Goal: Task Accomplishment & Management: Use online tool/utility

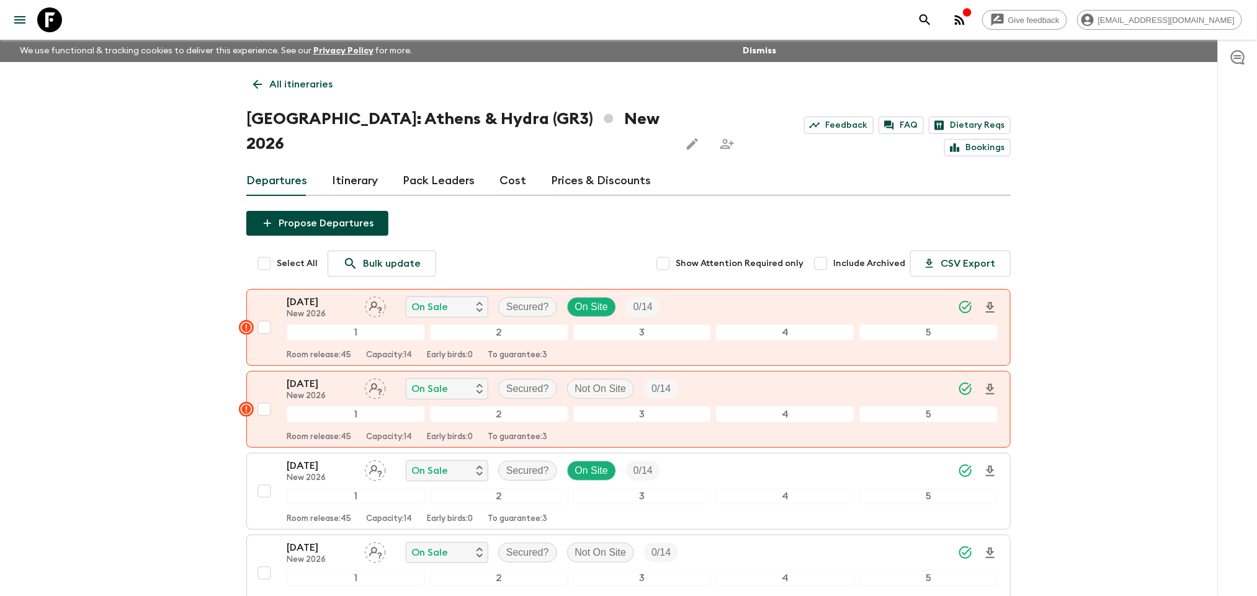
click at [259, 86] on icon at bounding box center [258, 85] width 14 height 14
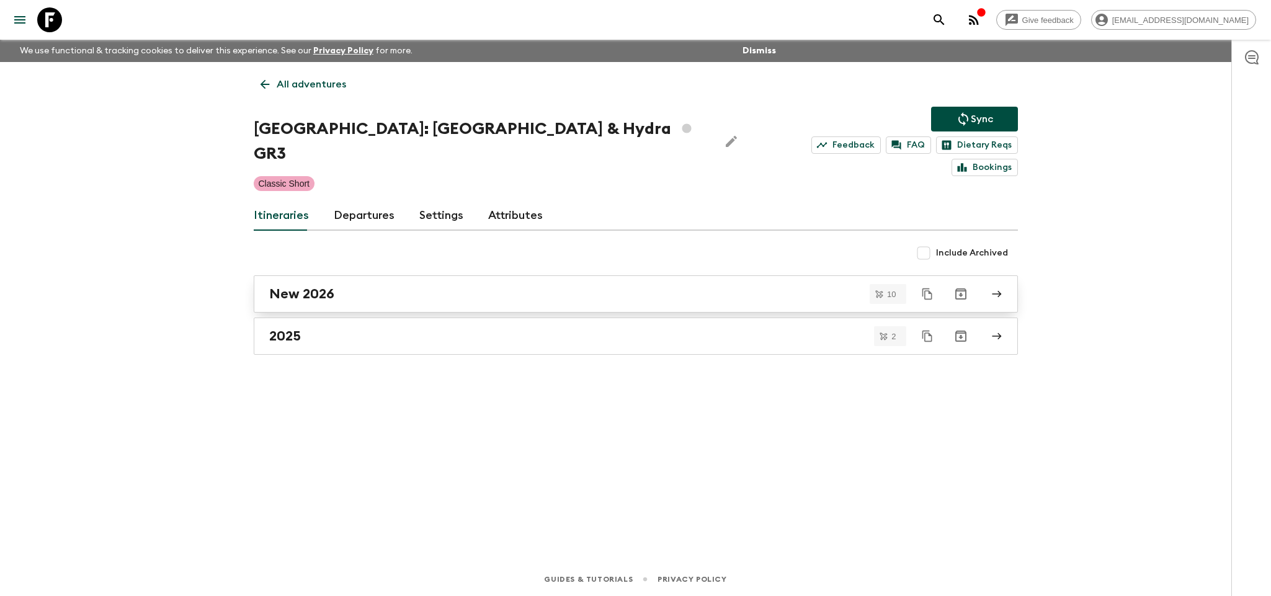
click at [383, 285] on link "New 2026" at bounding box center [636, 294] width 764 height 37
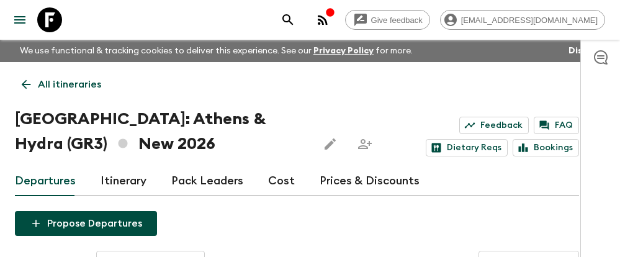
drag, startPoint x: 391, startPoint y: 256, endPoint x: 391, endPoint y: 262, distance: 6.8
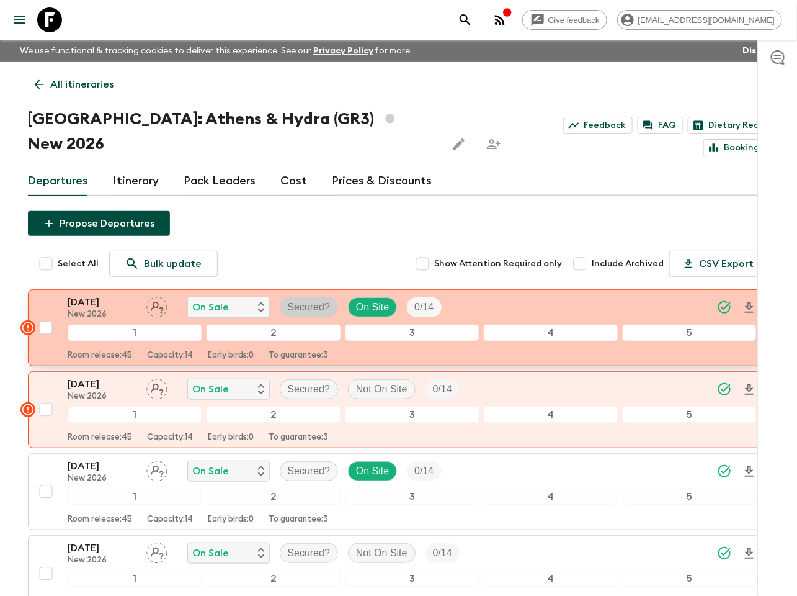
click at [296, 300] on p "Secured?" at bounding box center [309, 307] width 43 height 15
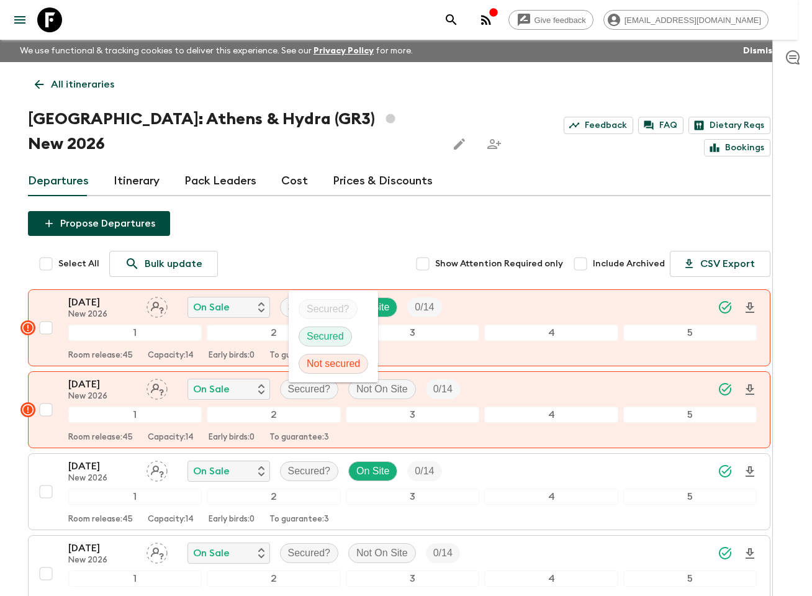
click at [317, 336] on p "Secured" at bounding box center [325, 336] width 37 height 15
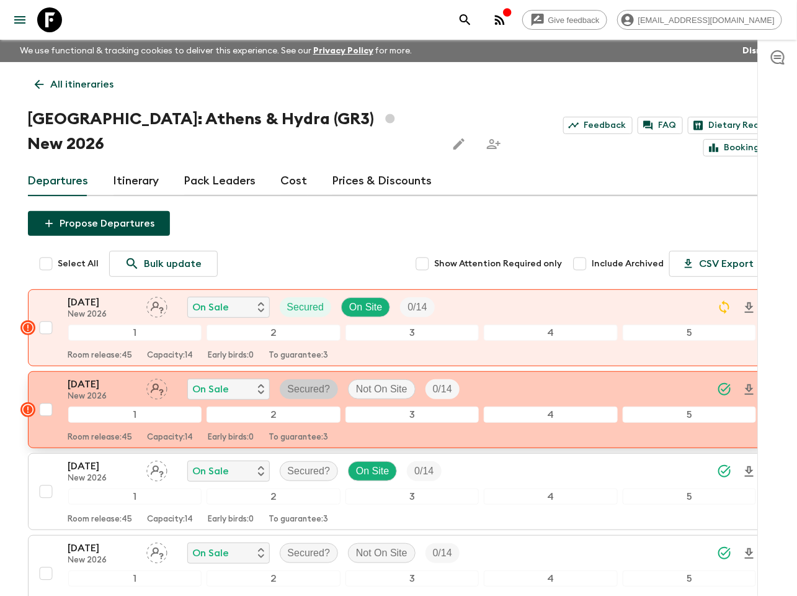
click at [313, 382] on p "Secured?" at bounding box center [309, 389] width 43 height 15
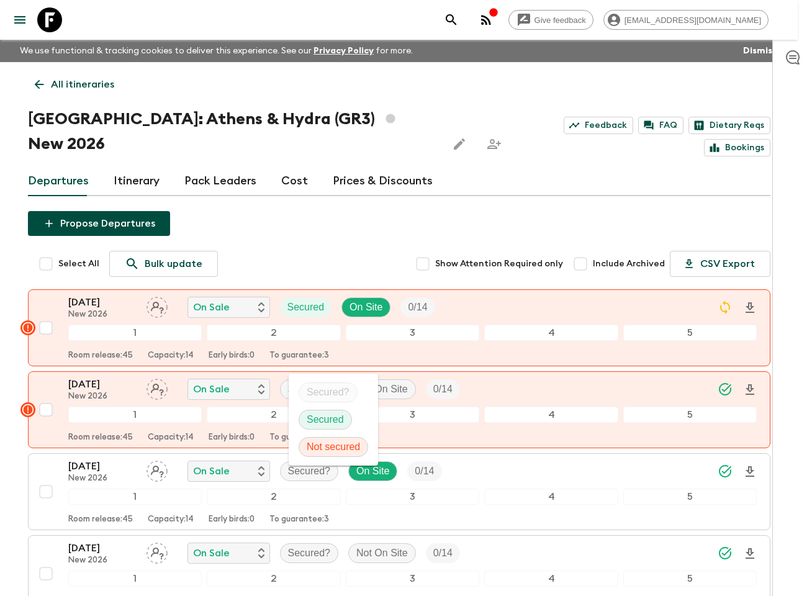
click at [319, 416] on p "Secured" at bounding box center [325, 419] width 37 height 15
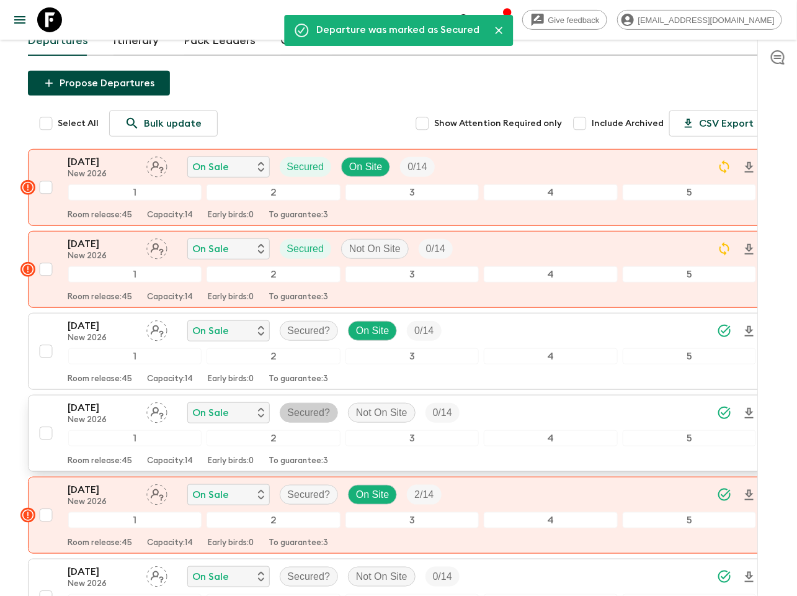
scroll to position [186, 0]
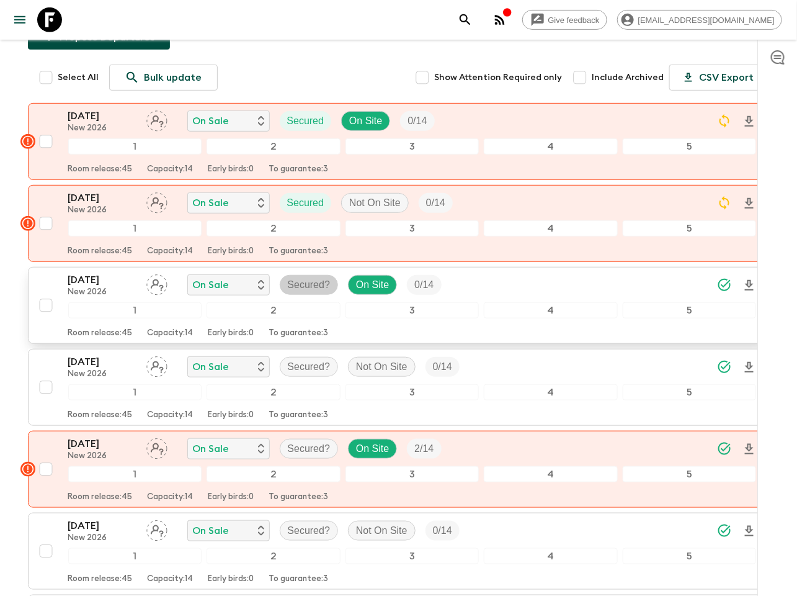
click at [320, 277] on p "Secured?" at bounding box center [309, 284] width 43 height 15
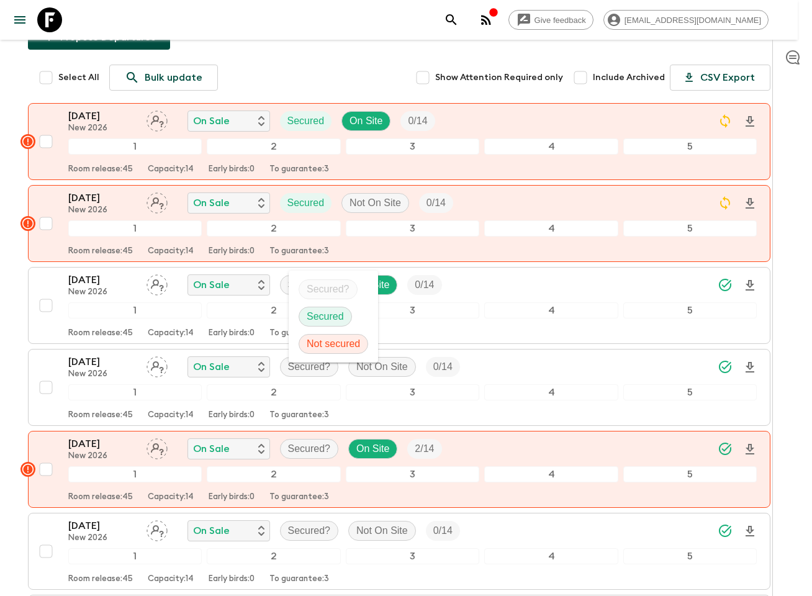
click at [331, 310] on p "Secured" at bounding box center [325, 316] width 37 height 15
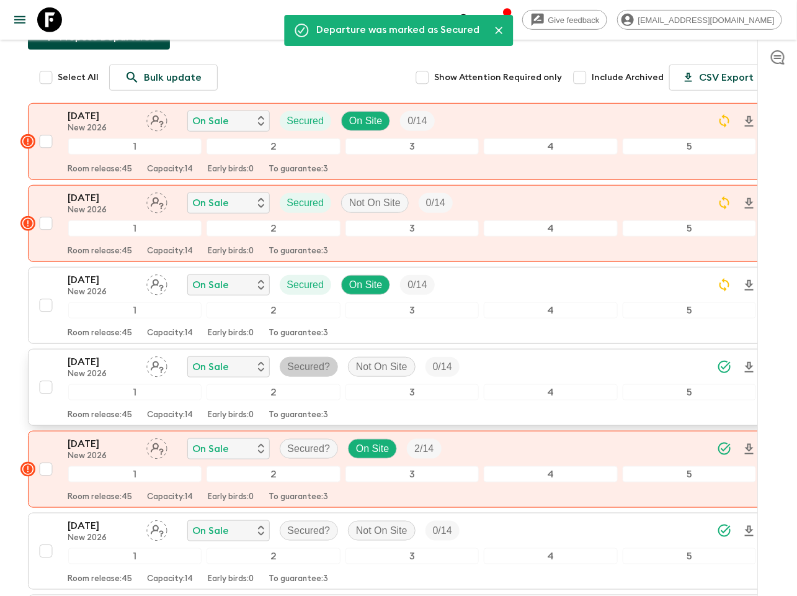
click at [305, 359] on p "Secured?" at bounding box center [309, 366] width 43 height 15
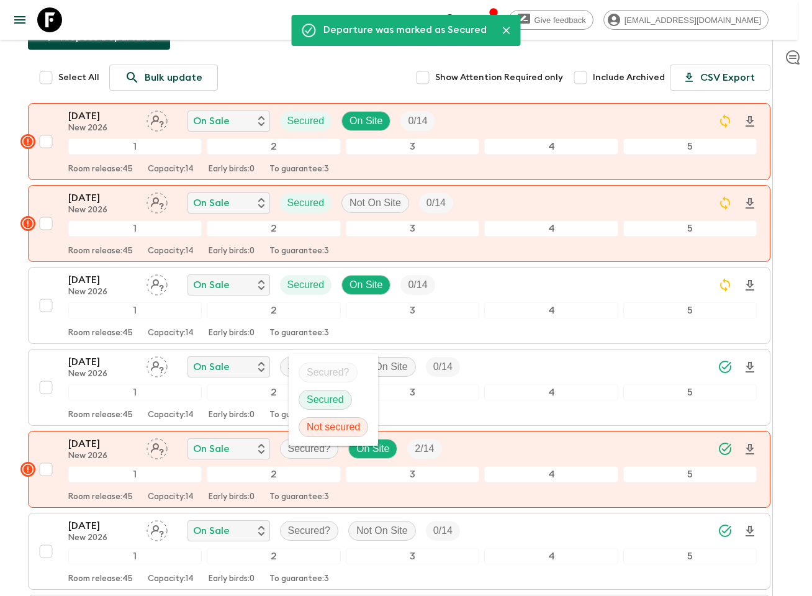
click at [316, 401] on p "Secured" at bounding box center [325, 399] width 37 height 15
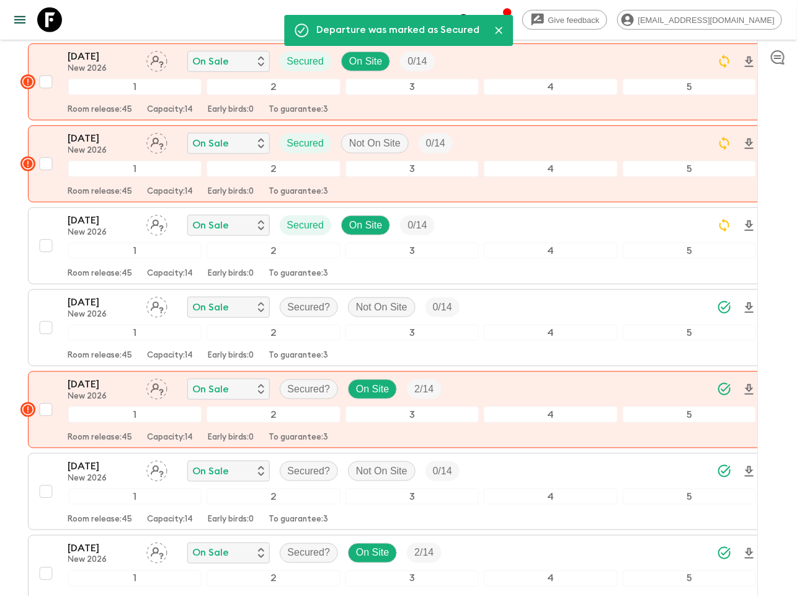
scroll to position [279, 0]
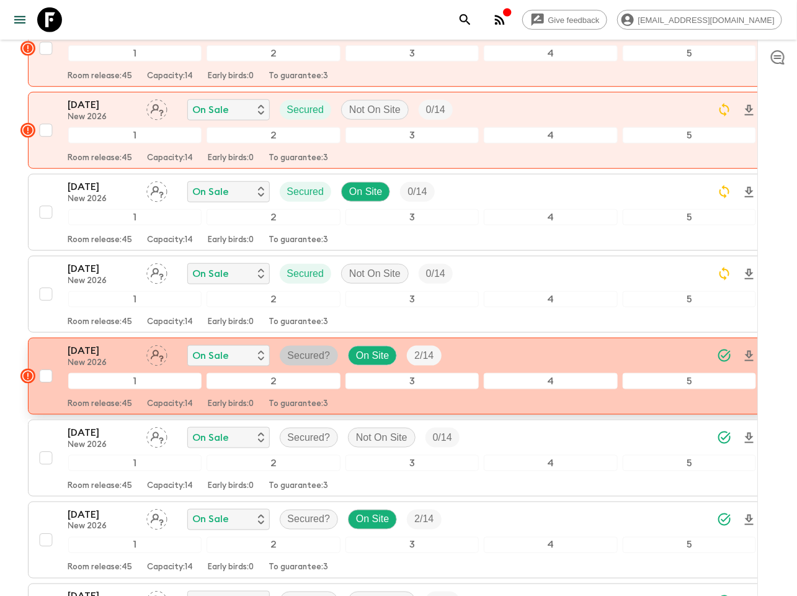
click at [297, 348] on p "Secured?" at bounding box center [309, 355] width 43 height 15
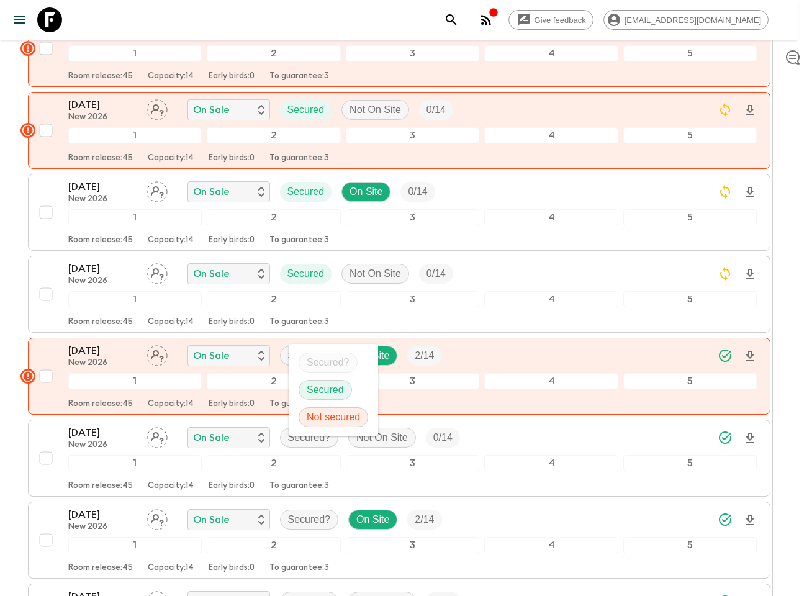
click at [311, 390] on p "Secured" at bounding box center [325, 389] width 37 height 15
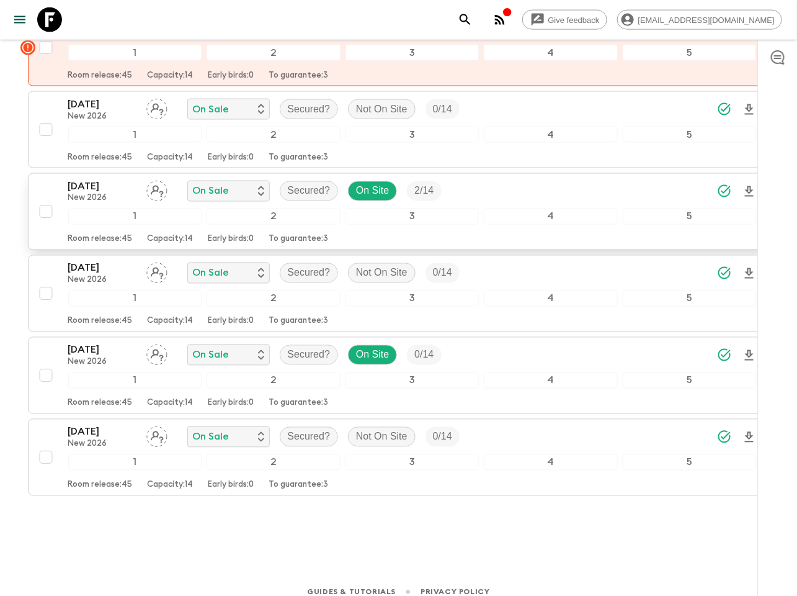
scroll to position [609, 0]
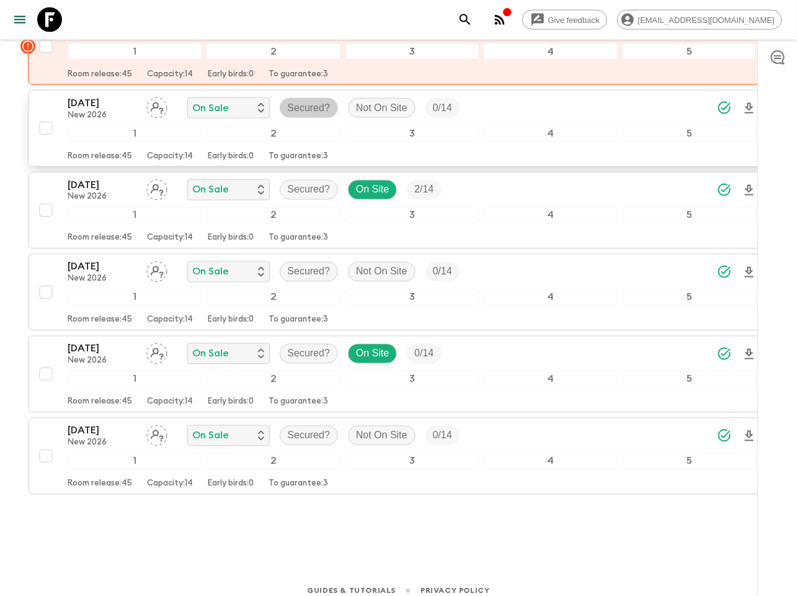
click at [313, 101] on p "Secured?" at bounding box center [309, 108] width 43 height 15
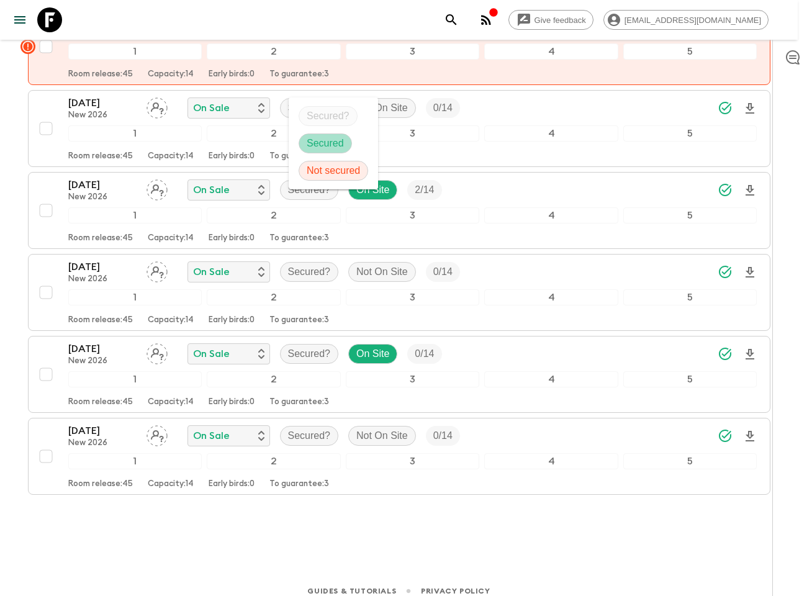
click at [309, 145] on p "Secured" at bounding box center [325, 143] width 37 height 15
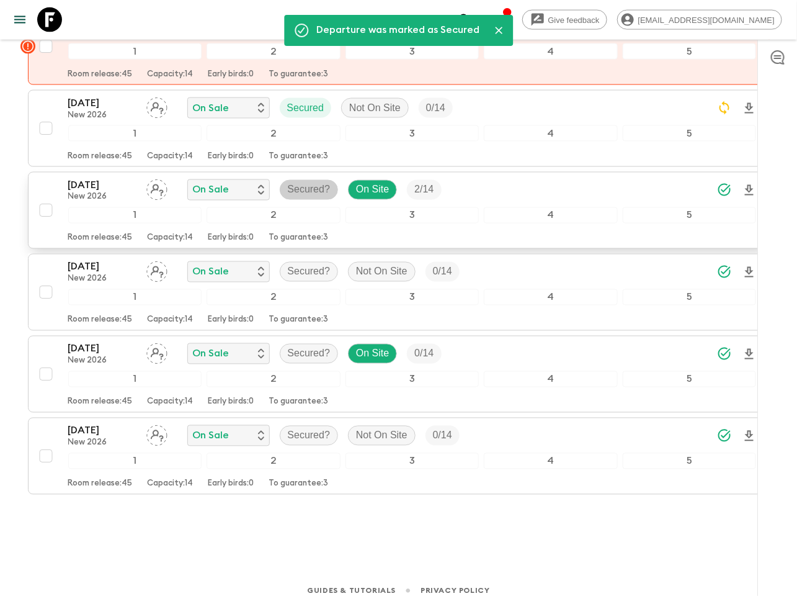
click at [306, 182] on p "Secured?" at bounding box center [309, 189] width 43 height 15
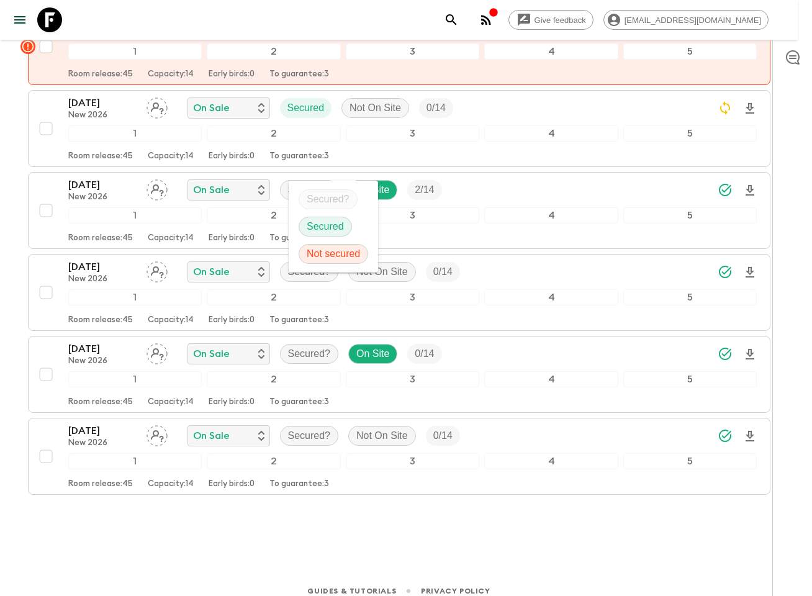
click at [322, 226] on p "Secured" at bounding box center [325, 226] width 37 height 15
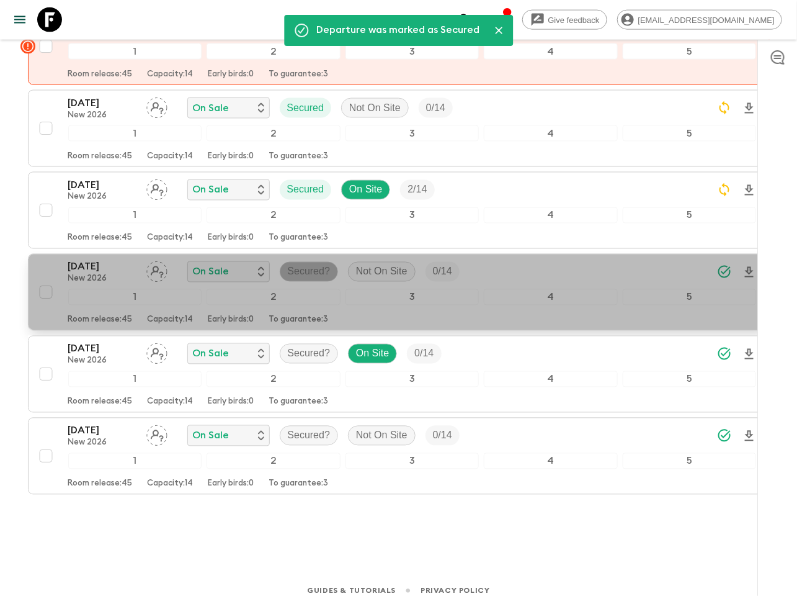
click at [292, 264] on p "Secured?" at bounding box center [309, 271] width 43 height 15
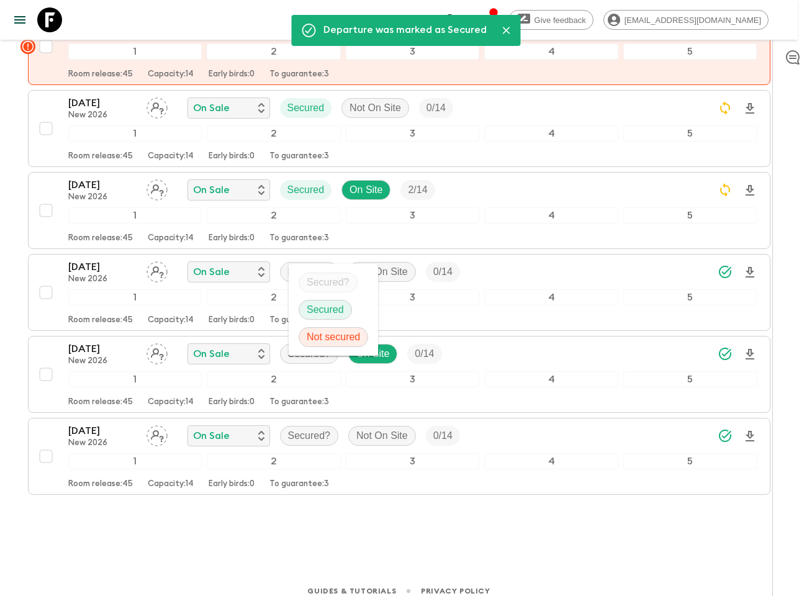
click at [308, 306] on p "Secured" at bounding box center [325, 309] width 37 height 15
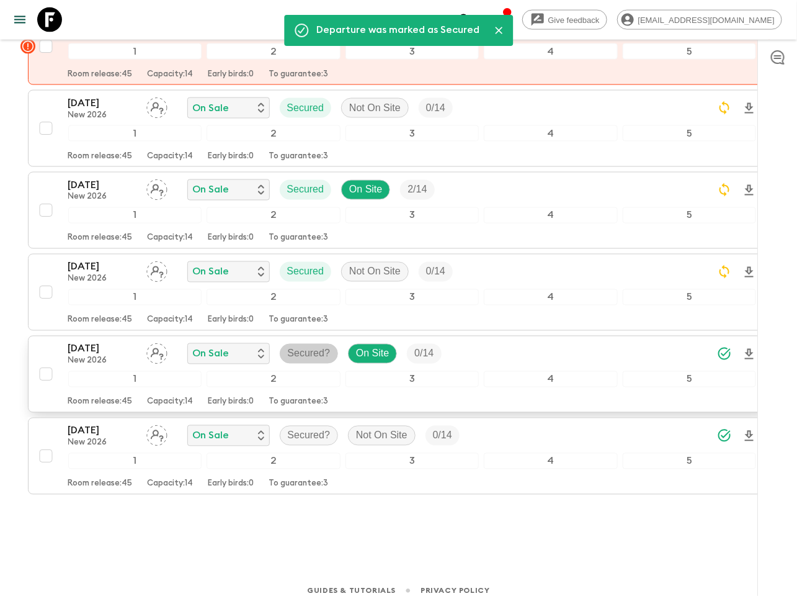
click at [294, 346] on p "Secured?" at bounding box center [309, 353] width 43 height 15
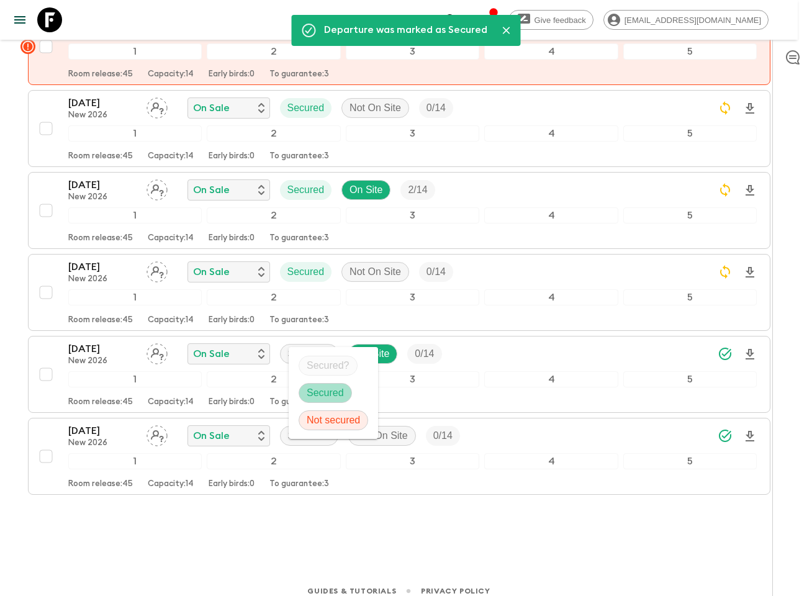
click at [309, 388] on p "Secured" at bounding box center [325, 392] width 37 height 15
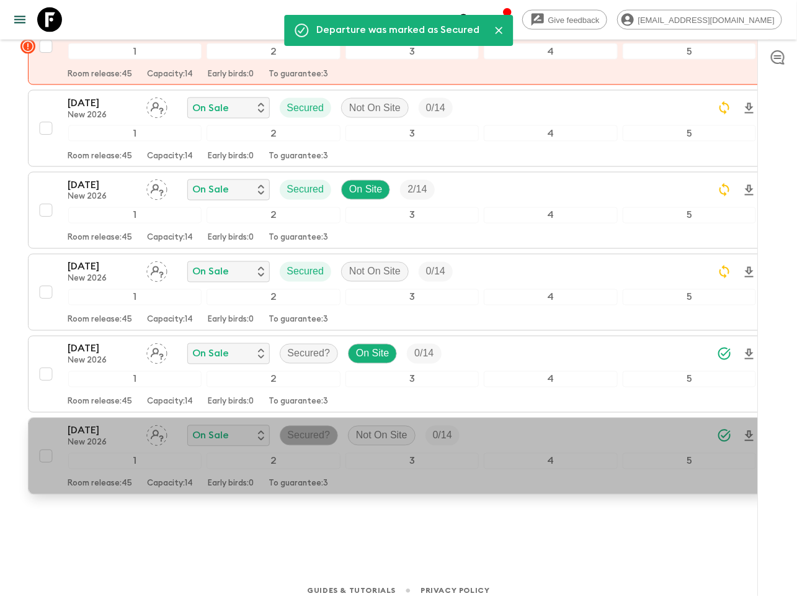
click at [298, 428] on p "Secured?" at bounding box center [309, 435] width 43 height 15
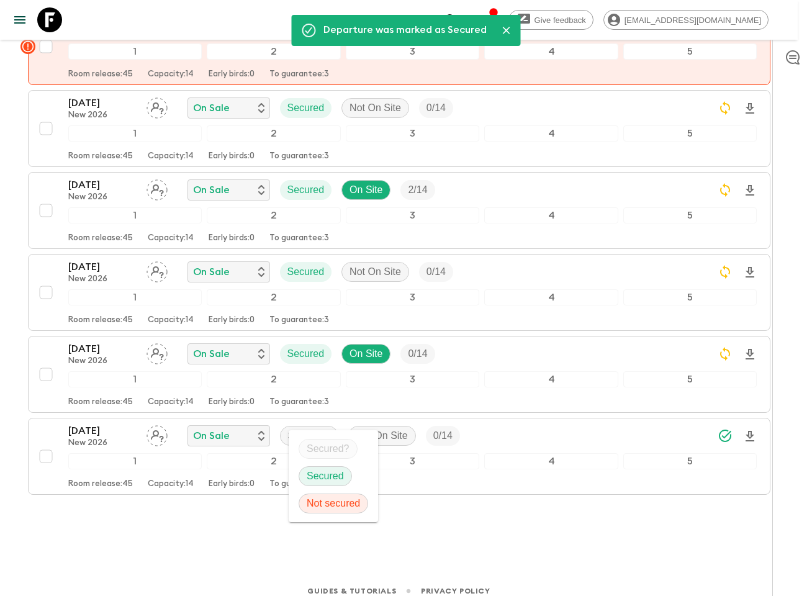
click at [313, 479] on p "Secured" at bounding box center [325, 475] width 37 height 15
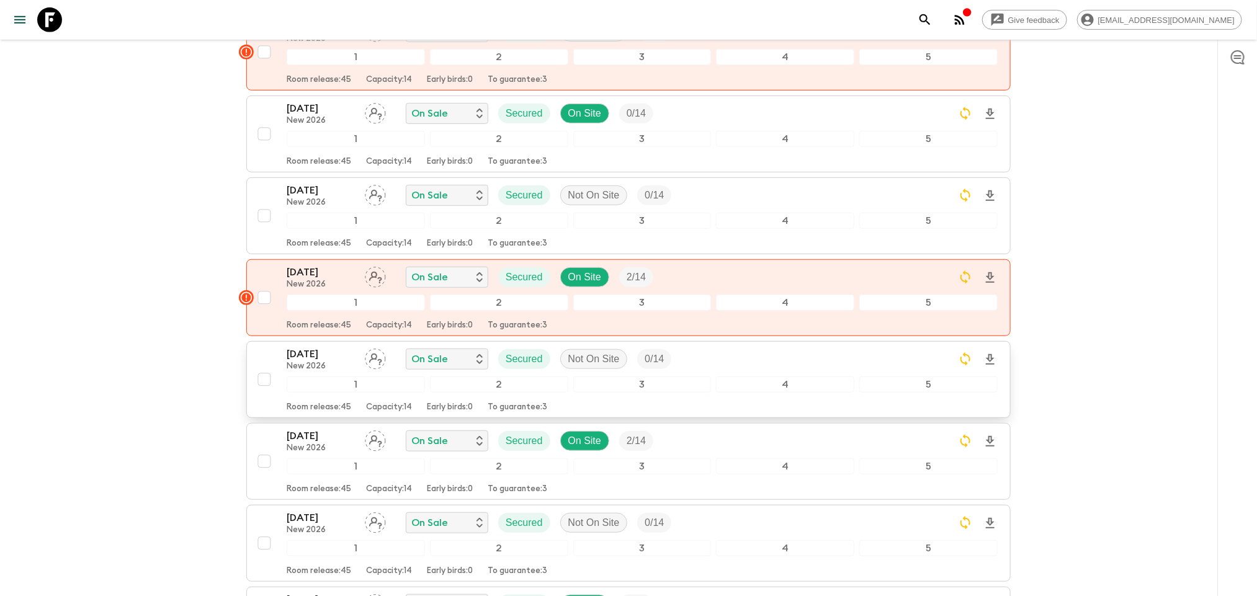
scroll to position [0, 0]
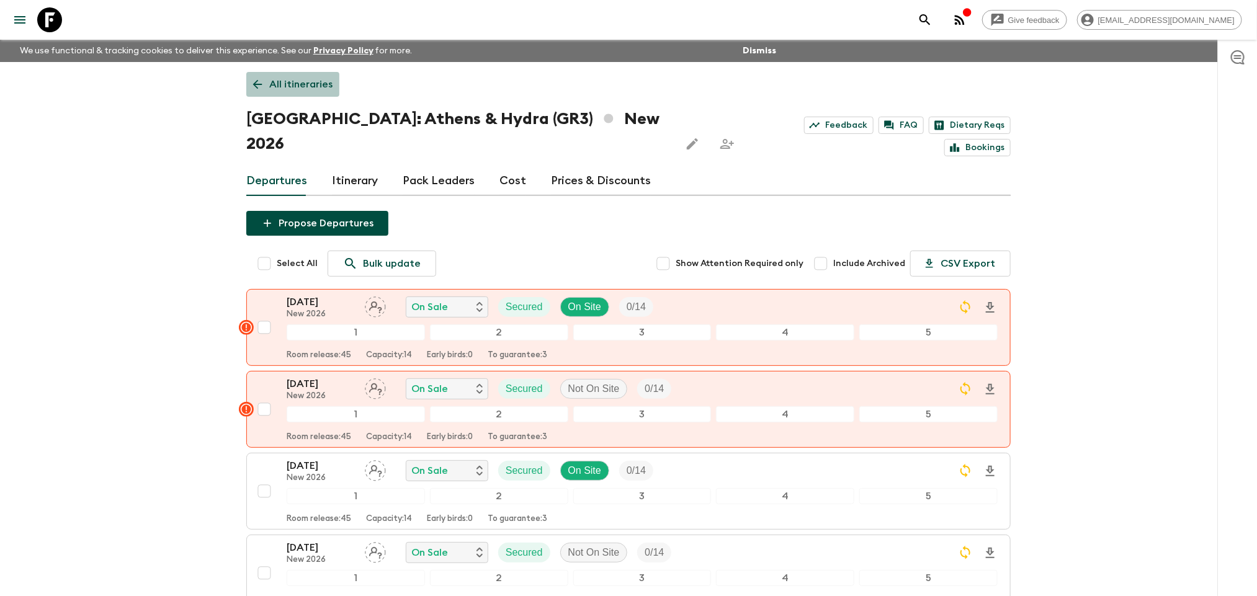
click at [284, 92] on link "All itineraries" at bounding box center [292, 84] width 93 height 25
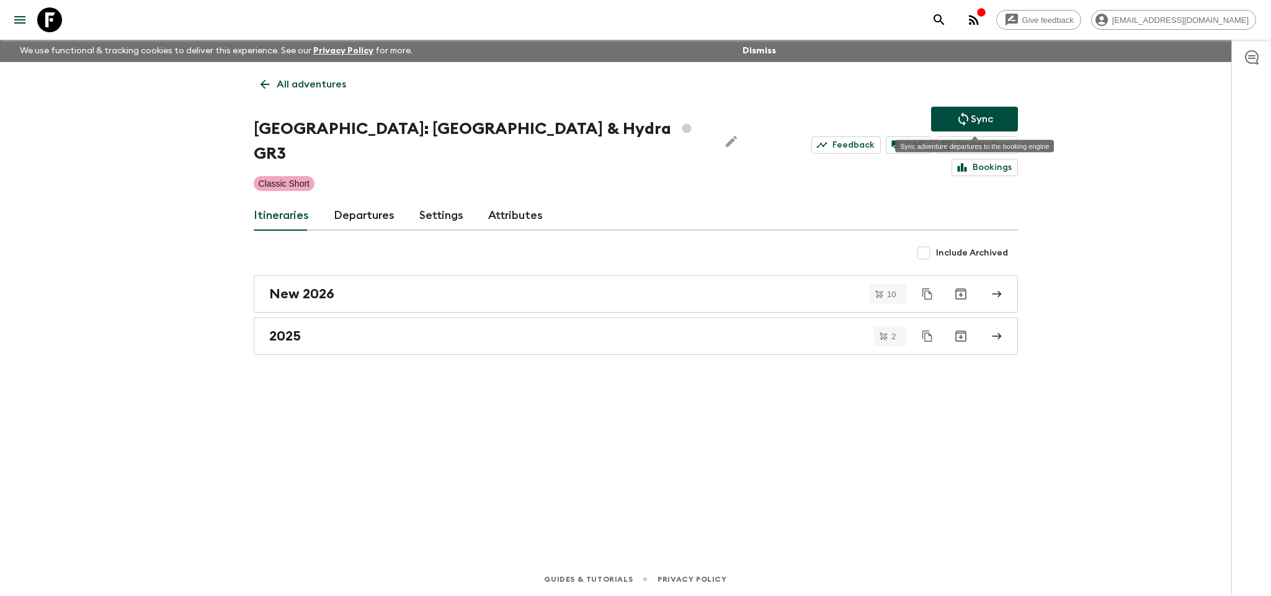
click at [1005, 114] on button "Sync" at bounding box center [974, 119] width 87 height 25
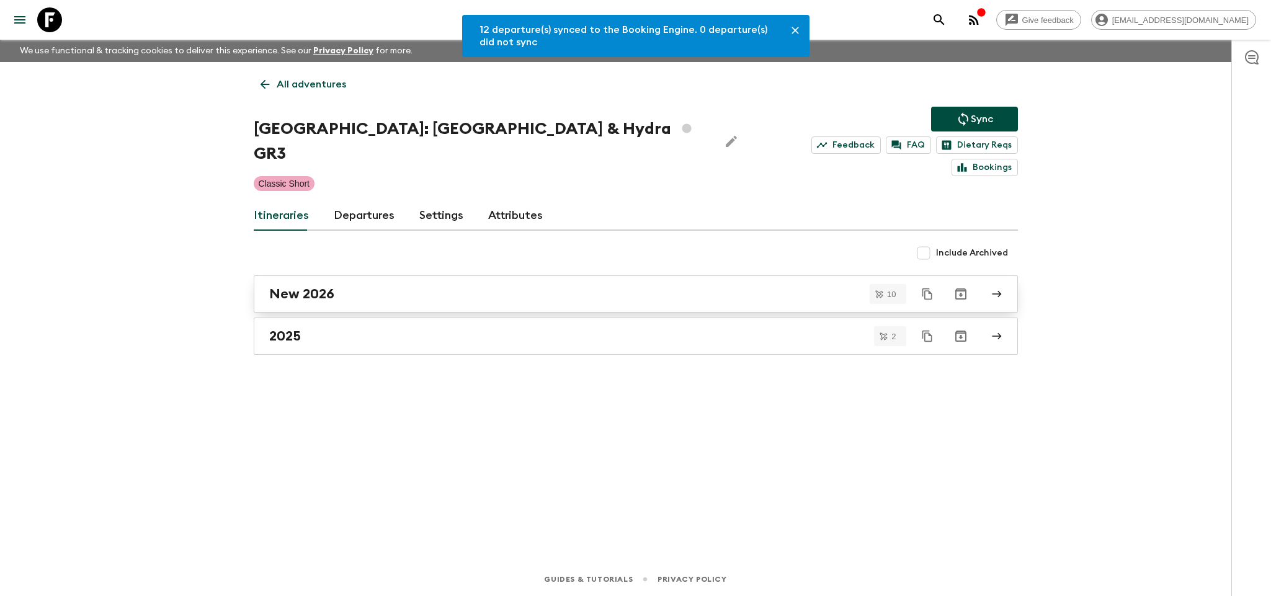
click at [374, 276] on link "New 2026" at bounding box center [636, 294] width 764 height 37
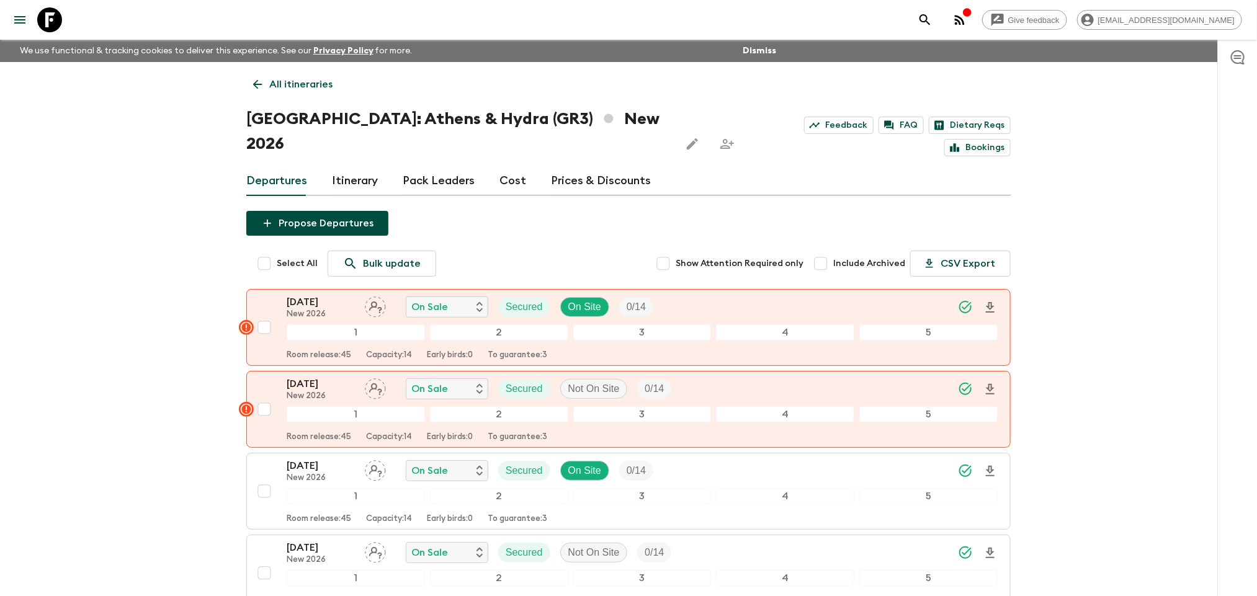
click at [283, 83] on p "All itineraries" at bounding box center [300, 84] width 63 height 15
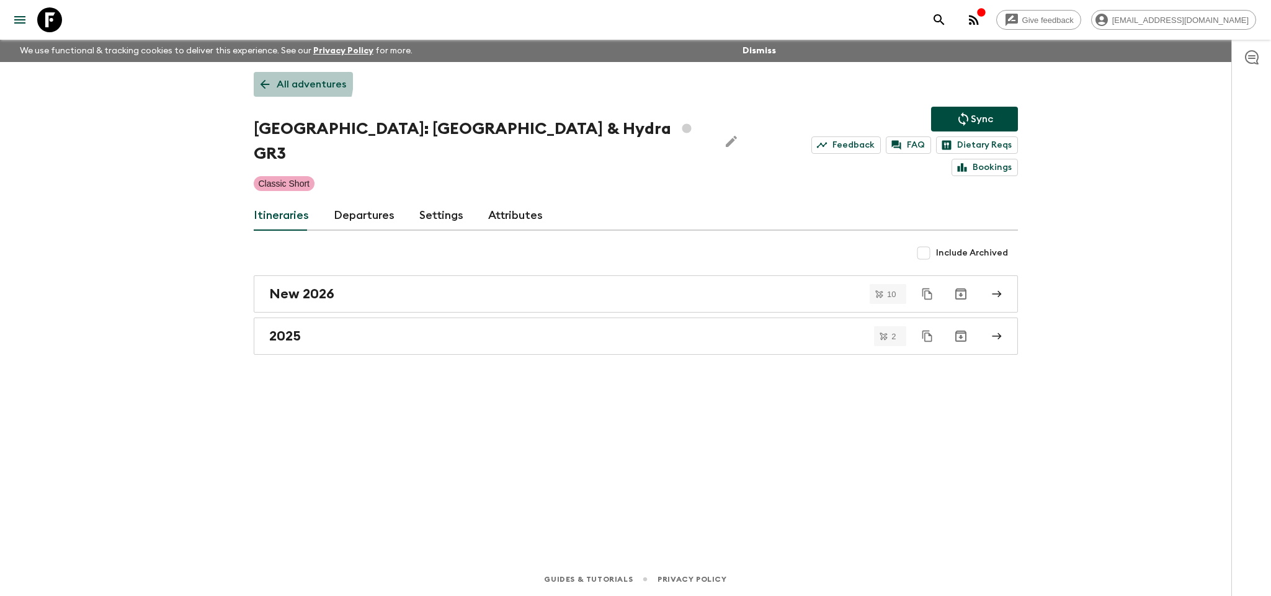
click at [274, 79] on link "All adventures" at bounding box center [303, 84] width 99 height 25
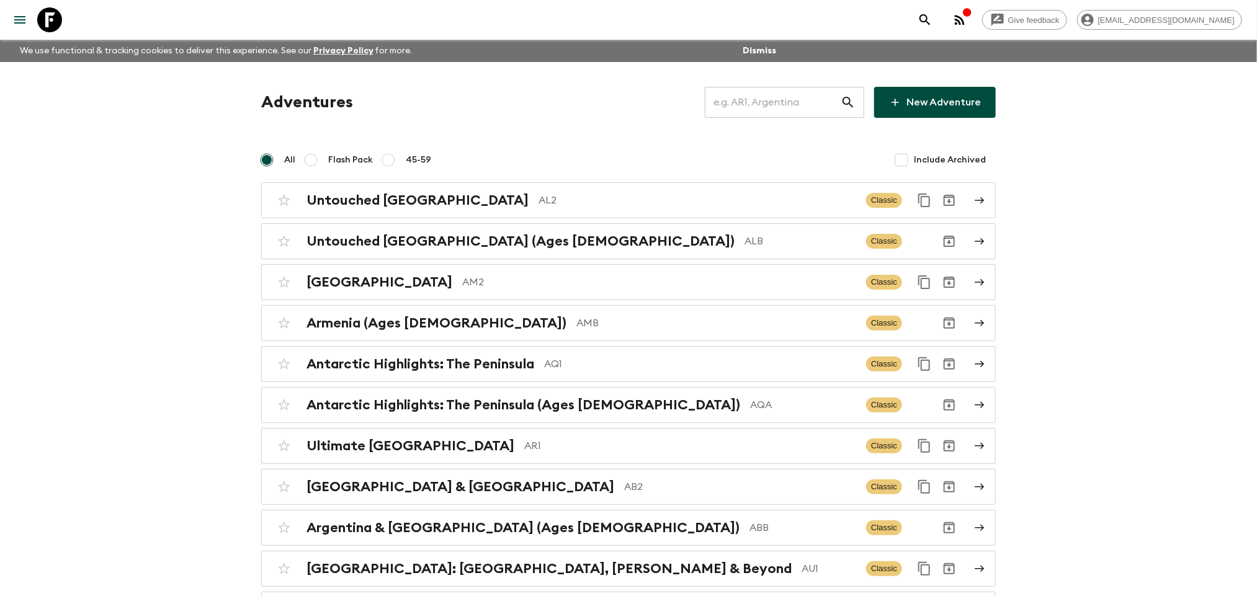
click at [758, 110] on input "text" at bounding box center [773, 102] width 136 height 35
click at [808, 94] on input "text" at bounding box center [773, 102] width 136 height 35
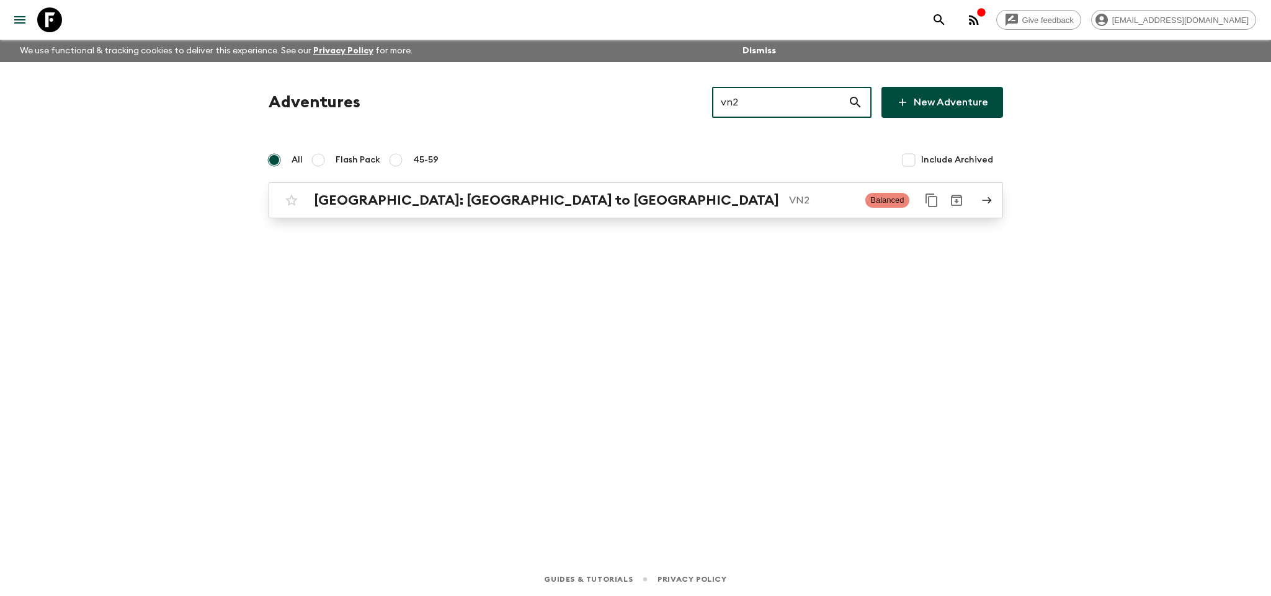
type input "vn2"
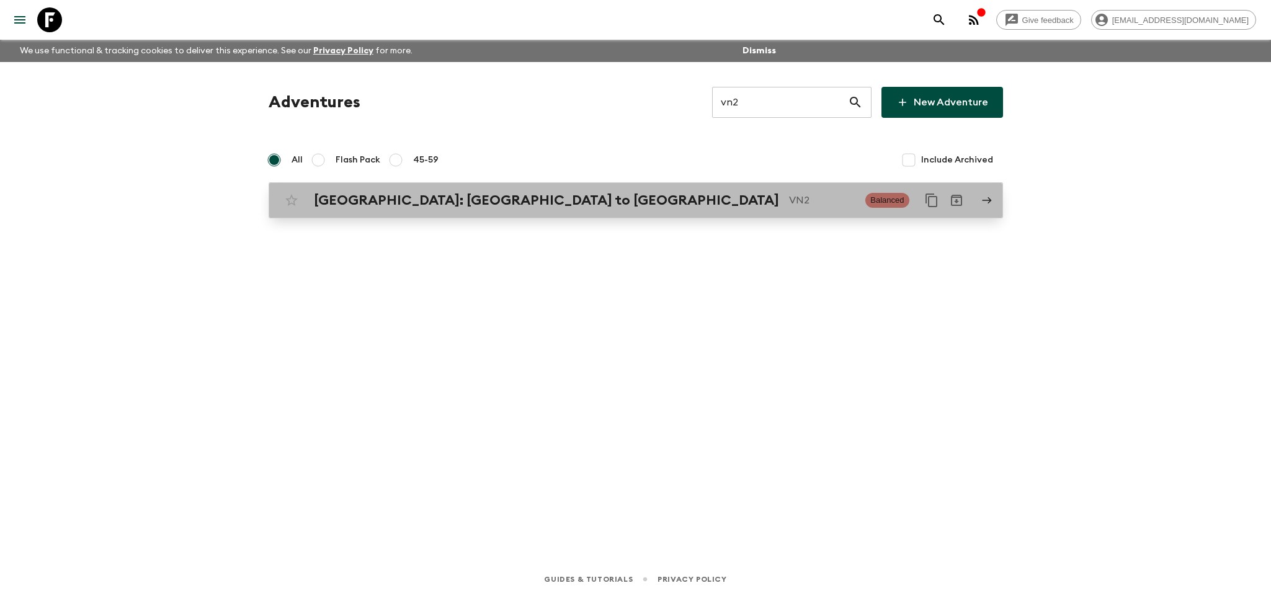
click at [789, 201] on p "VN2" at bounding box center [822, 200] width 67 height 15
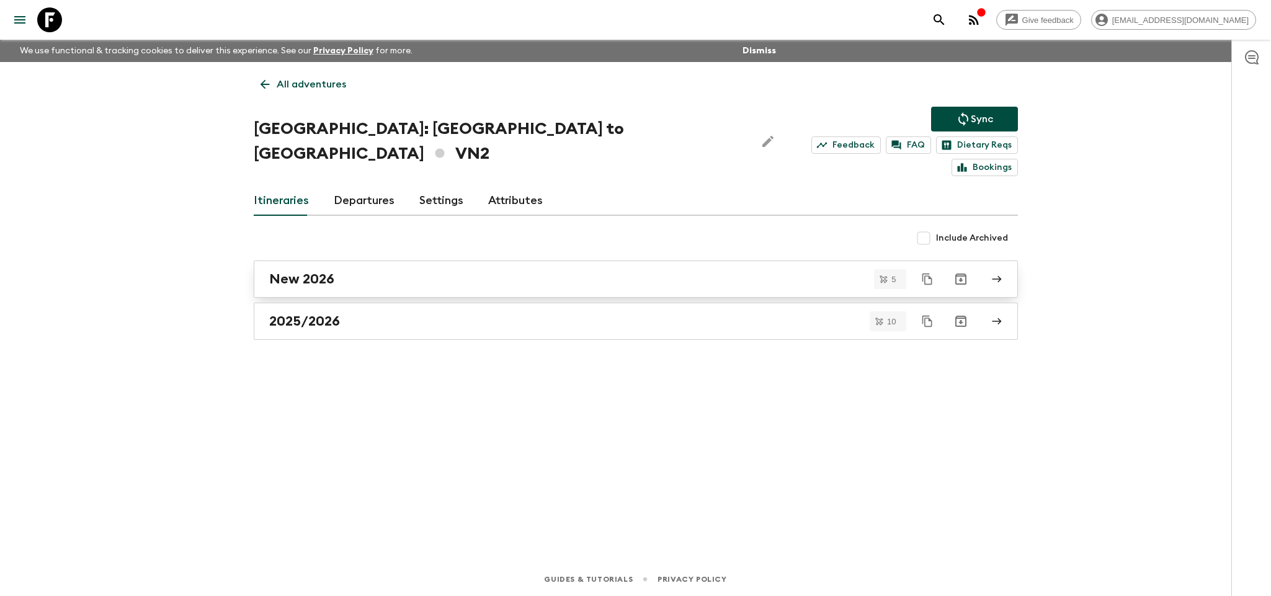
click at [674, 271] on div "New 2026" at bounding box center [624, 279] width 710 height 16
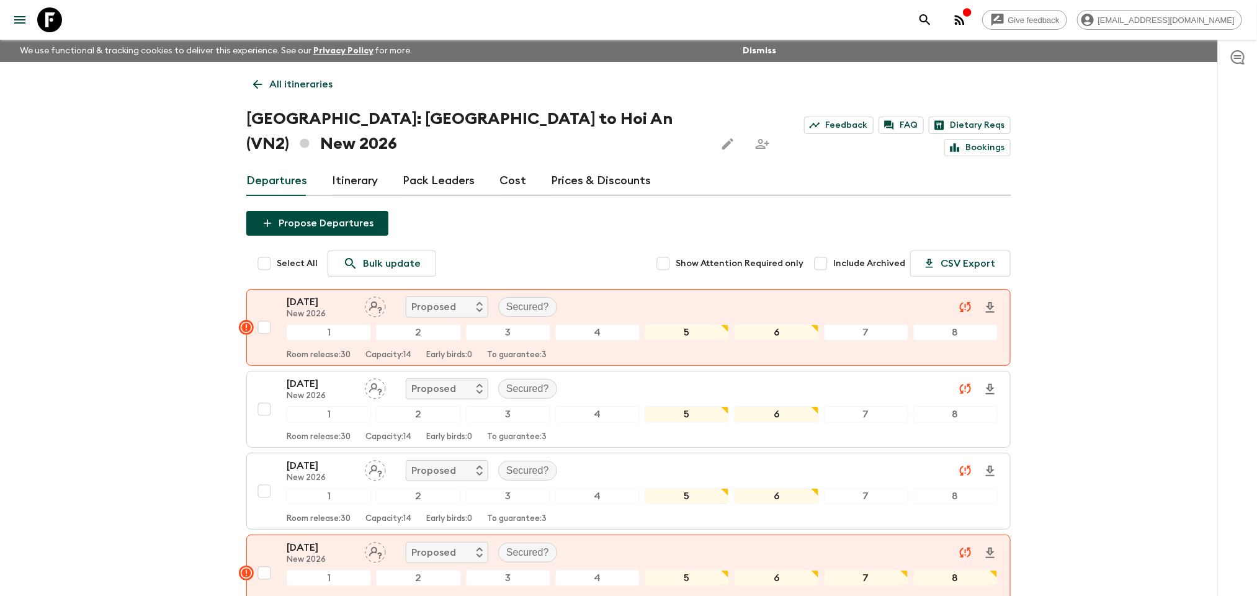
click at [279, 75] on link "All itineraries" at bounding box center [292, 84] width 93 height 25
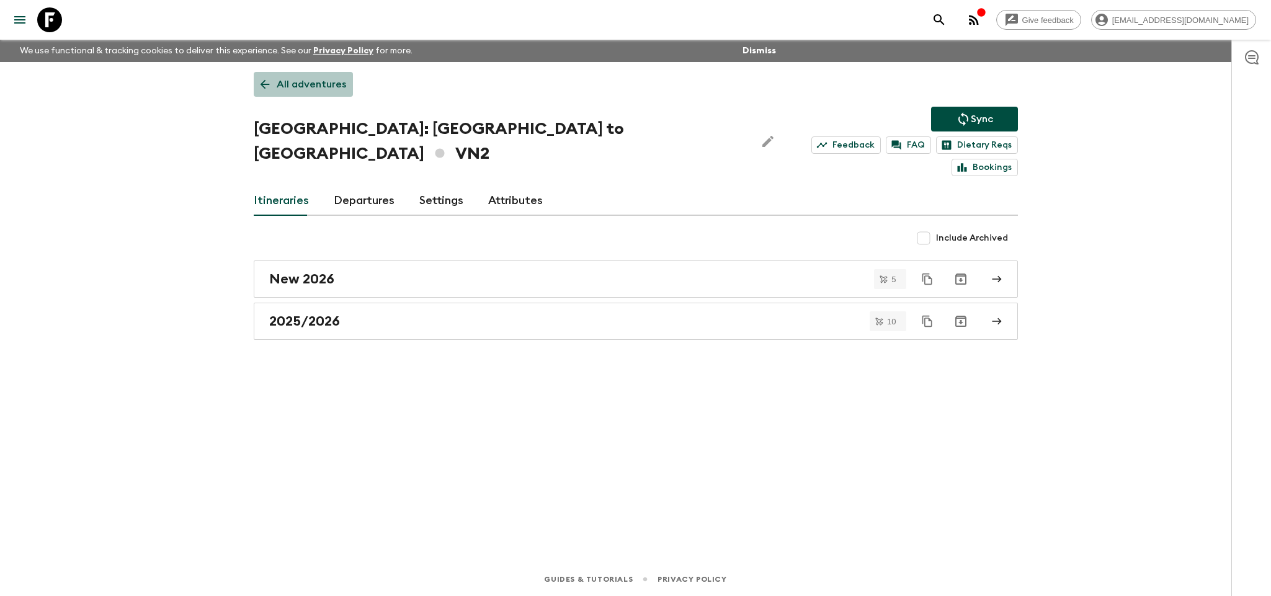
click at [310, 79] on p "All adventures" at bounding box center [311, 84] width 69 height 15
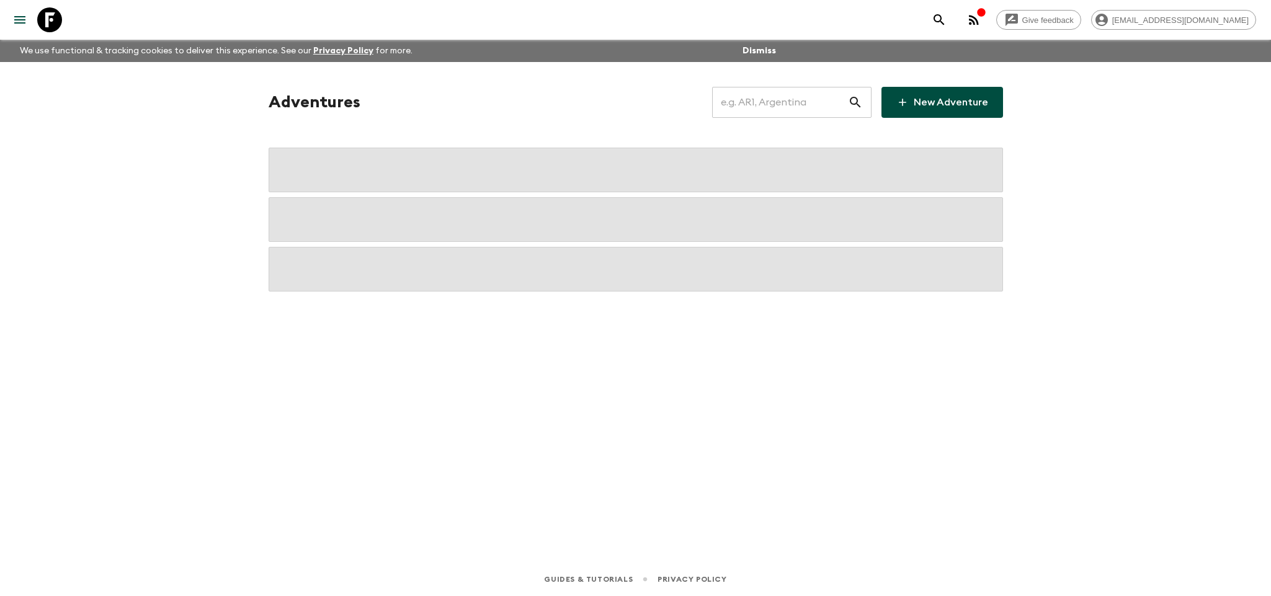
click at [745, 101] on input "text" at bounding box center [780, 102] width 136 height 35
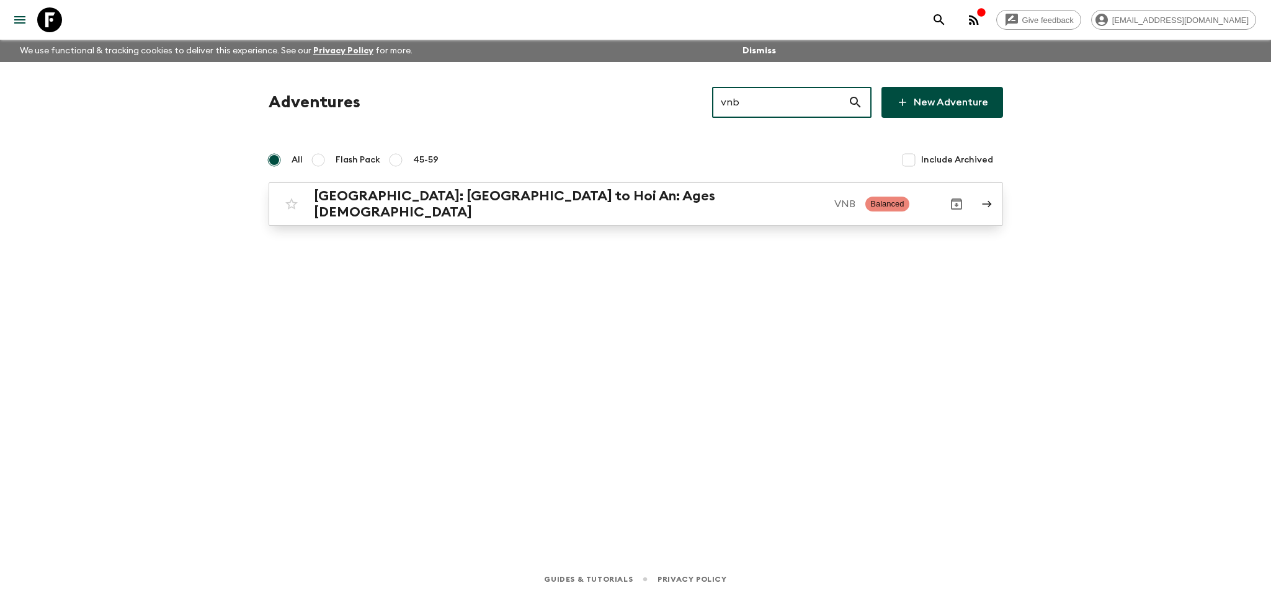
type input "vnb"
click at [835, 204] on p "VNB" at bounding box center [845, 204] width 21 height 15
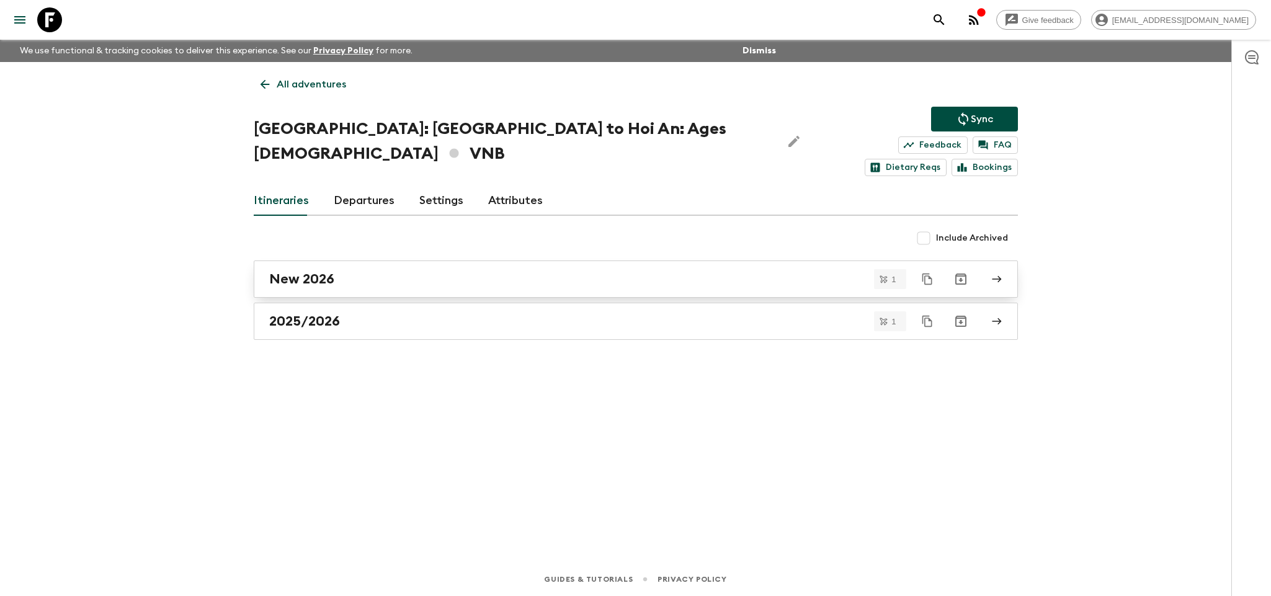
click at [519, 269] on link "New 2026" at bounding box center [636, 279] width 764 height 37
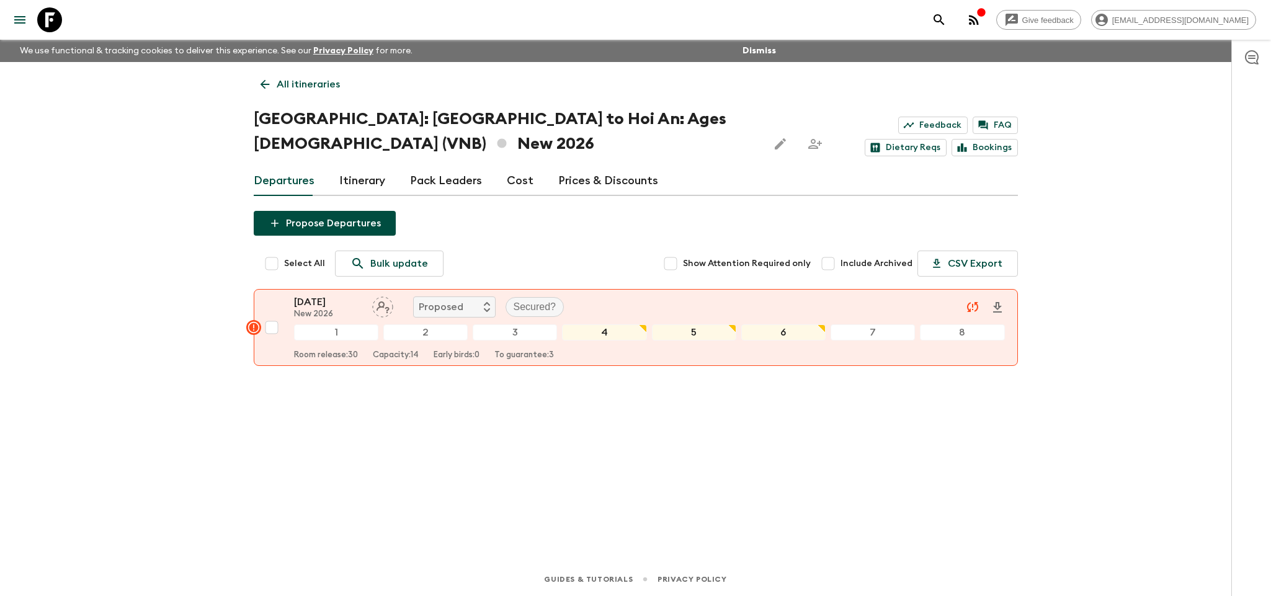
click at [559, 177] on link "Prices & Discounts" at bounding box center [608, 181] width 100 height 30
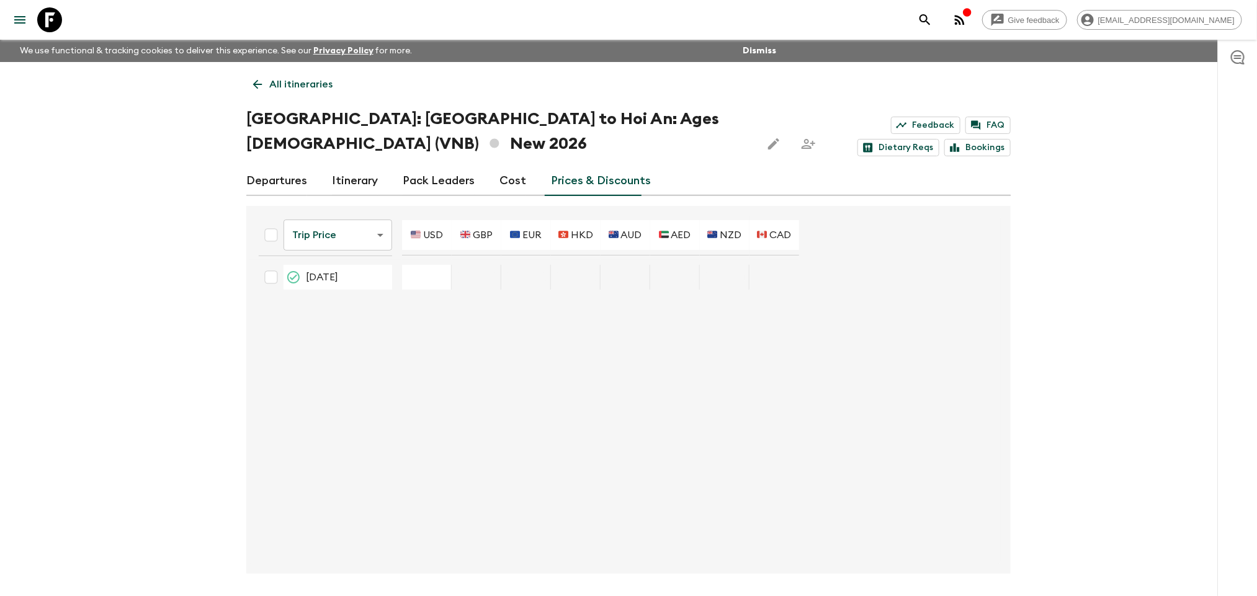
click at [398, 272] on td "[DATE]" at bounding box center [325, 277] width 153 height 25
click at [410, 285] on div "28 Dec 2026; 🇺🇸 USD" at bounding box center [427, 277] width 50 height 25
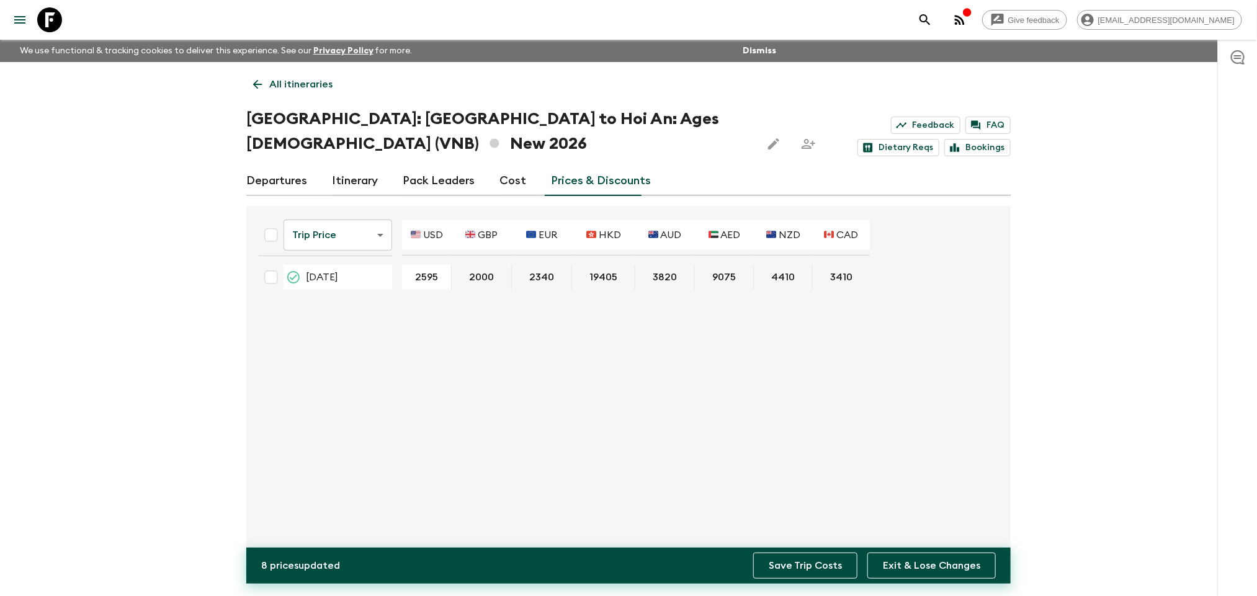
type input "2595"
click at [794, 558] on button "Save Trip Costs" at bounding box center [805, 566] width 104 height 26
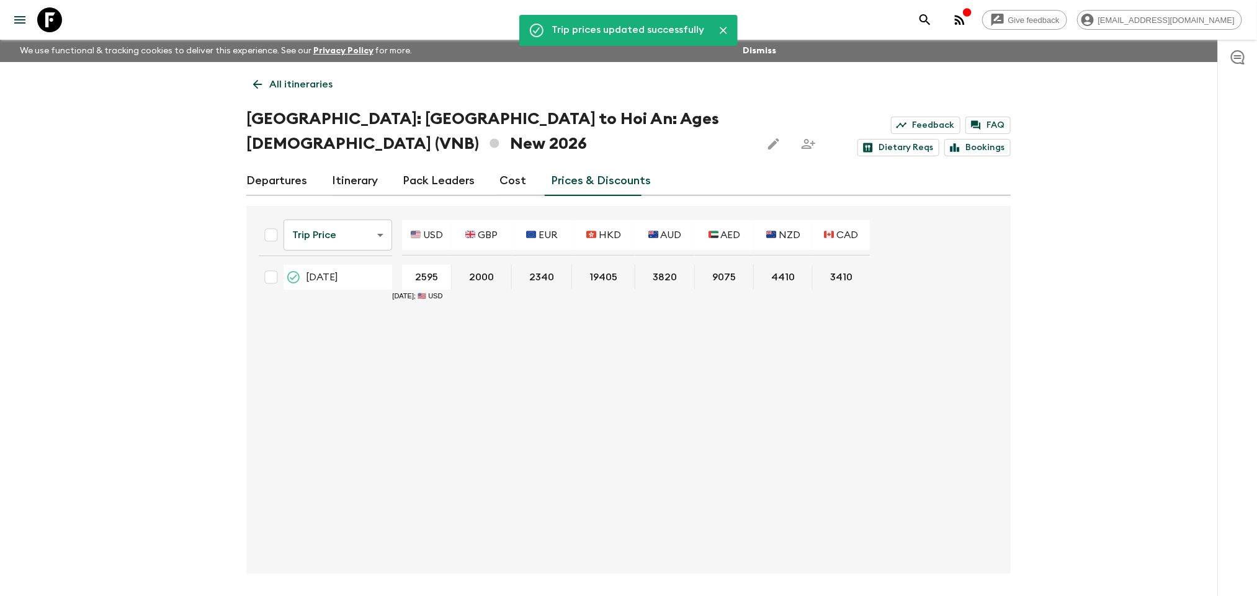
click at [258, 84] on icon at bounding box center [257, 84] width 9 height 9
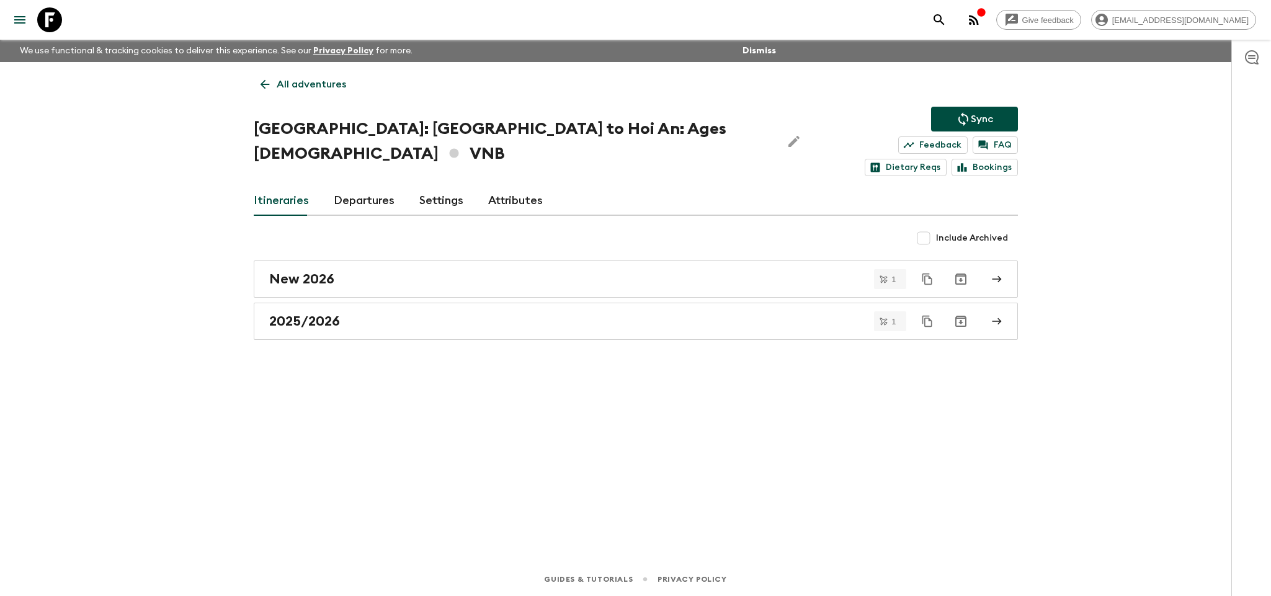
click at [968, 119] on icon "Sync adventure departures to the booking engine" at bounding box center [964, 119] width 10 height 14
click at [654, 261] on link "New 2026" at bounding box center [636, 279] width 764 height 37
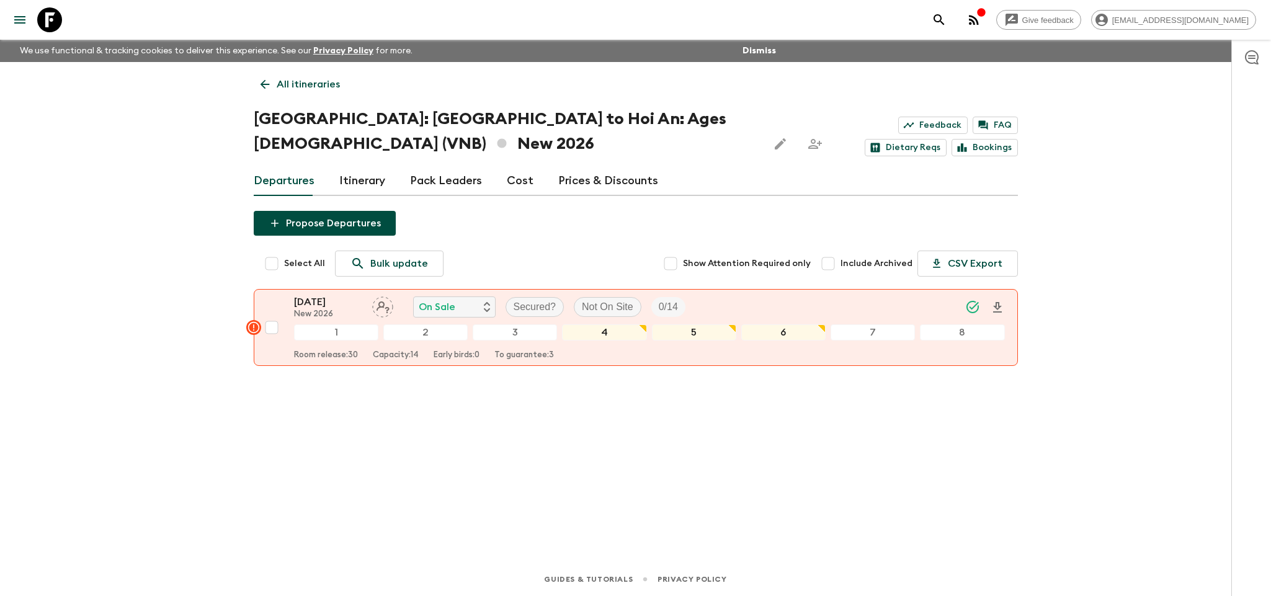
click at [267, 82] on icon at bounding box center [265, 85] width 14 height 14
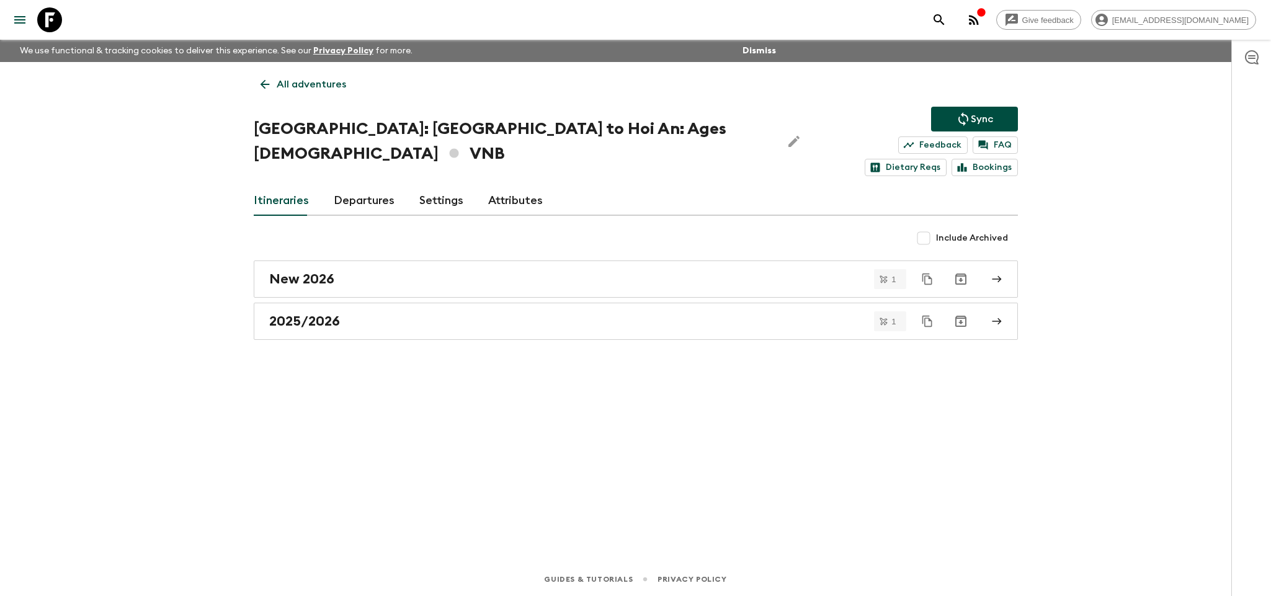
click at [289, 80] on p "All adventures" at bounding box center [311, 84] width 69 height 15
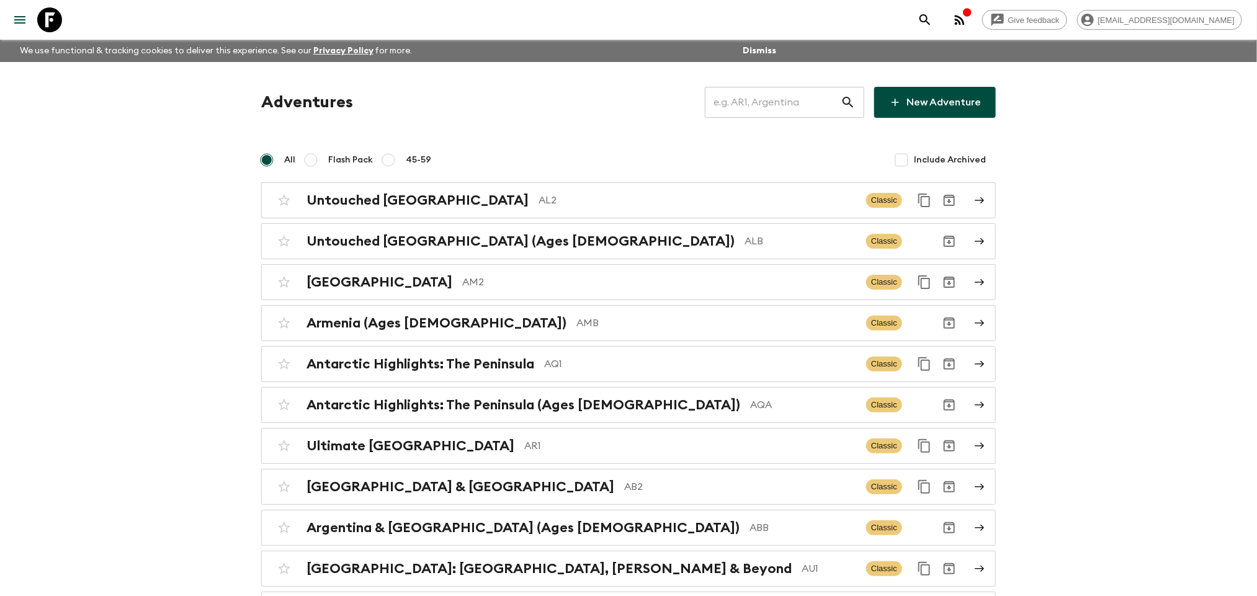
click at [760, 110] on input "text" at bounding box center [773, 102] width 136 height 35
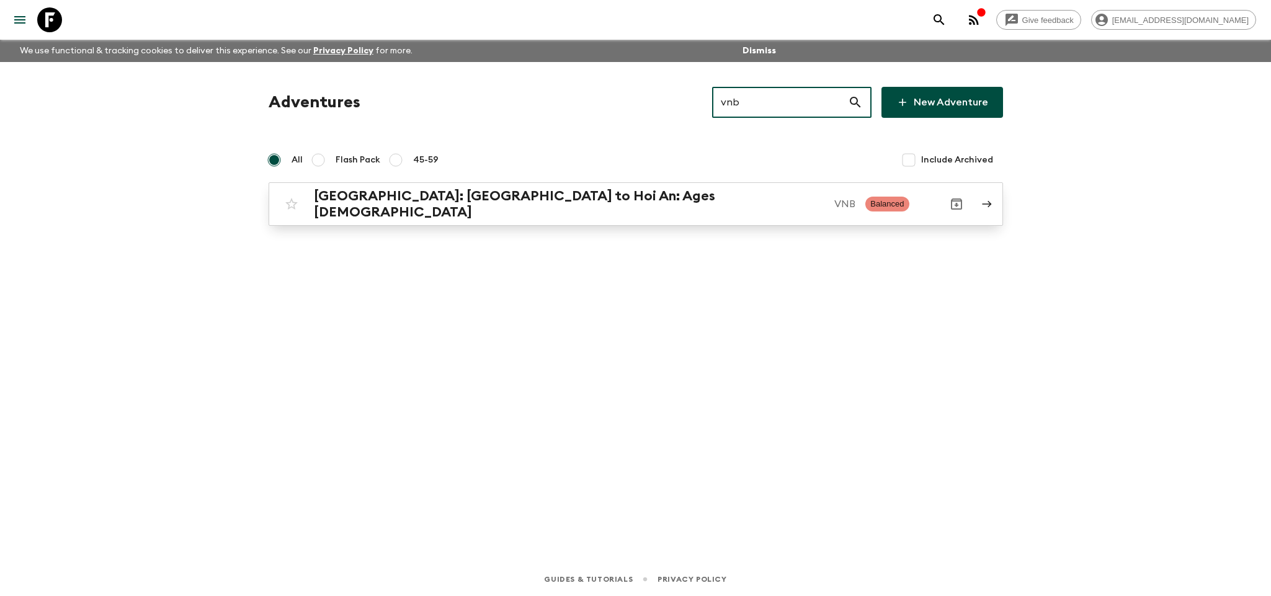
type input "vnb"
click at [835, 202] on p "VNB" at bounding box center [845, 204] width 21 height 15
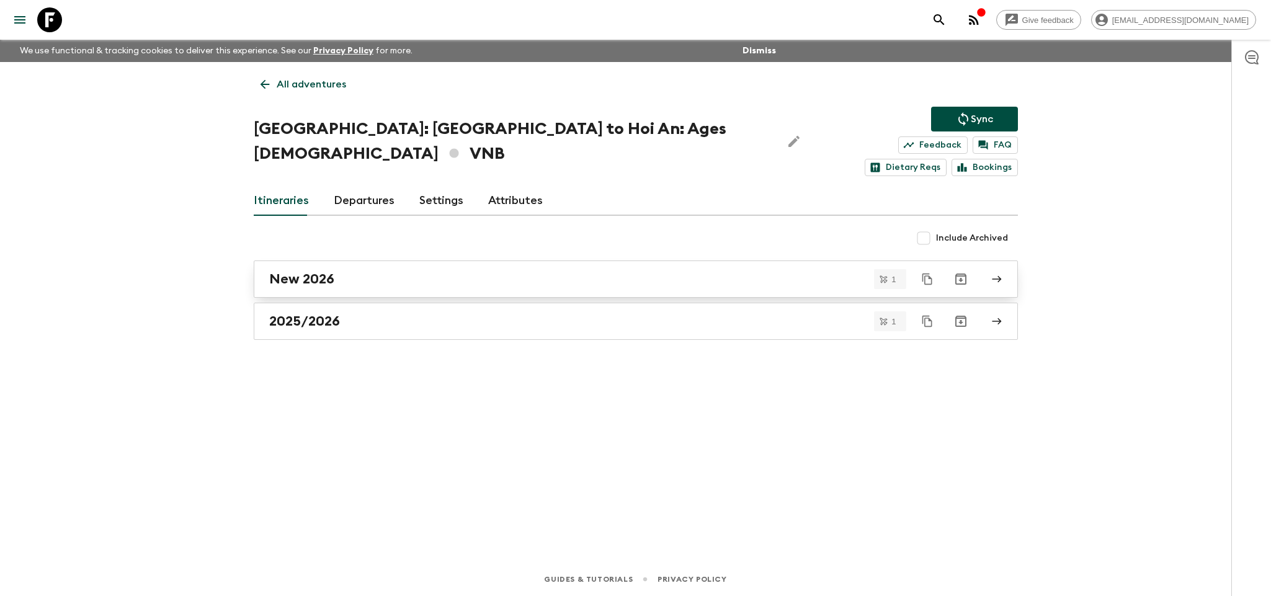
click at [483, 271] on div "New 2026" at bounding box center [624, 279] width 710 height 16
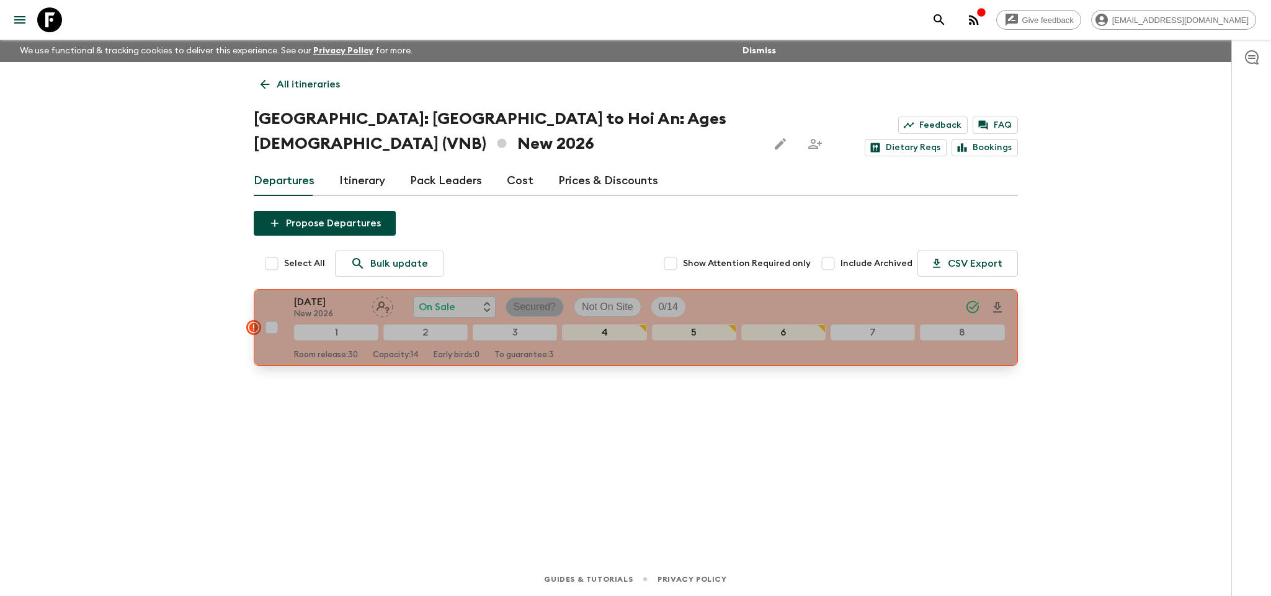
click at [540, 306] on p "Secured?" at bounding box center [535, 307] width 43 height 15
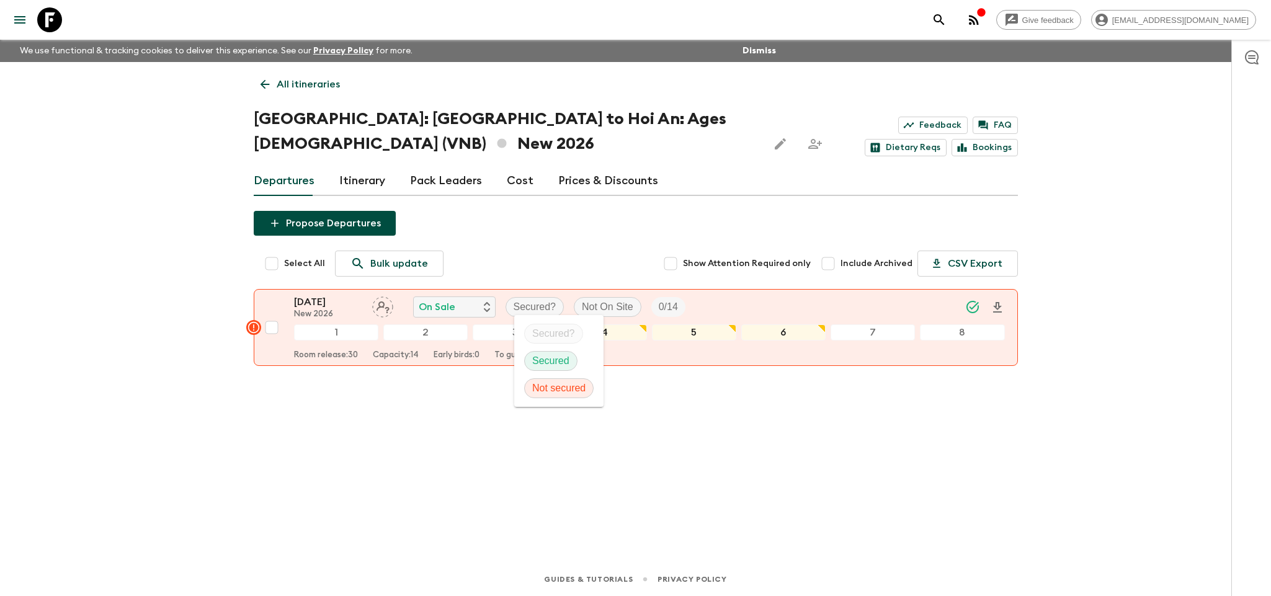
click at [545, 358] on p "Secured" at bounding box center [550, 361] width 37 height 15
click at [298, 86] on p "All itineraries" at bounding box center [308, 84] width 63 height 15
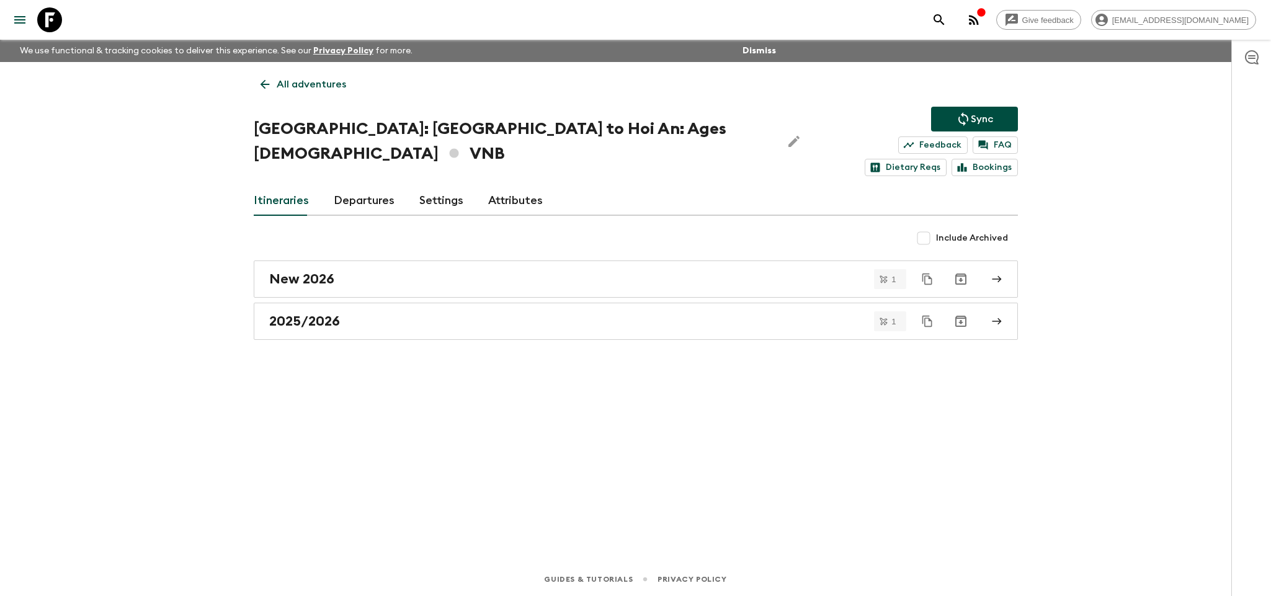
click at [970, 105] on div "All adventures [GEOGRAPHIC_DATA]: [GEOGRAPHIC_DATA] to Hoi An: Ages [DEMOGRAPHI…" at bounding box center [636, 295] width 794 height 466
click at [971, 112] on p "Sync" at bounding box center [982, 119] width 22 height 15
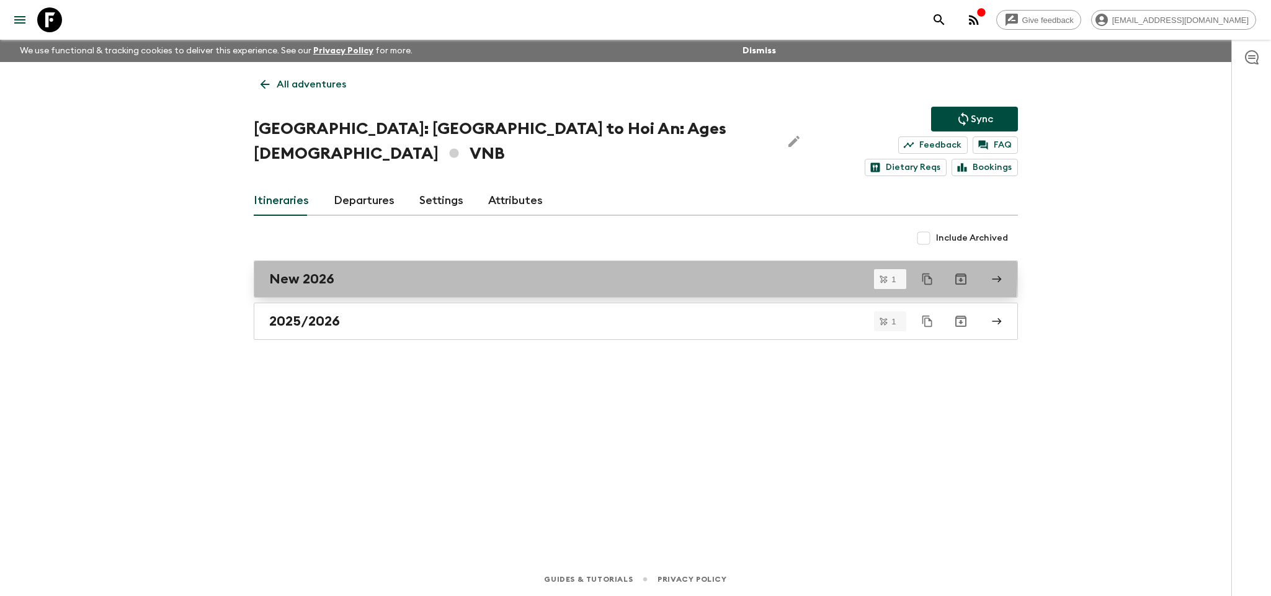
click at [364, 271] on div "New 2026" at bounding box center [624, 279] width 710 height 16
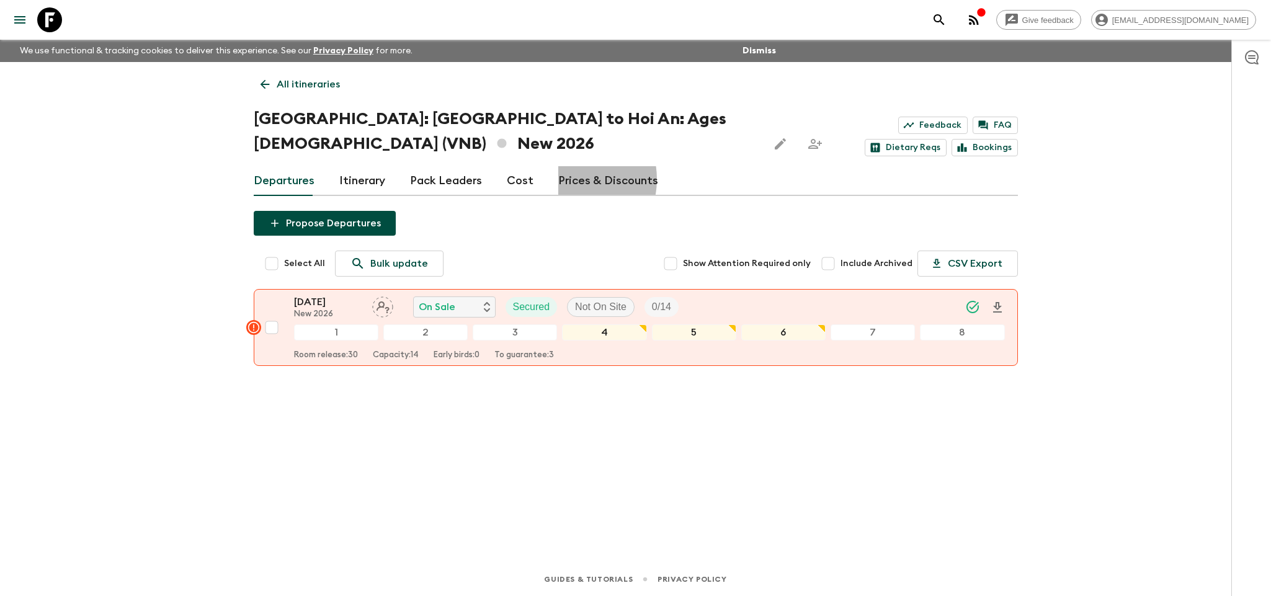
click at [562, 179] on link "Prices & Discounts" at bounding box center [608, 181] width 100 height 30
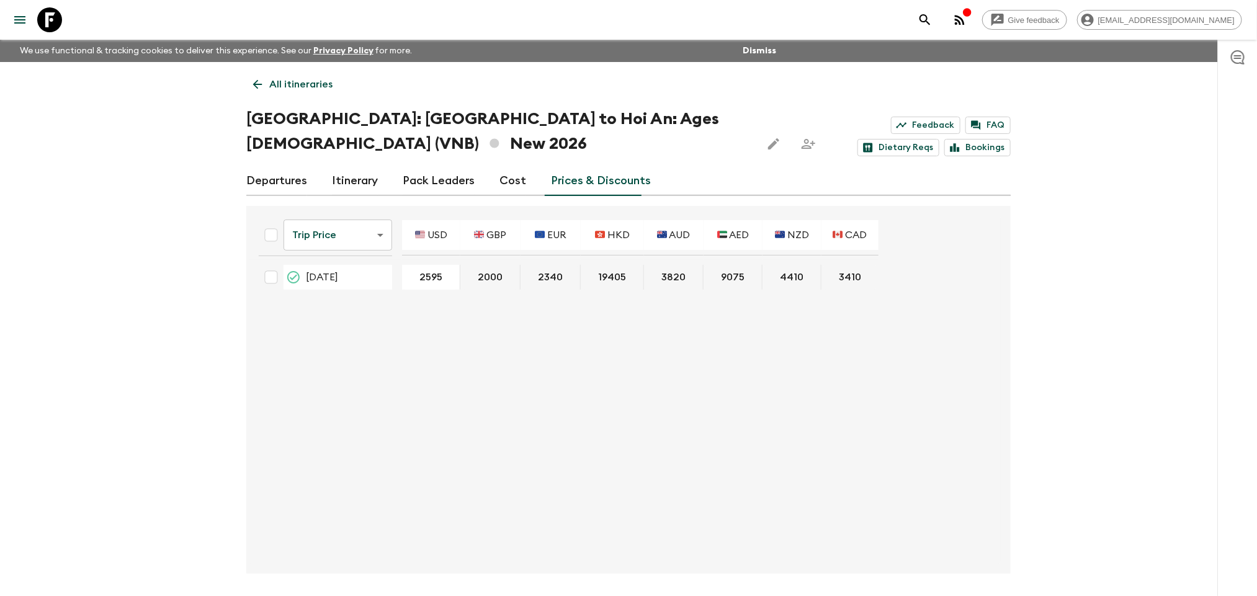
click at [287, 80] on p "All itineraries" at bounding box center [300, 84] width 63 height 15
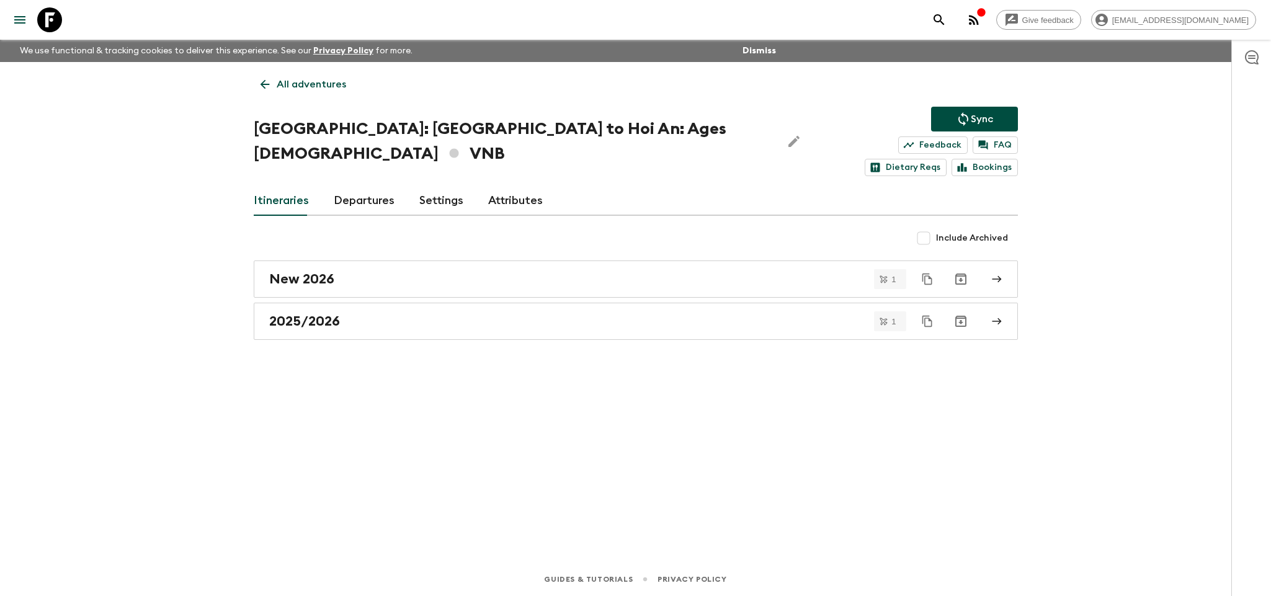
click at [280, 89] on p "All adventures" at bounding box center [311, 84] width 69 height 15
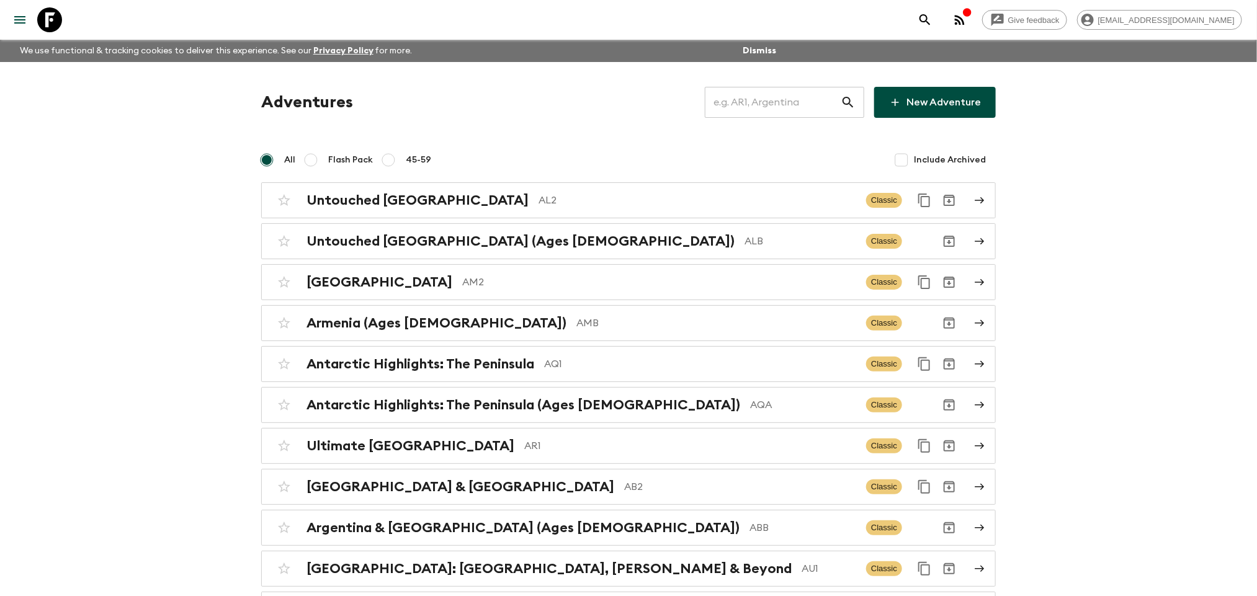
click at [778, 88] on input "text" at bounding box center [773, 102] width 136 height 35
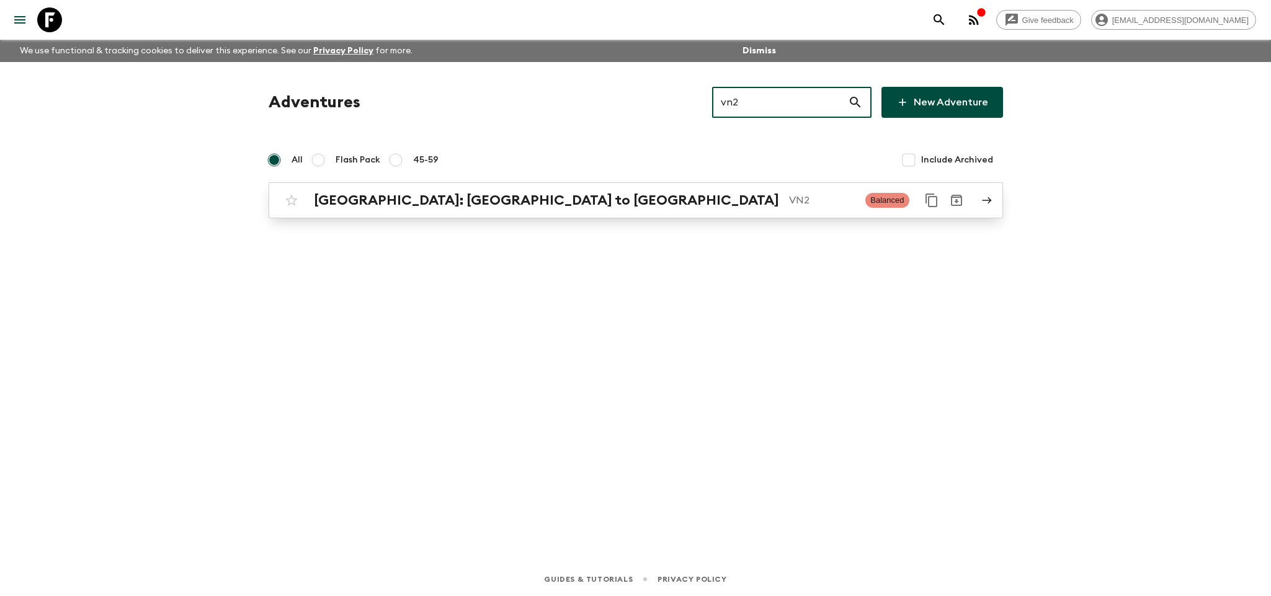
type input "vn2"
click at [789, 204] on p "VN2" at bounding box center [822, 200] width 67 height 15
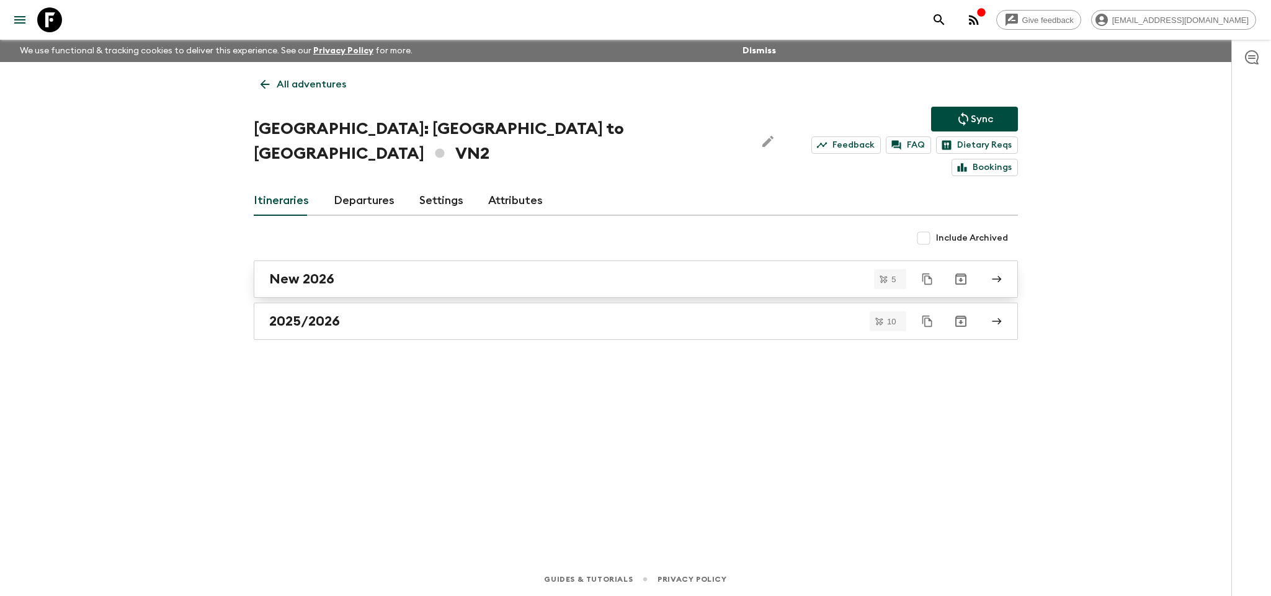
click at [331, 271] on h2 "New 2026" at bounding box center [301, 279] width 65 height 16
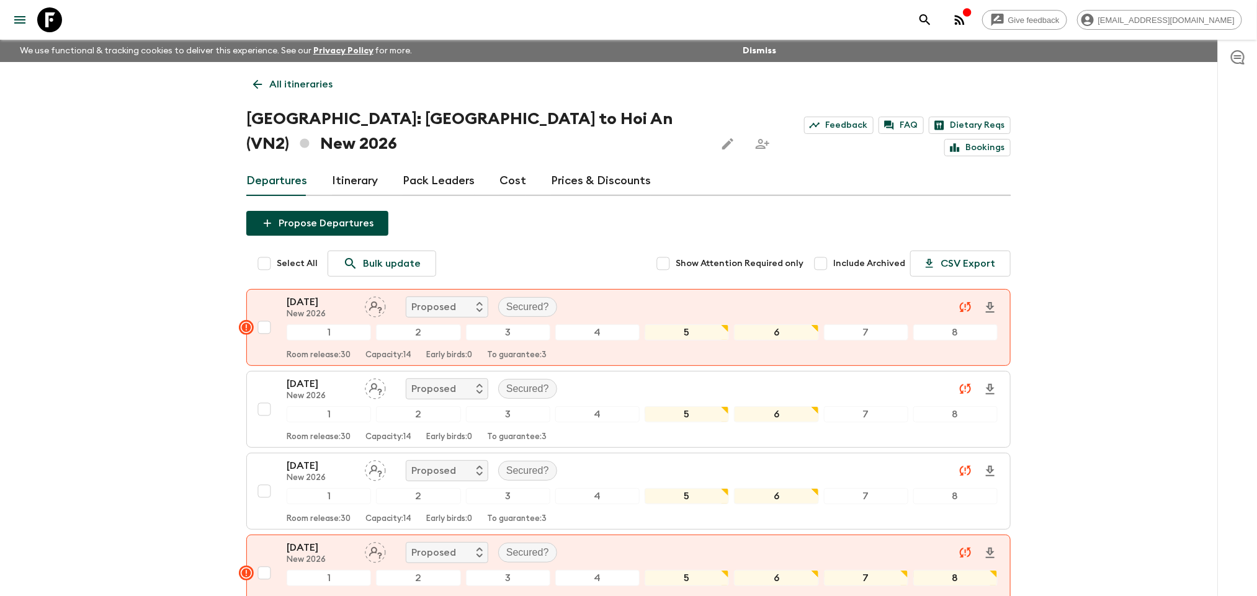
click at [598, 166] on link "Prices & Discounts" at bounding box center [601, 181] width 100 height 30
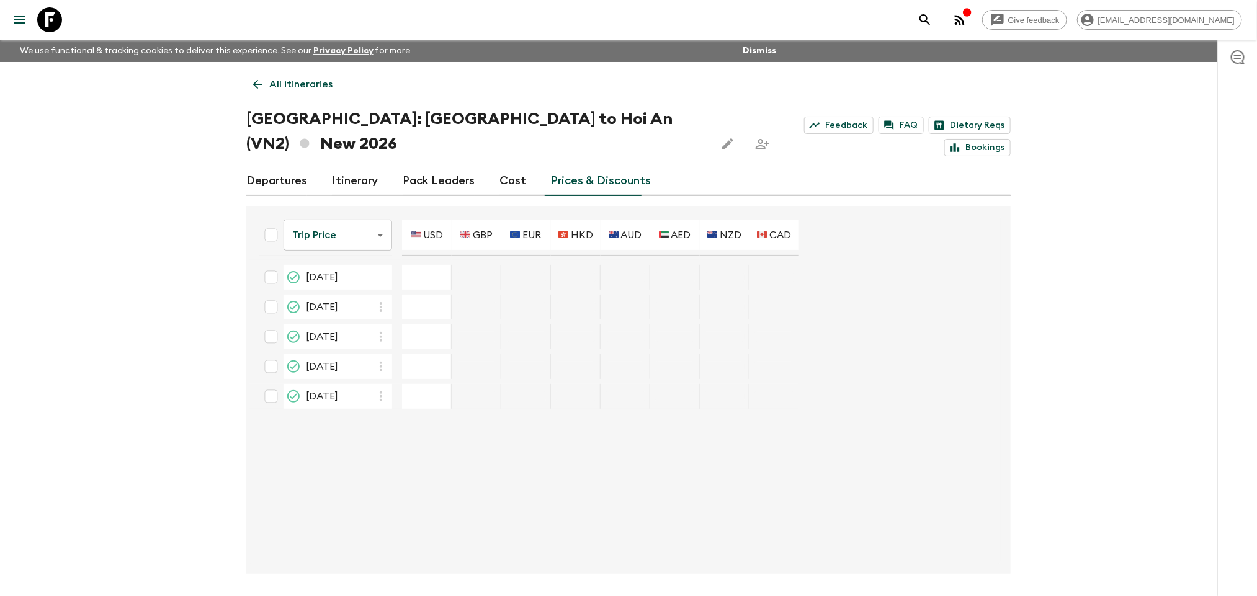
click at [276, 265] on input "checkbox" at bounding box center [271, 277] width 25 height 25
checkbox input "true"
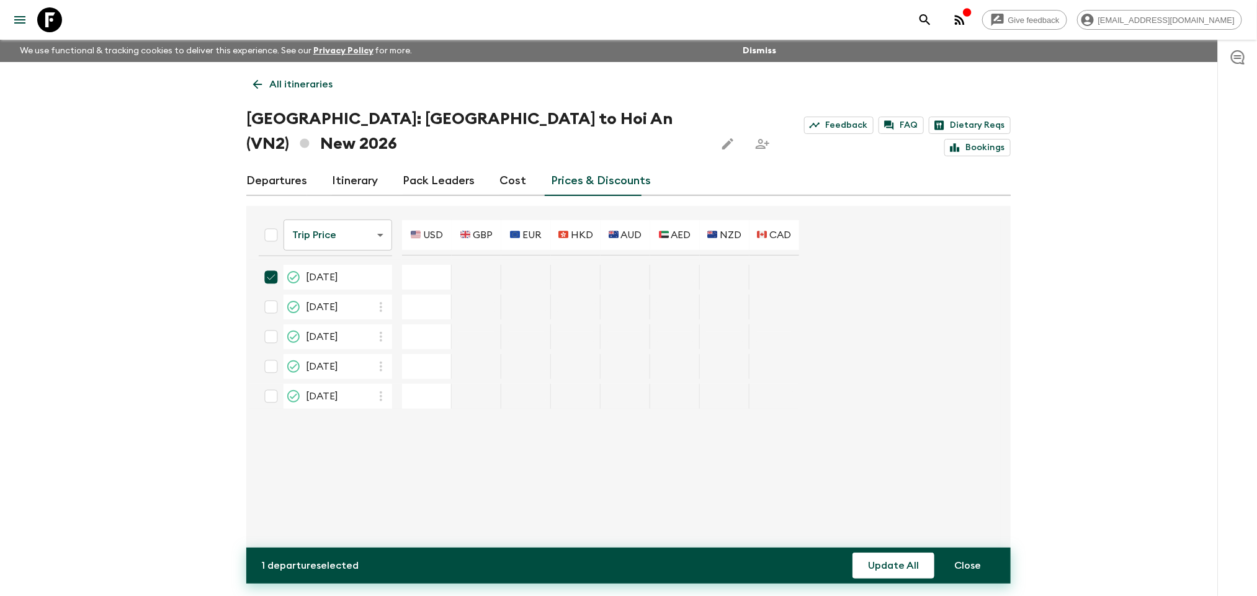
click at [276, 295] on input "checkbox" at bounding box center [271, 307] width 25 height 25
checkbox input "true"
click at [276, 325] on input "checkbox" at bounding box center [271, 337] width 25 height 25
checkbox input "true"
type input "2295"
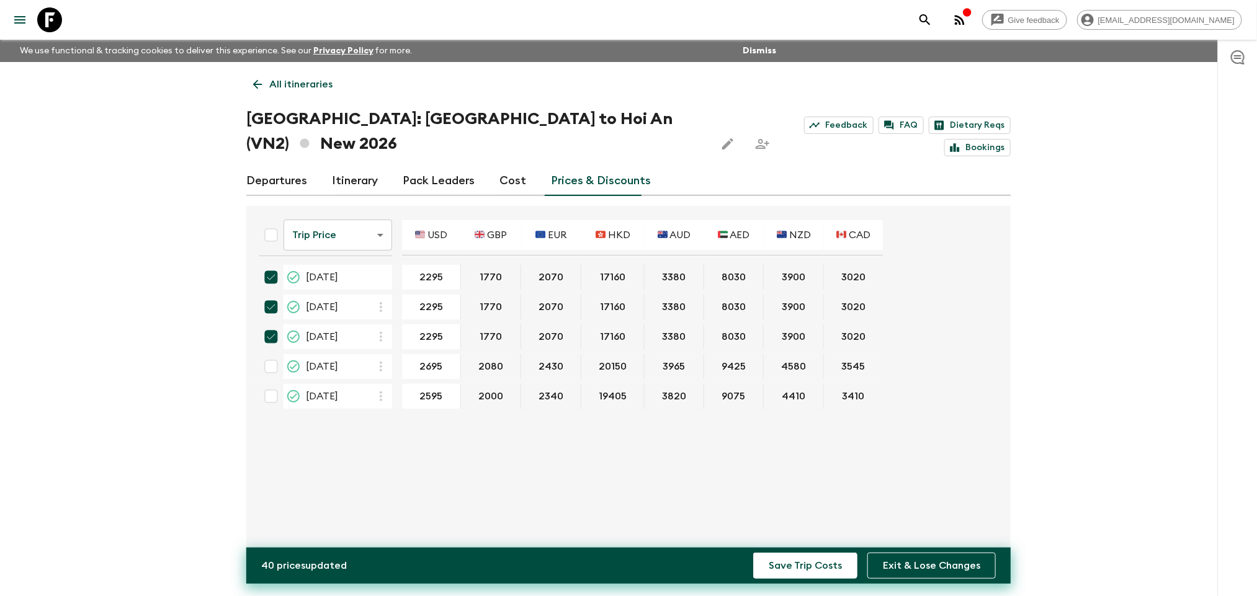
click at [271, 325] on input "checkbox" at bounding box center [271, 337] width 25 height 25
checkbox input "false"
click at [269, 295] on input "checkbox" at bounding box center [271, 307] width 25 height 25
checkbox input "false"
click at [266, 265] on input "checkbox" at bounding box center [271, 277] width 25 height 25
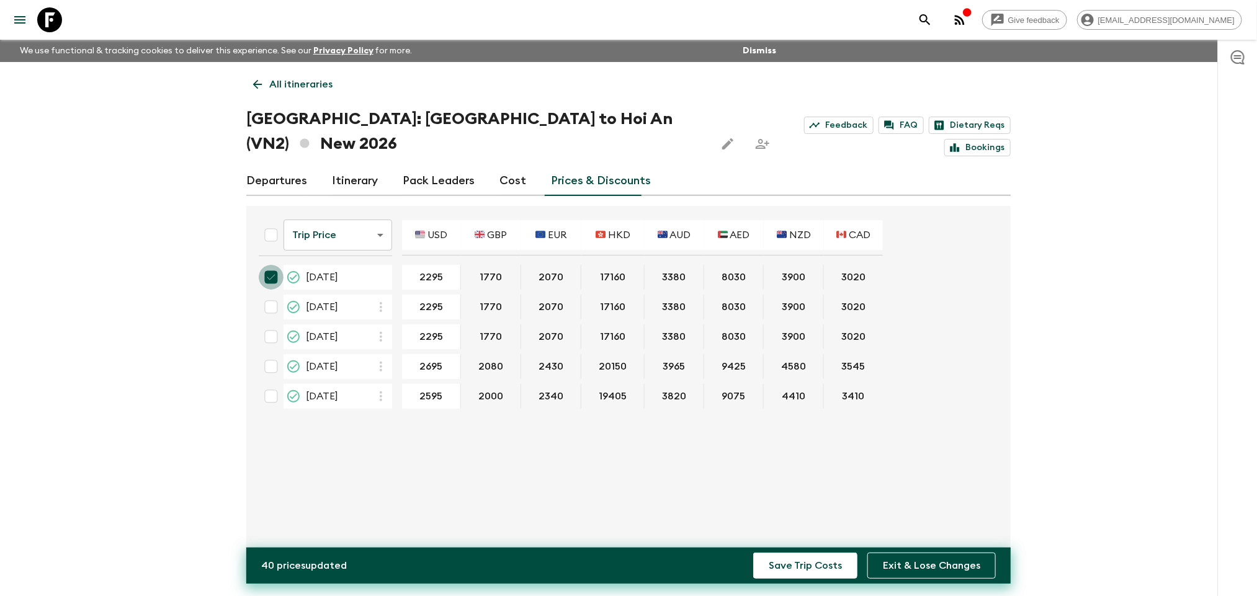
checkbox input "false"
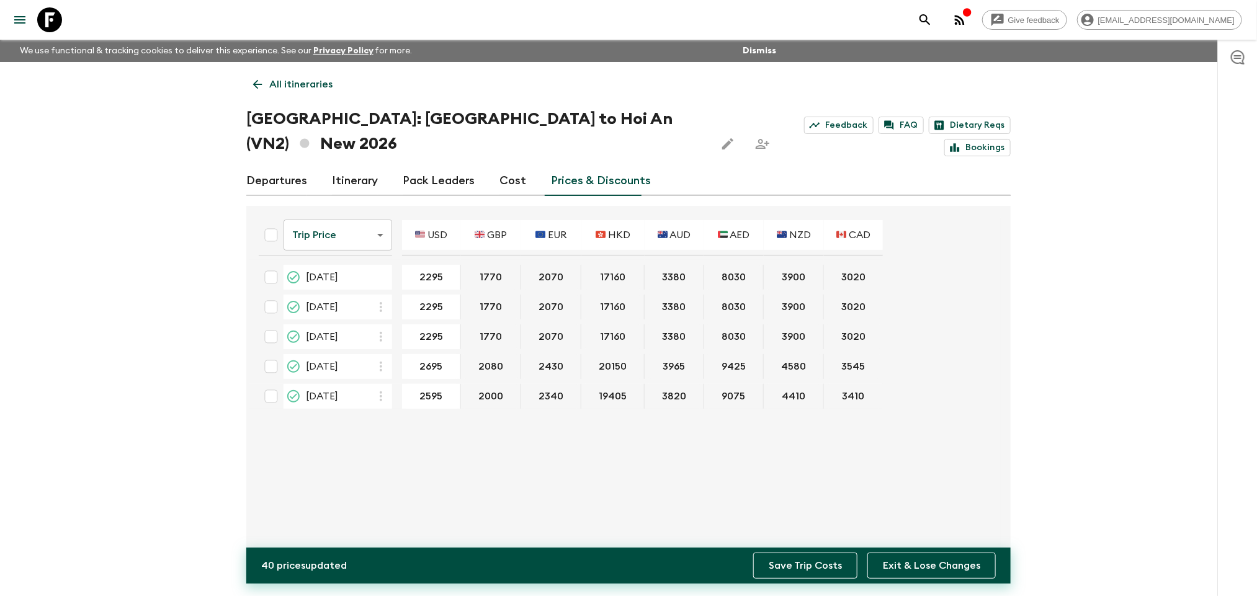
click at [823, 573] on button "Save Trip Costs" at bounding box center [805, 566] width 104 height 26
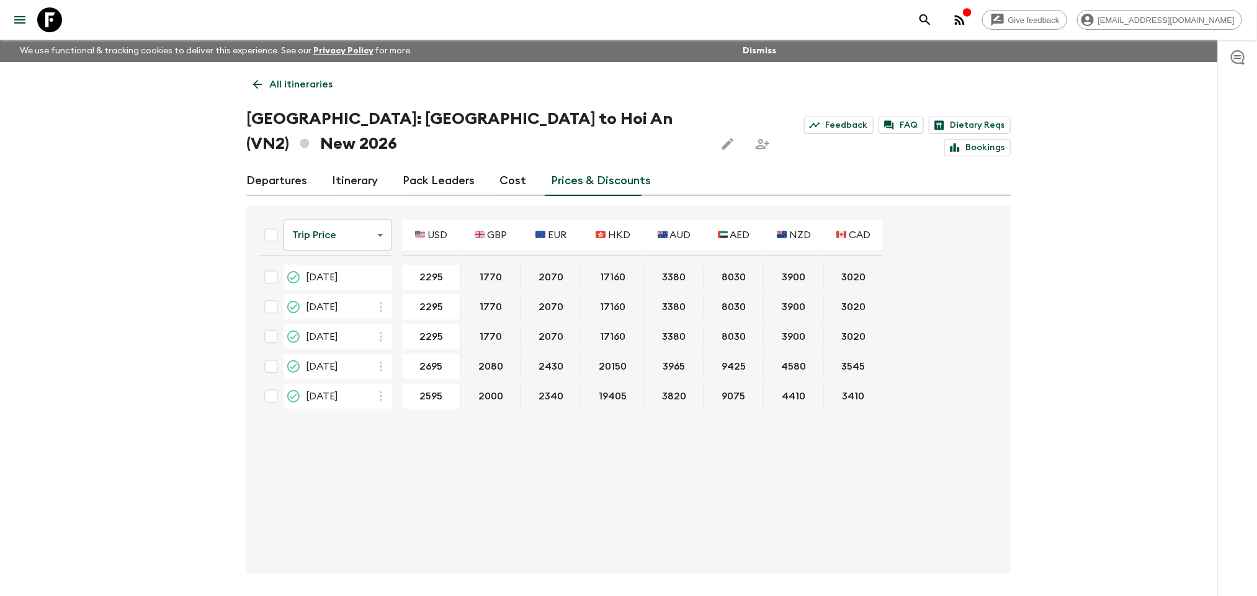
click at [276, 93] on link "All itineraries" at bounding box center [292, 84] width 93 height 25
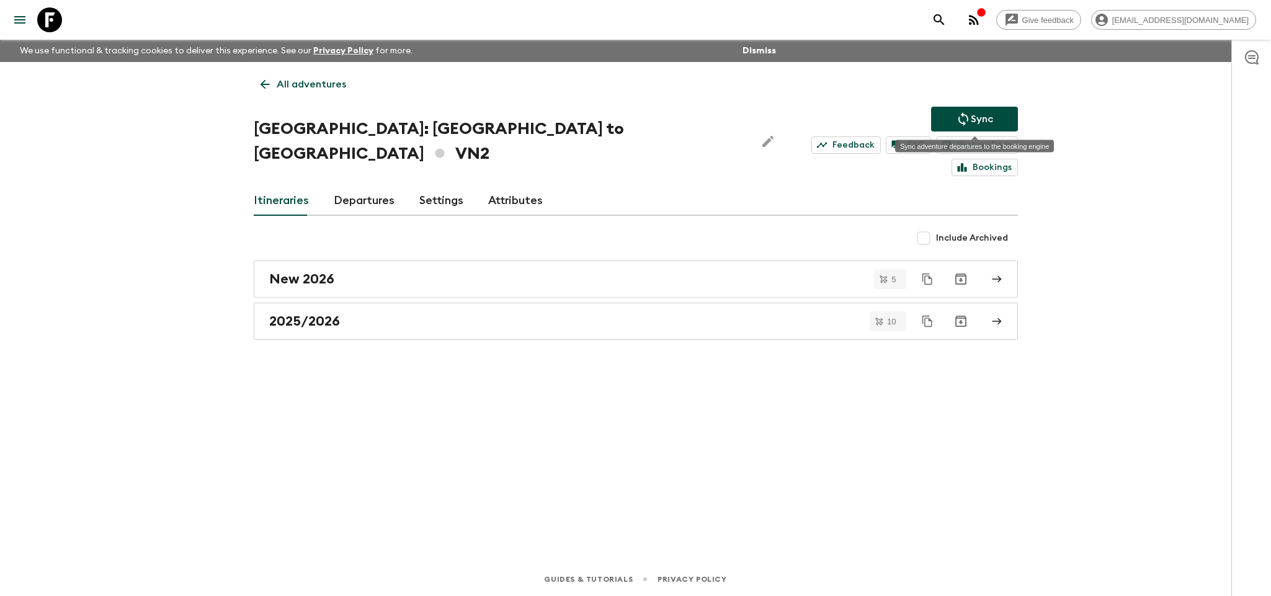
click at [959, 110] on button "Sync" at bounding box center [974, 119] width 87 height 25
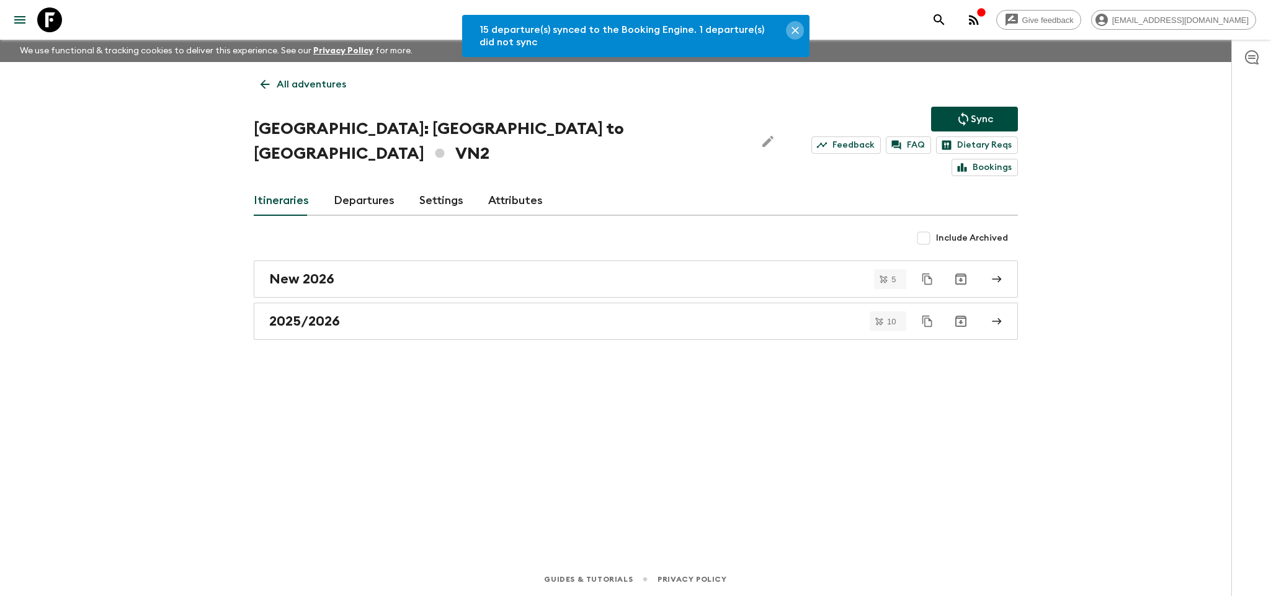
click at [790, 27] on icon "Close" at bounding box center [795, 30] width 12 height 12
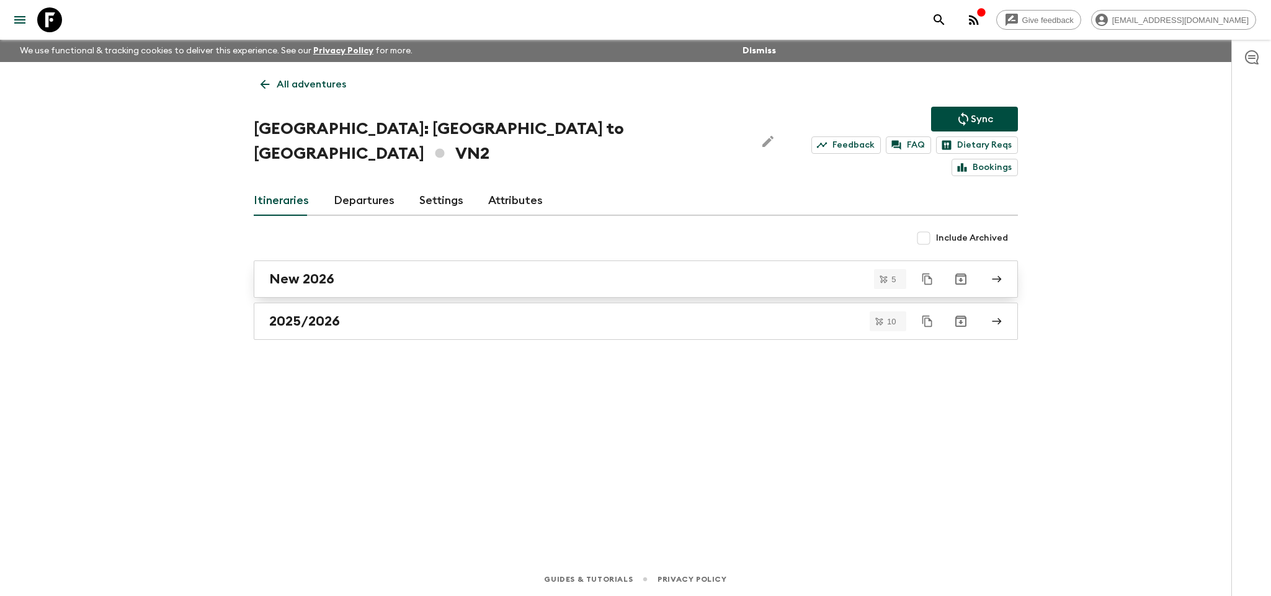
click at [516, 271] on div "New 2026" at bounding box center [624, 279] width 710 height 16
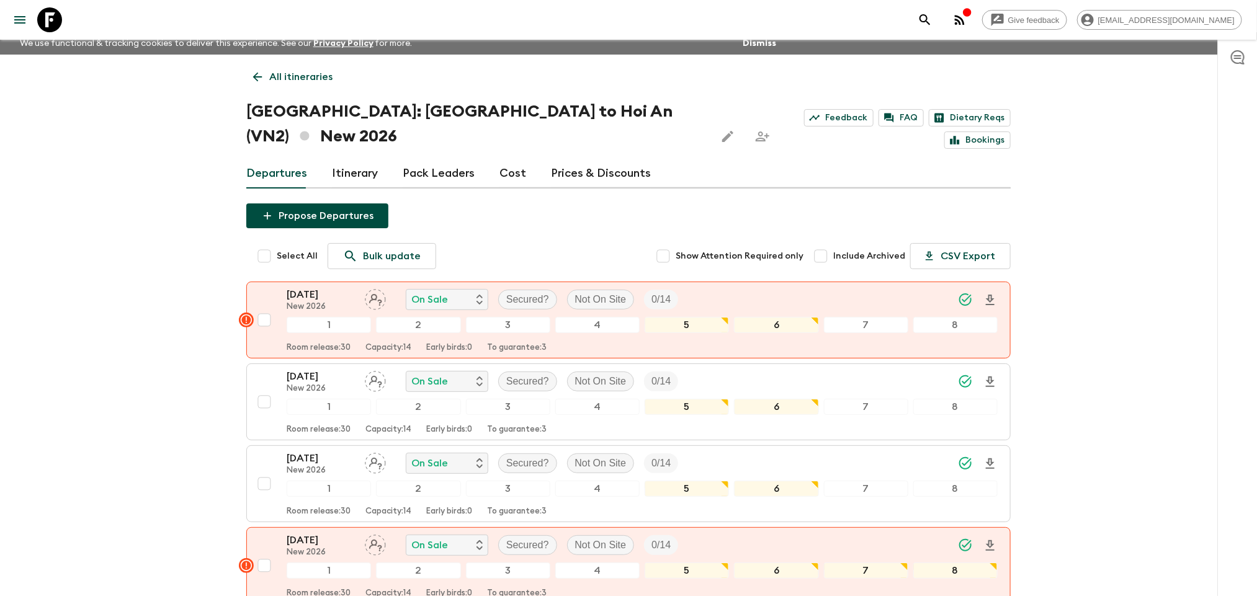
scroll to position [6, 0]
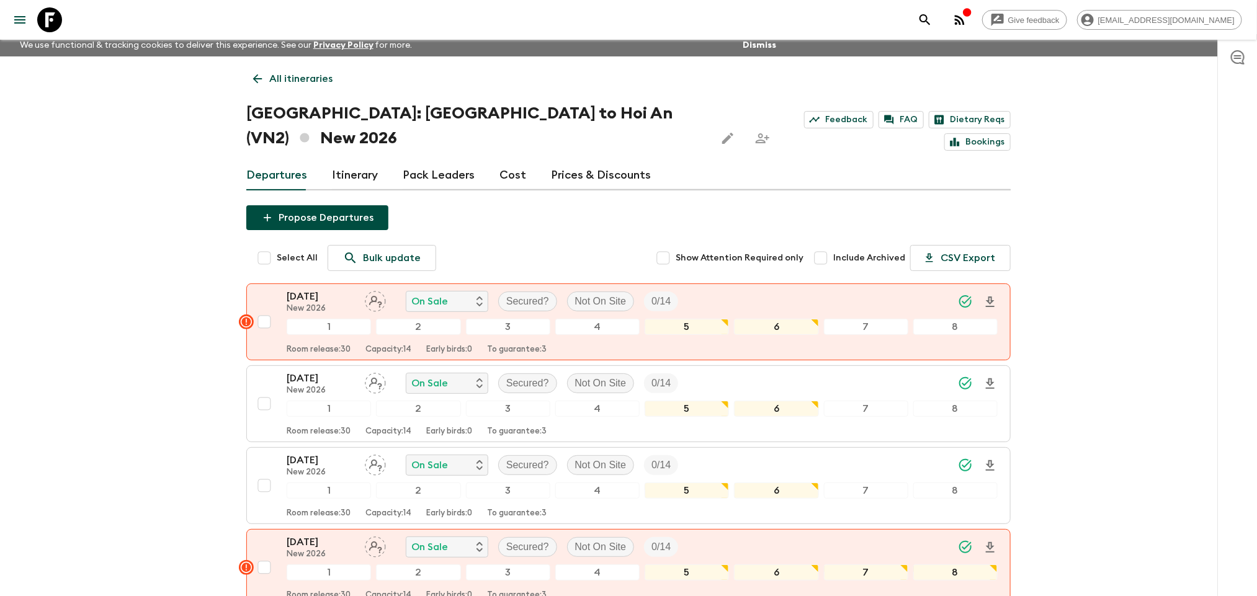
click at [500, 161] on link "Cost" at bounding box center [513, 176] width 27 height 30
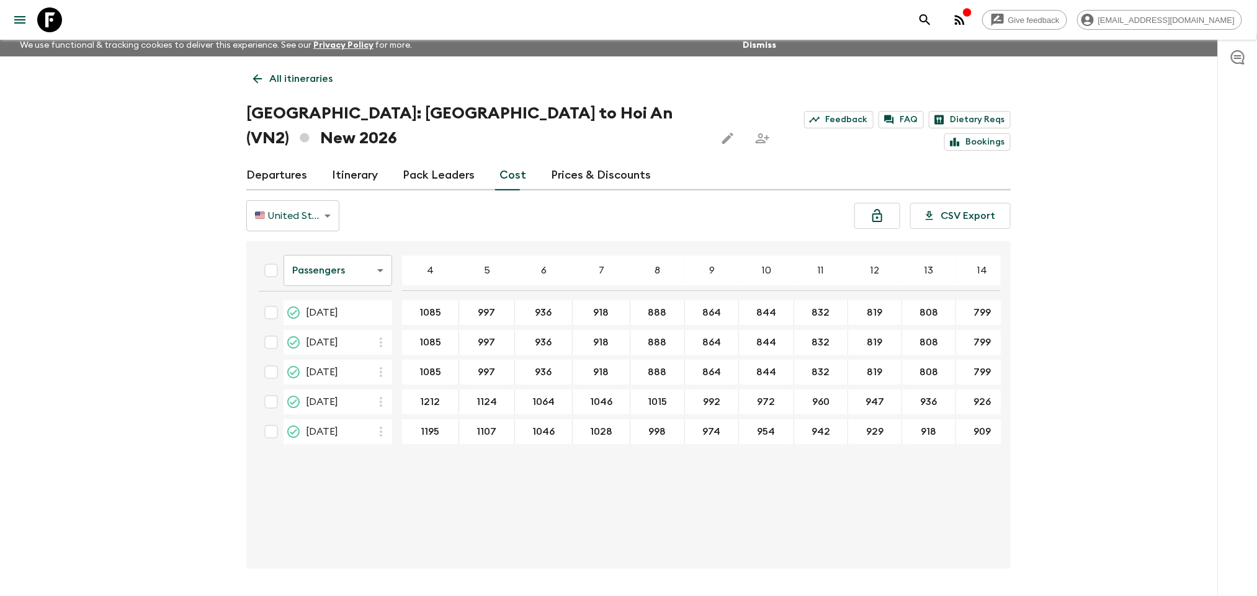
click at [592, 161] on link "Prices & Discounts" at bounding box center [601, 176] width 100 height 30
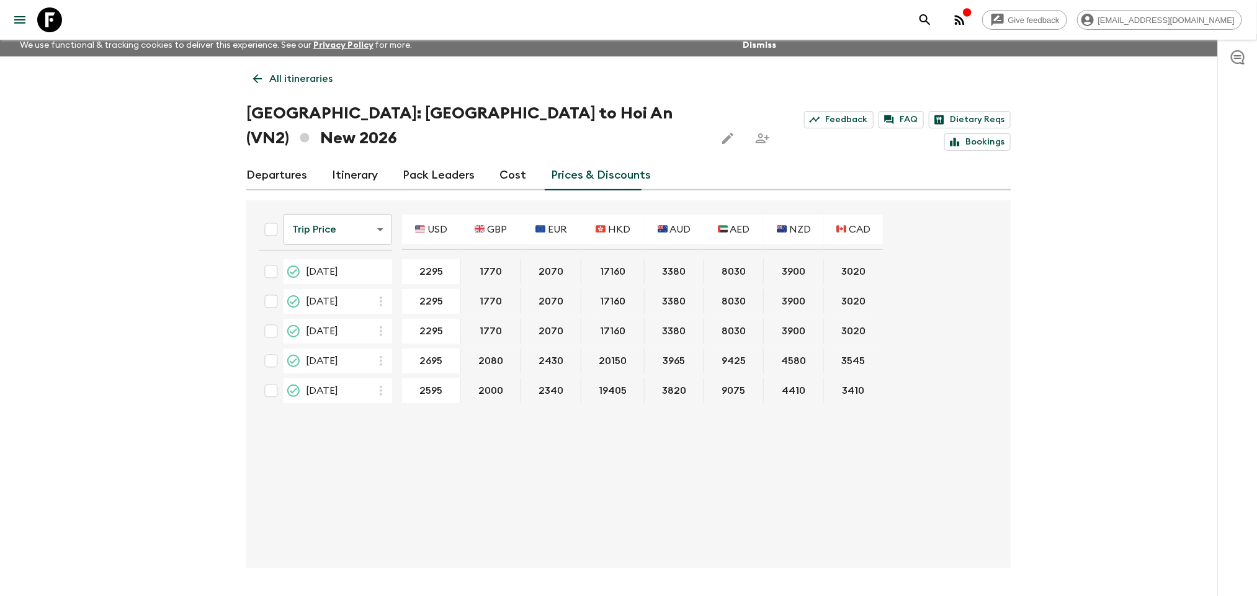
click at [500, 161] on link "Cost" at bounding box center [513, 176] width 27 height 30
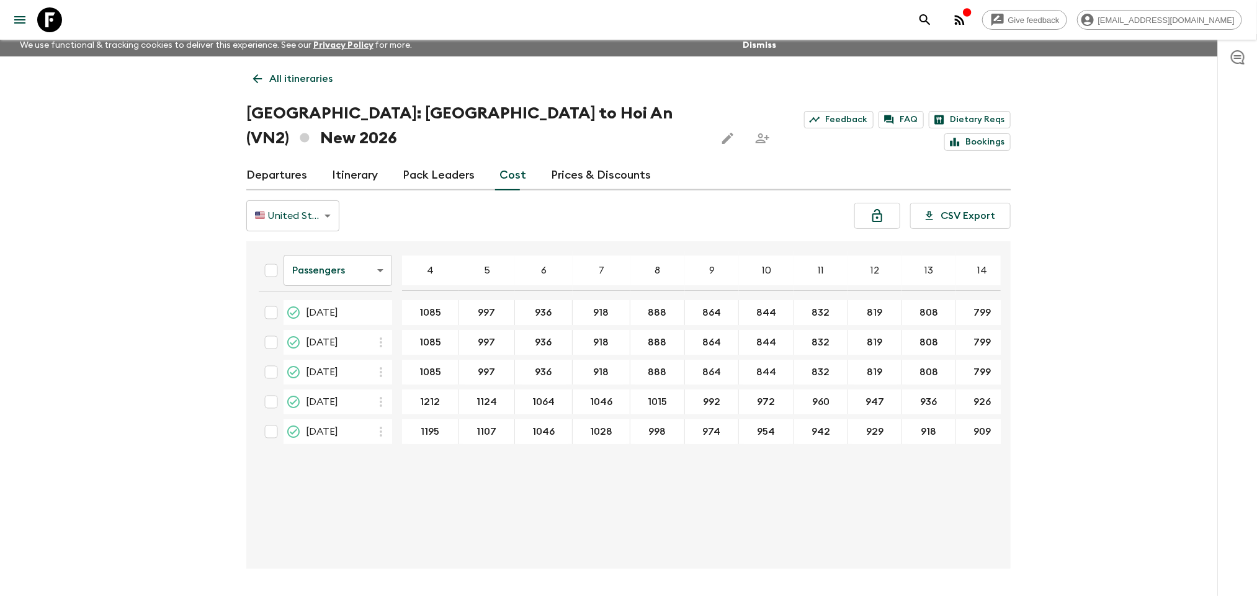
click at [450, 161] on link "Pack Leaders" at bounding box center [439, 176] width 72 height 30
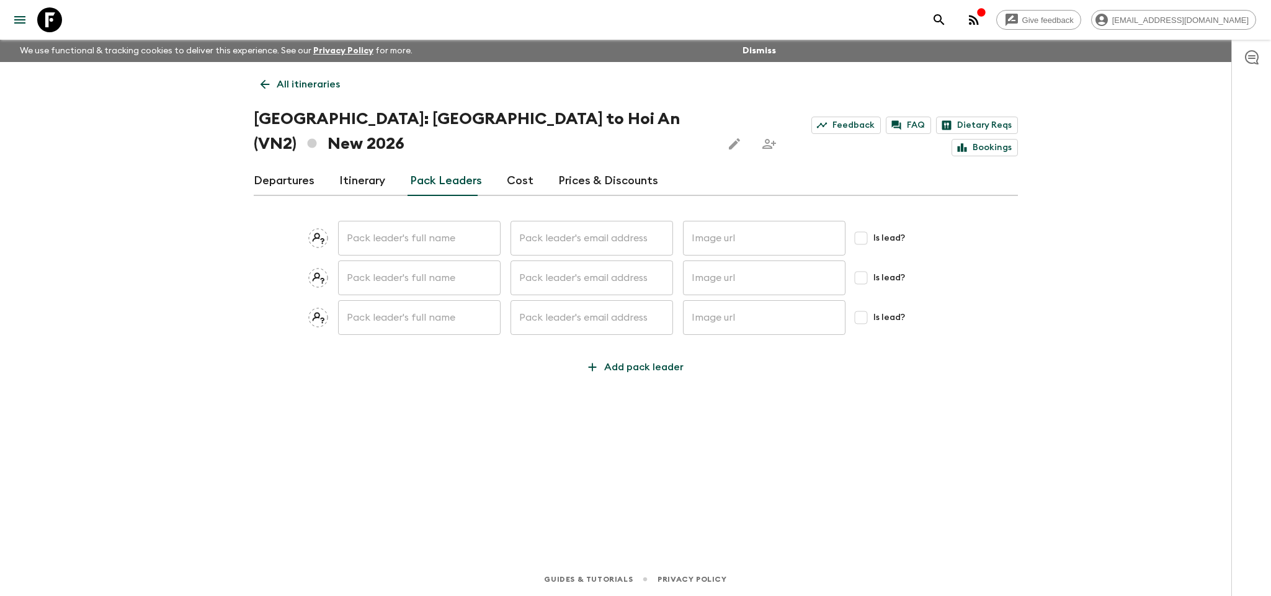
click at [358, 166] on link "Itinerary" at bounding box center [362, 181] width 46 height 30
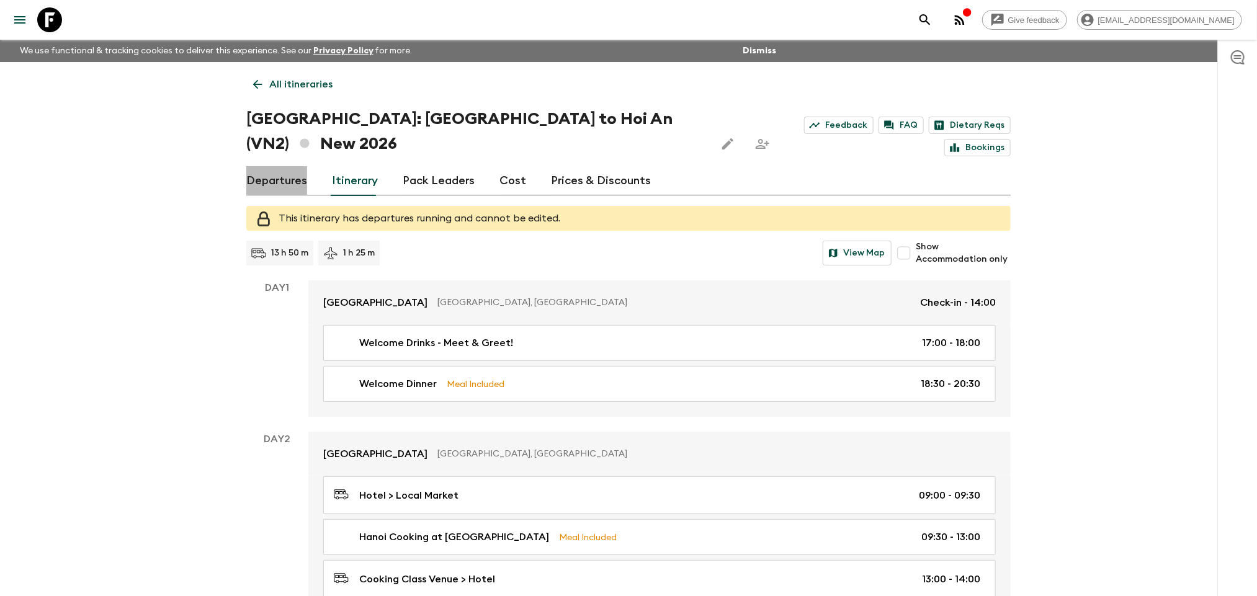
click at [272, 166] on link "Departures" at bounding box center [276, 181] width 61 height 30
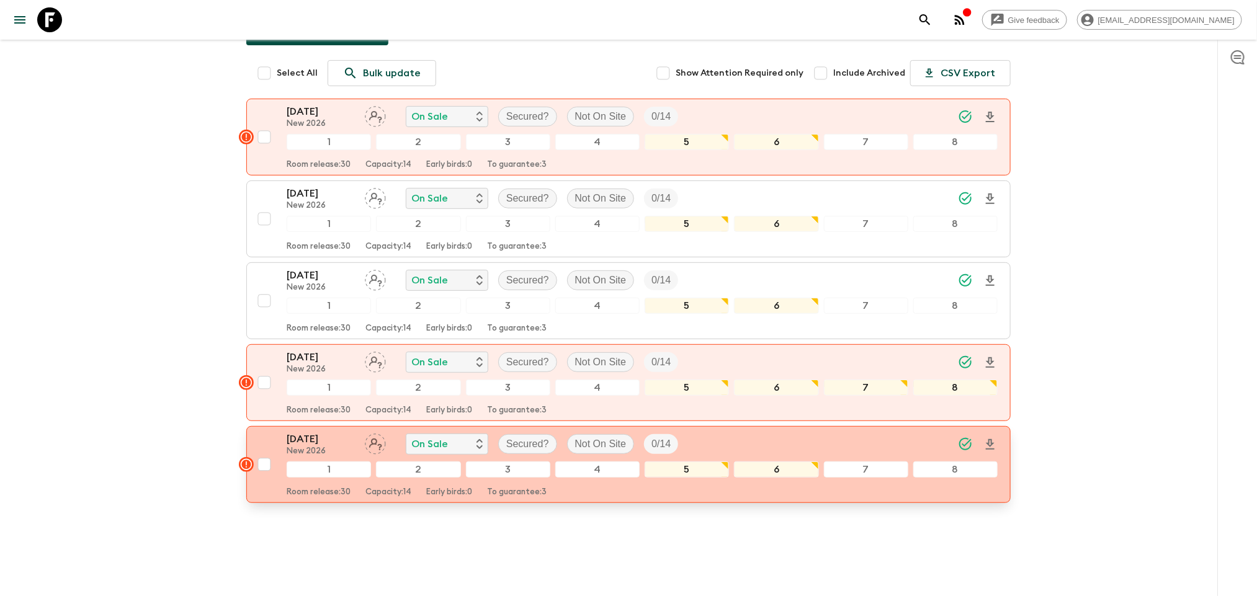
scroll to position [192, 0]
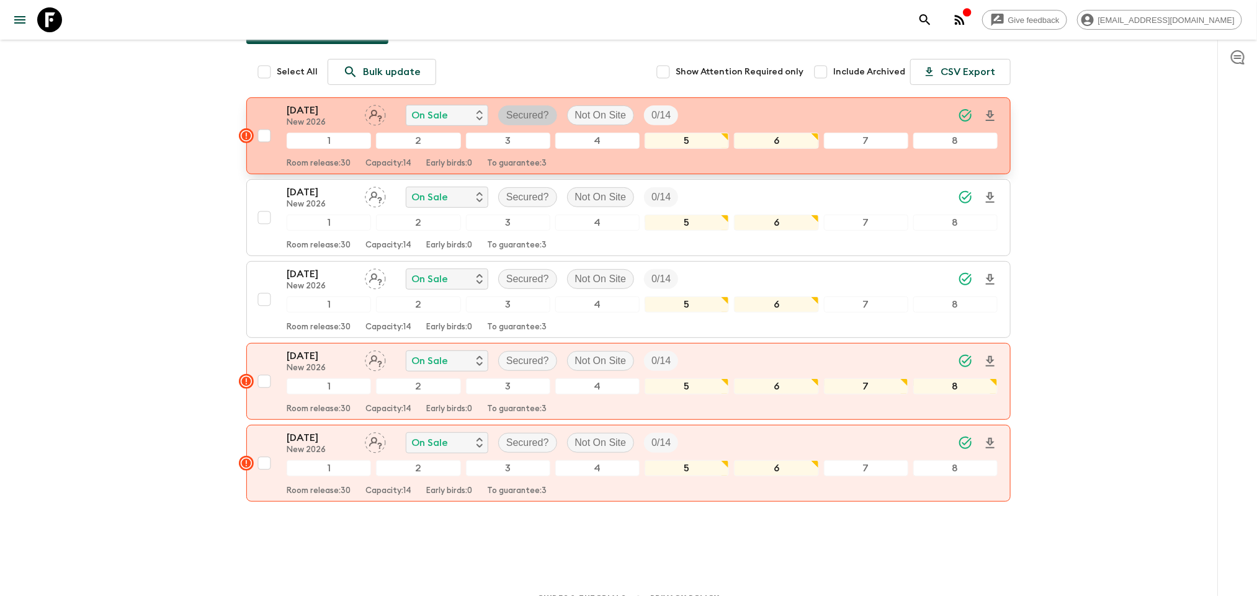
click at [524, 108] on p "Secured?" at bounding box center [527, 115] width 43 height 15
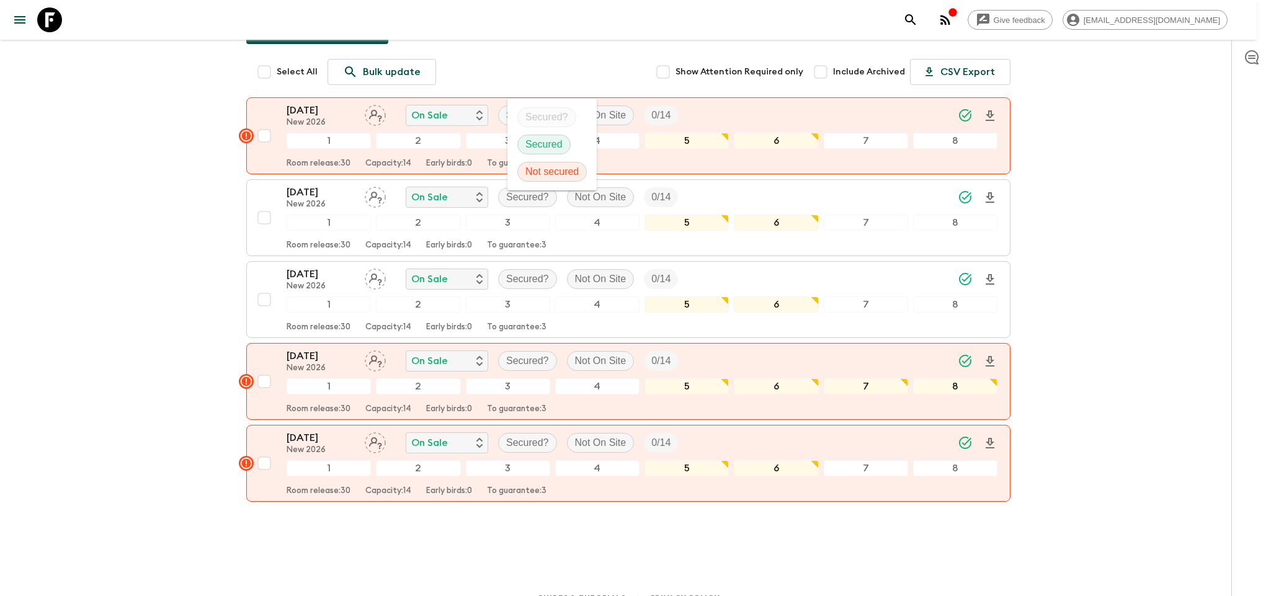
click at [545, 138] on p "Secured" at bounding box center [544, 144] width 37 height 15
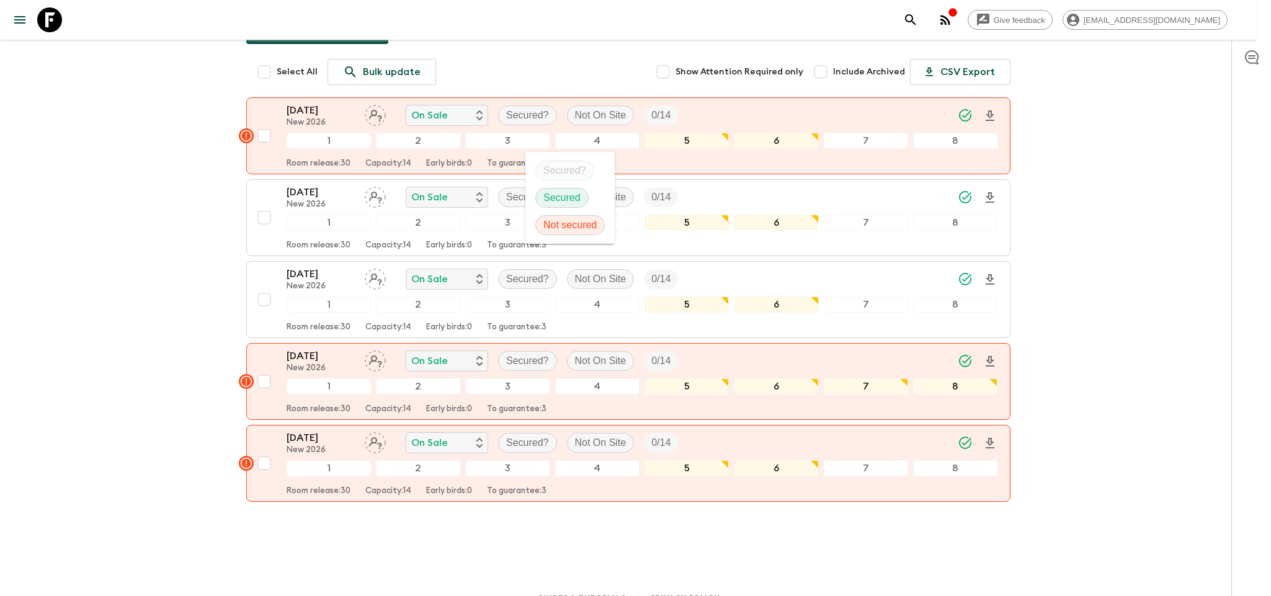
click at [545, 203] on p "Secured" at bounding box center [562, 197] width 37 height 15
click at [516, 173] on div at bounding box center [635, 298] width 1271 height 596
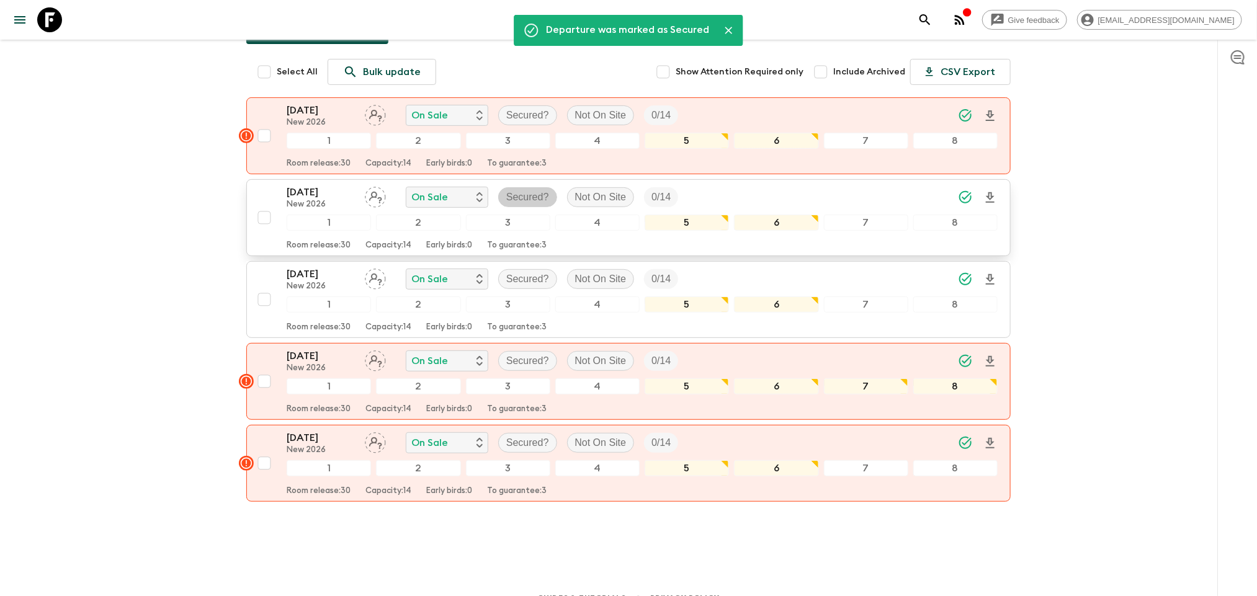
click at [535, 190] on p "Secured?" at bounding box center [527, 197] width 43 height 15
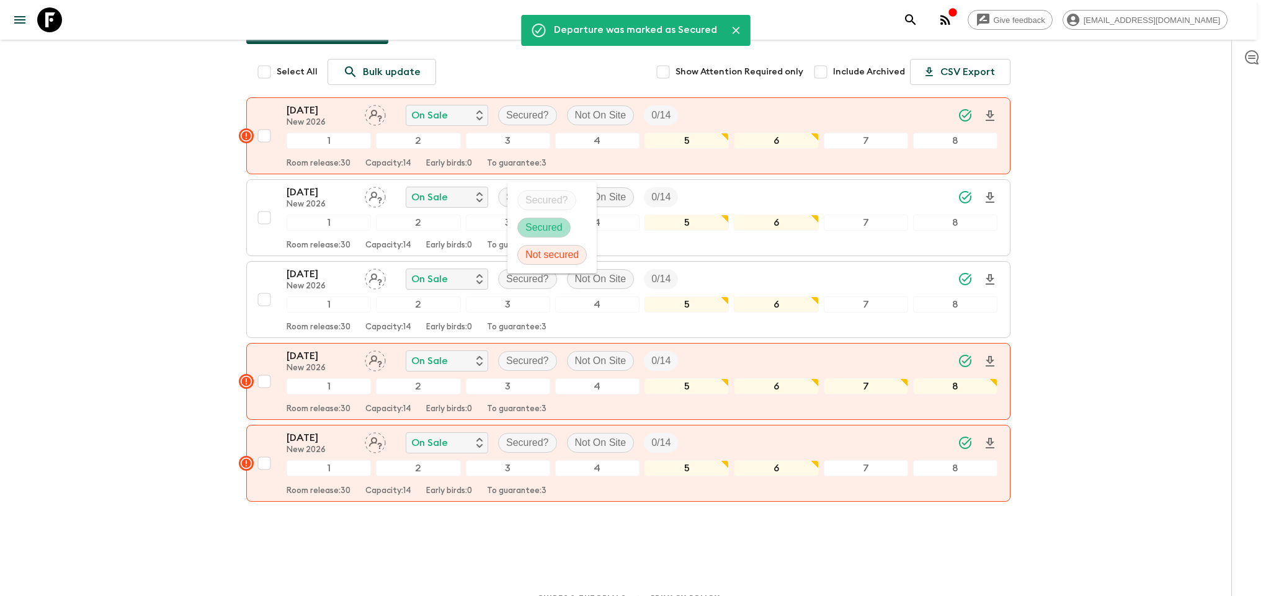
click at [563, 231] on span "Secured" at bounding box center [544, 227] width 52 height 15
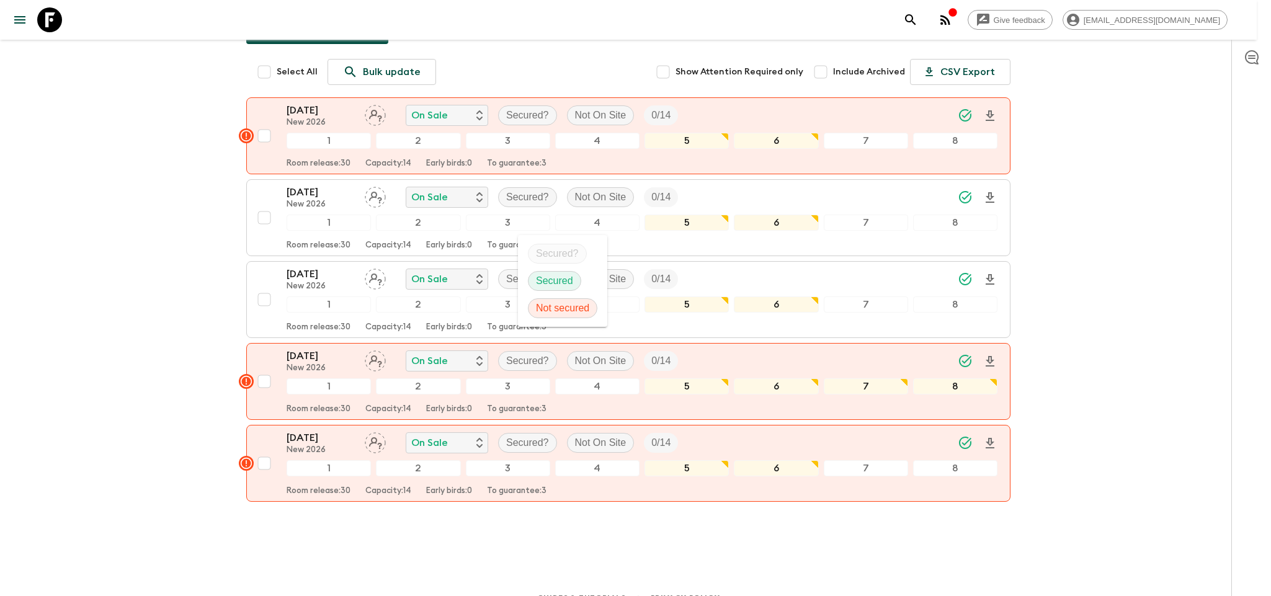
click at [513, 261] on div at bounding box center [635, 298] width 1271 height 596
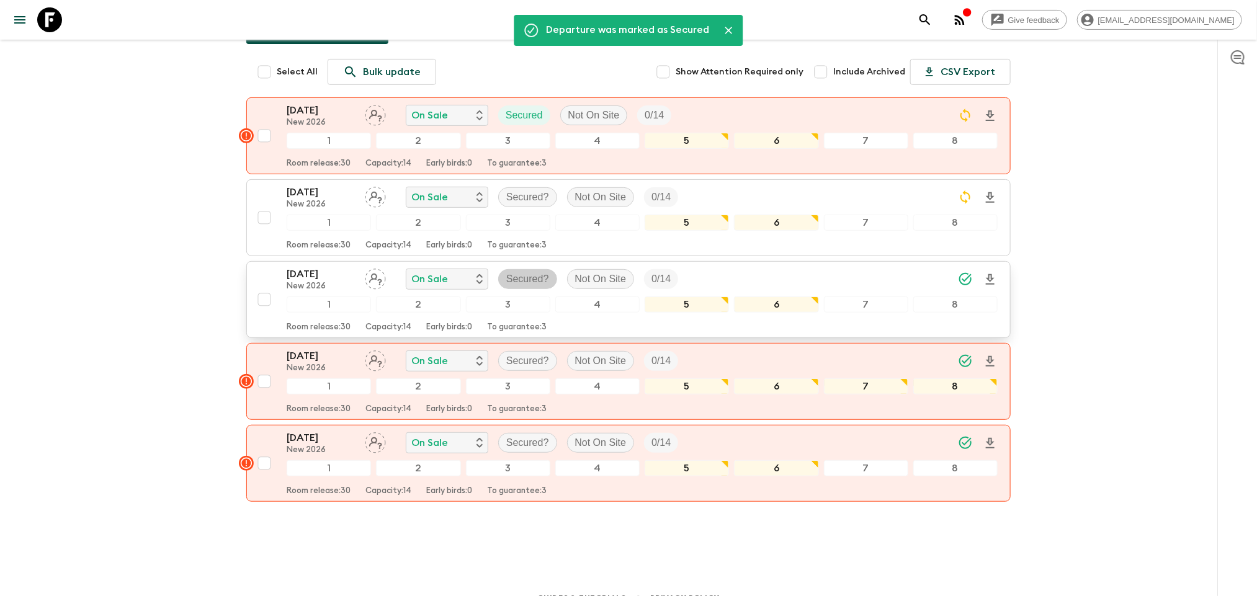
click at [523, 272] on p "Secured?" at bounding box center [527, 279] width 43 height 15
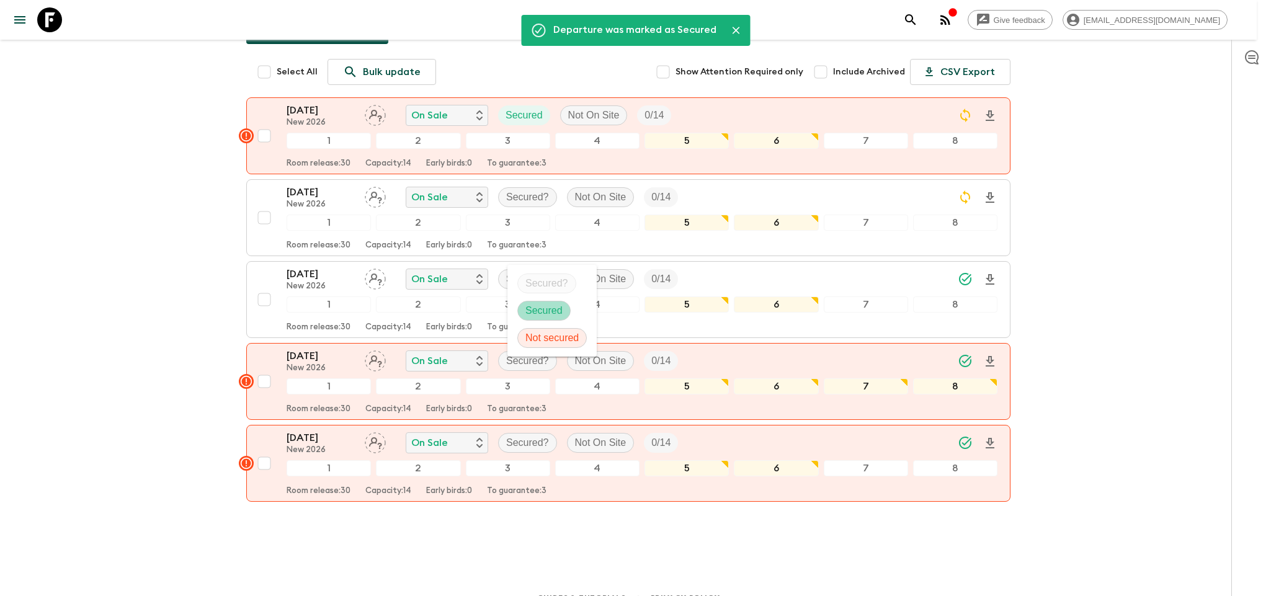
click at [557, 319] on div "Secured" at bounding box center [544, 311] width 53 height 20
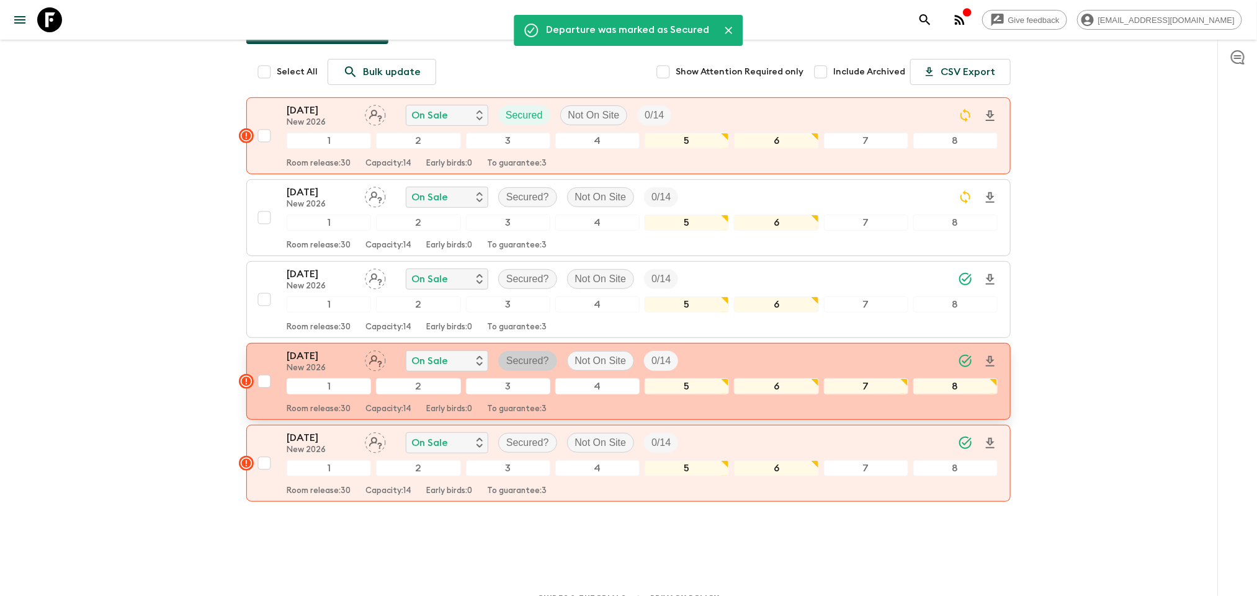
click at [540, 354] on p "Secured?" at bounding box center [527, 361] width 43 height 15
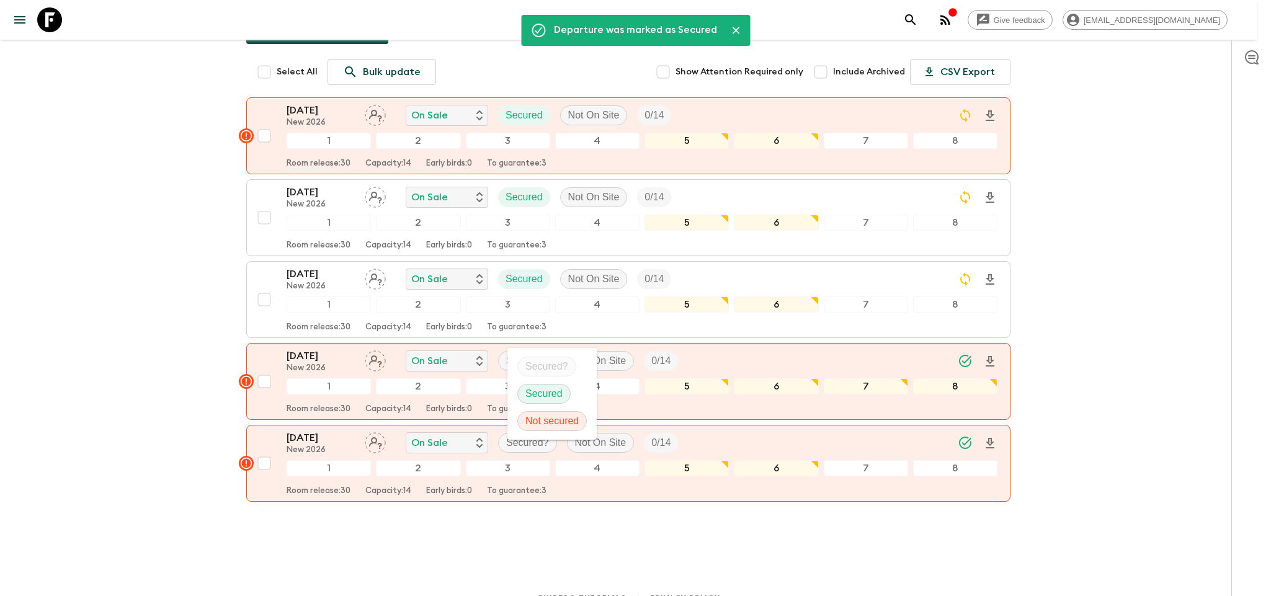
click at [555, 387] on p "Secured" at bounding box center [544, 394] width 37 height 15
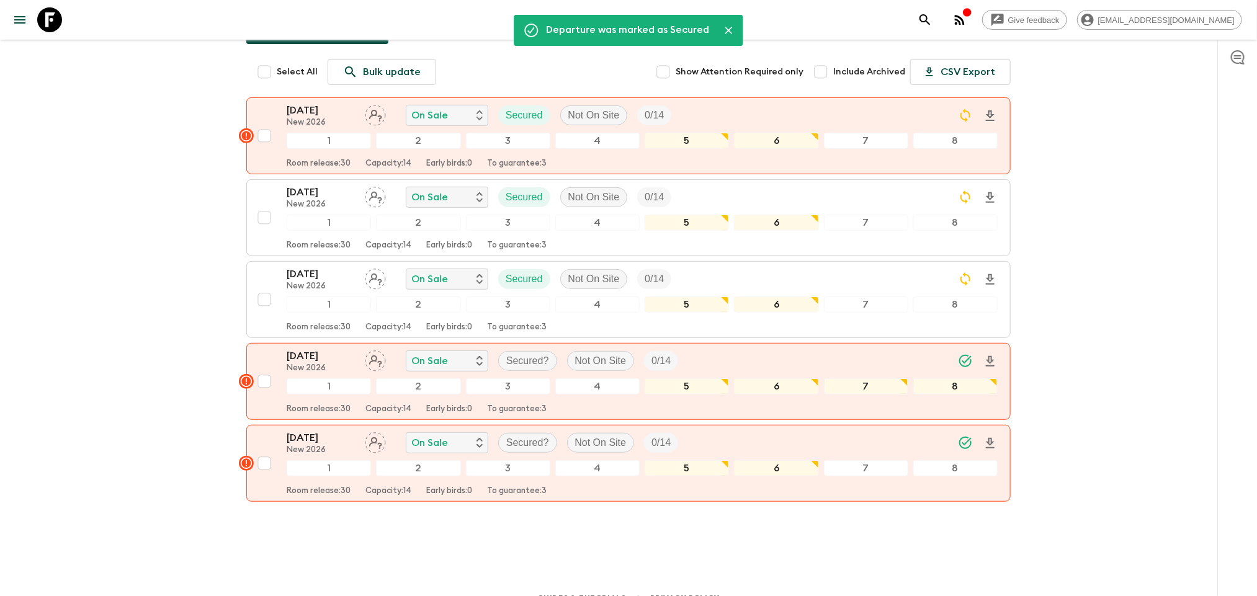
click at [511, 436] on p "Secured?" at bounding box center [527, 443] width 43 height 15
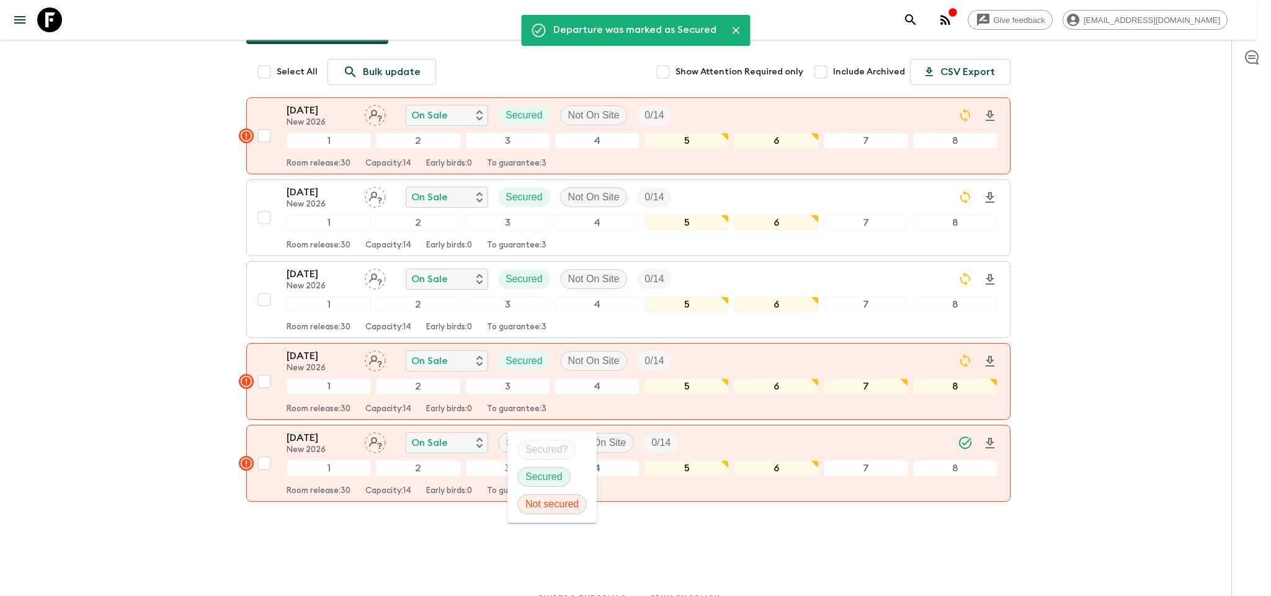
click at [538, 467] on div "Secured" at bounding box center [544, 477] width 53 height 20
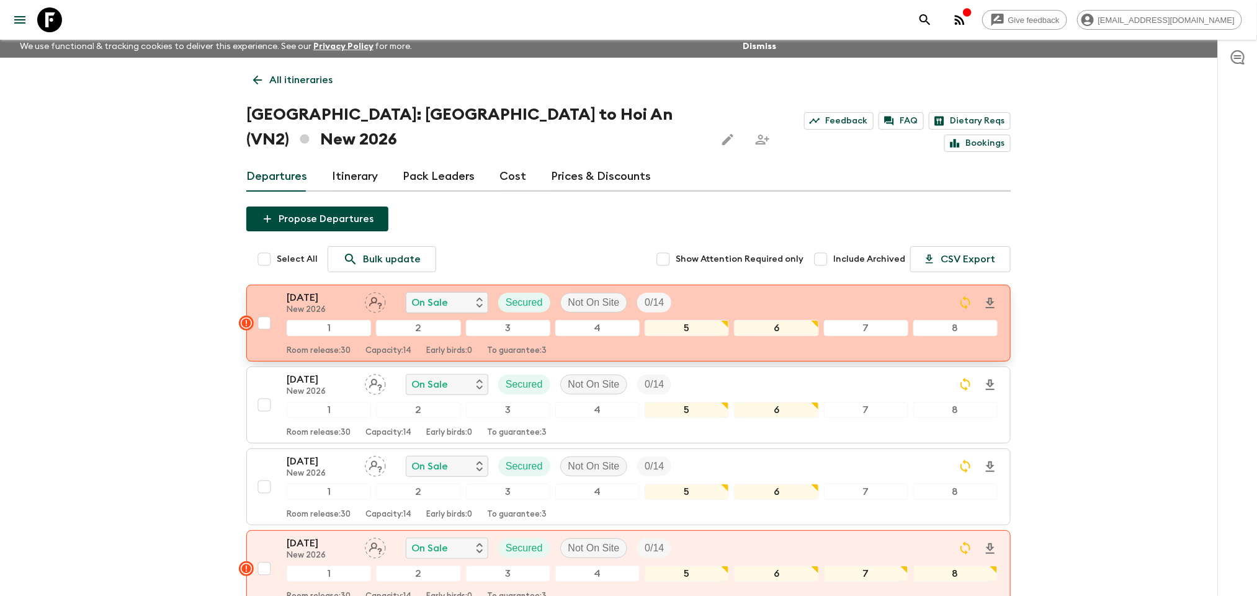
scroll to position [0, 0]
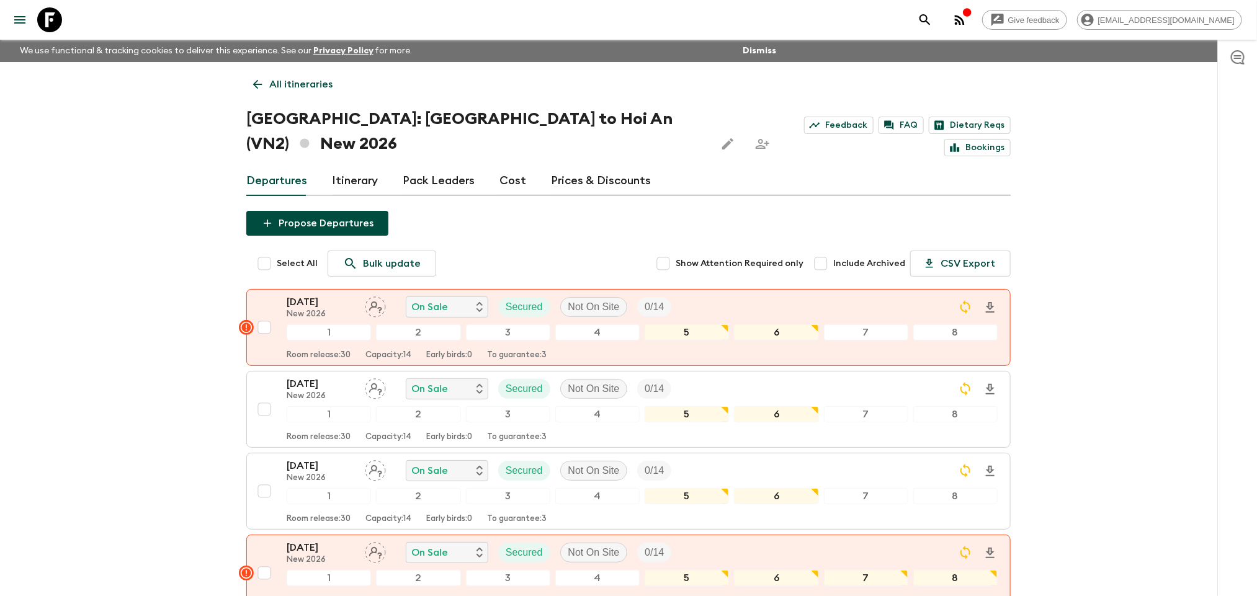
click at [276, 92] on link "All itineraries" at bounding box center [292, 84] width 93 height 25
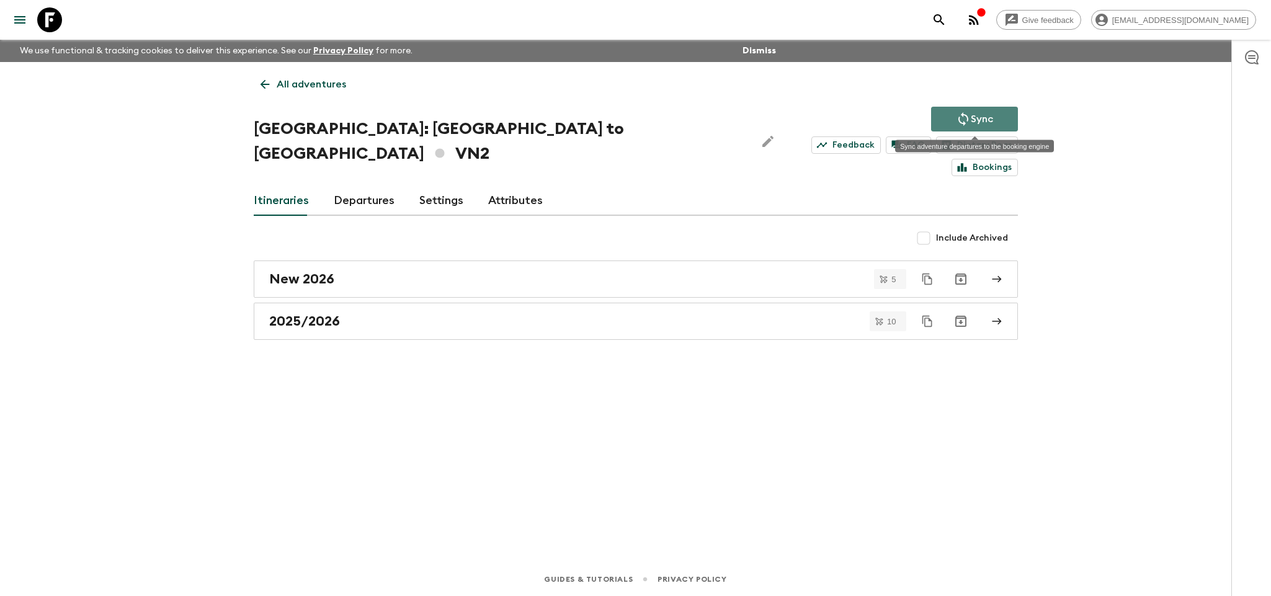
click at [1015, 112] on button "Sync" at bounding box center [974, 119] width 87 height 25
click at [979, 108] on button "Sync" at bounding box center [974, 119] width 87 height 25
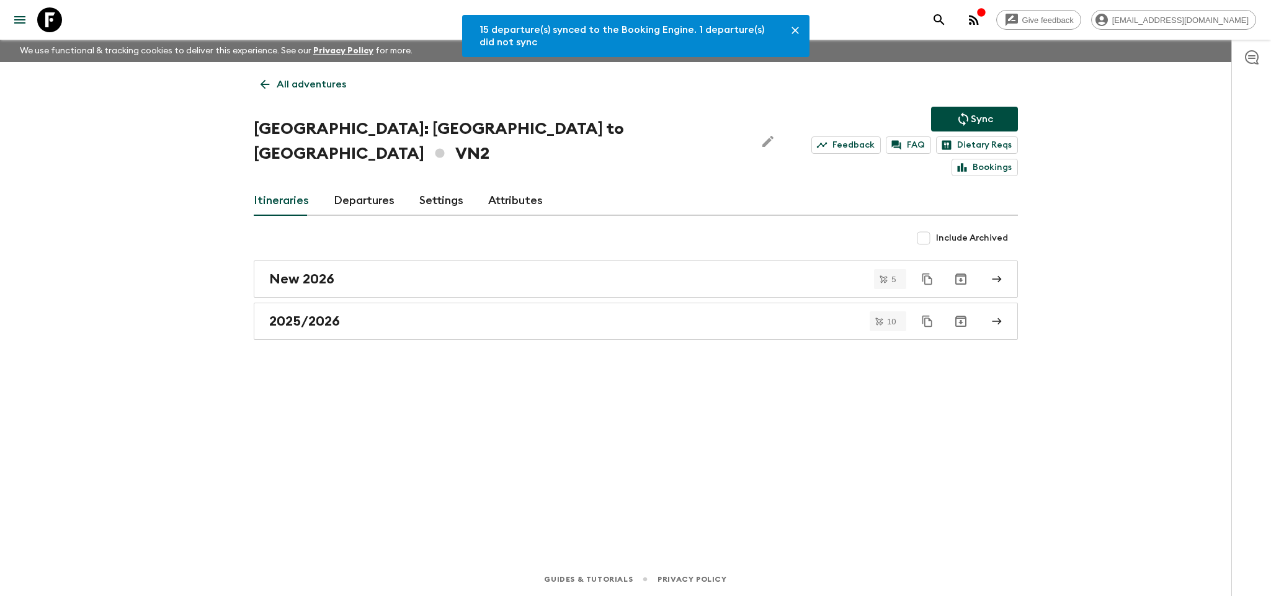
click at [397, 186] on div "Itineraries Departures Settings Attributes" at bounding box center [636, 201] width 764 height 30
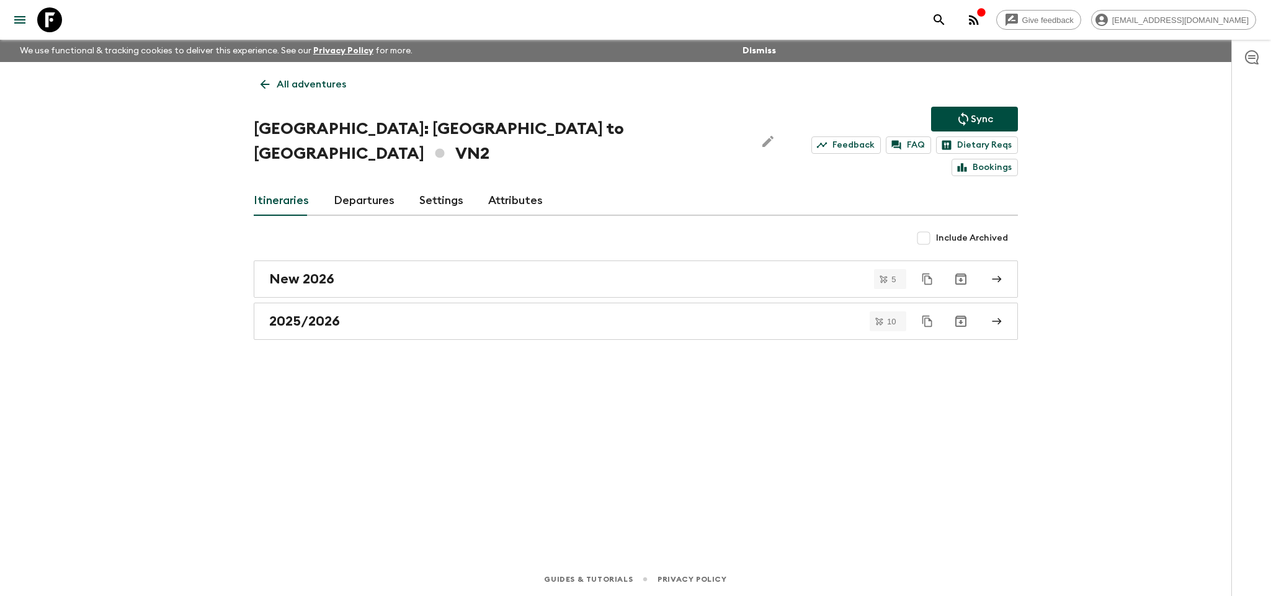
click at [380, 186] on link "Departures" at bounding box center [364, 201] width 61 height 30
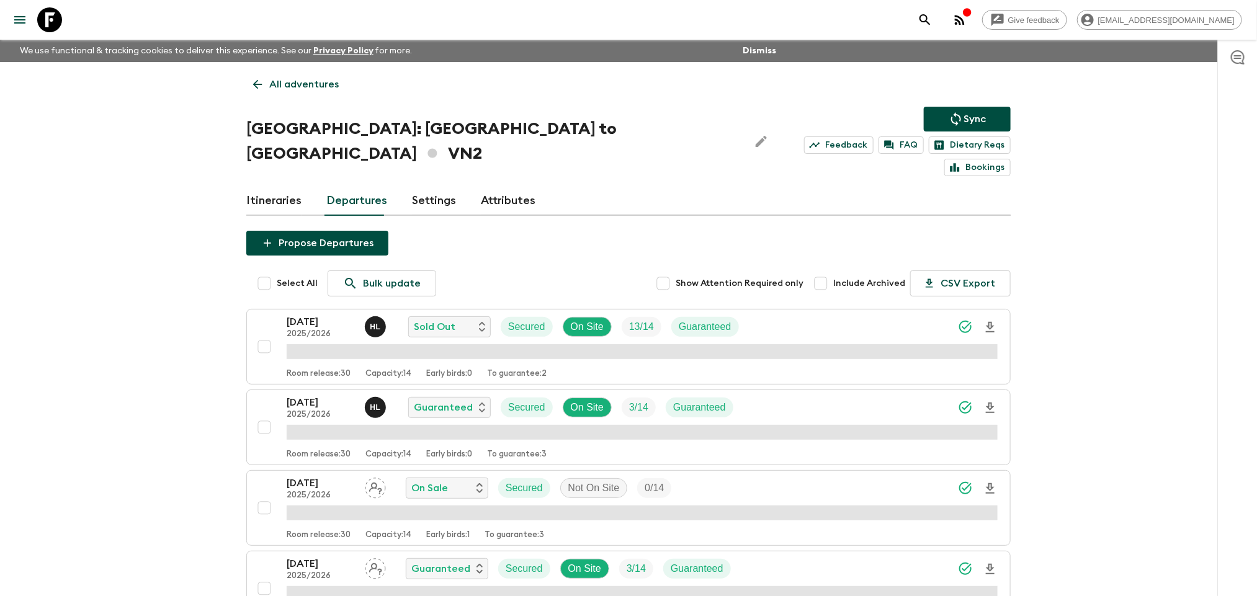
click at [277, 186] on link "Itineraries" at bounding box center [273, 201] width 55 height 30
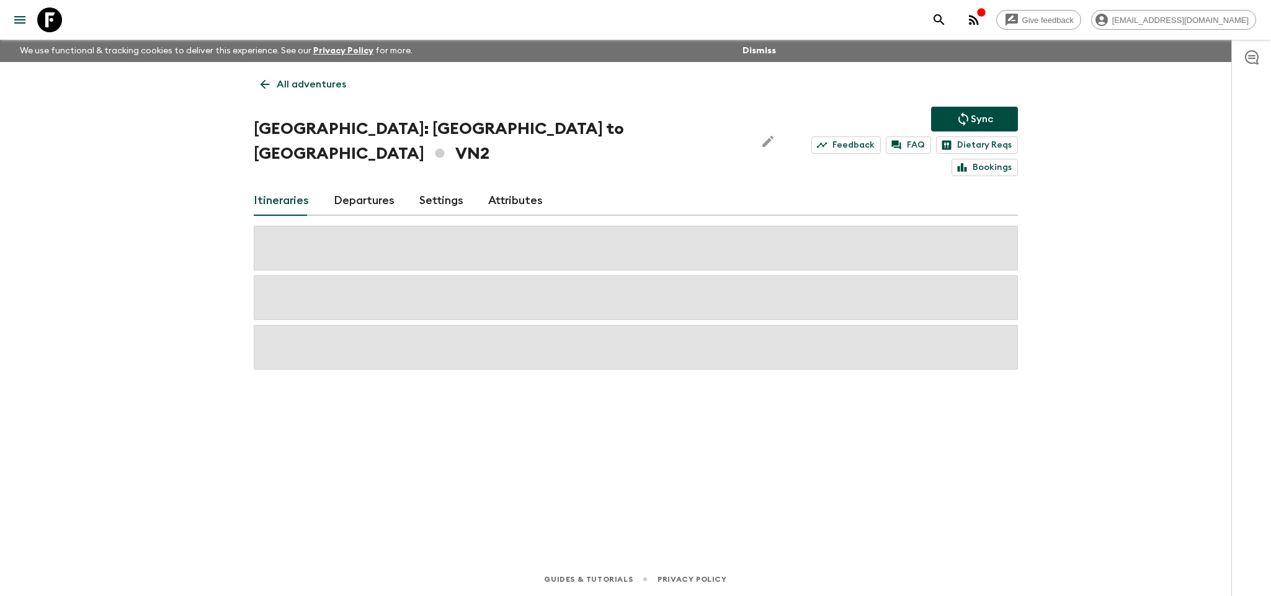
click at [330, 186] on div "Itineraries Departures Settings Attributes" at bounding box center [636, 201] width 764 height 30
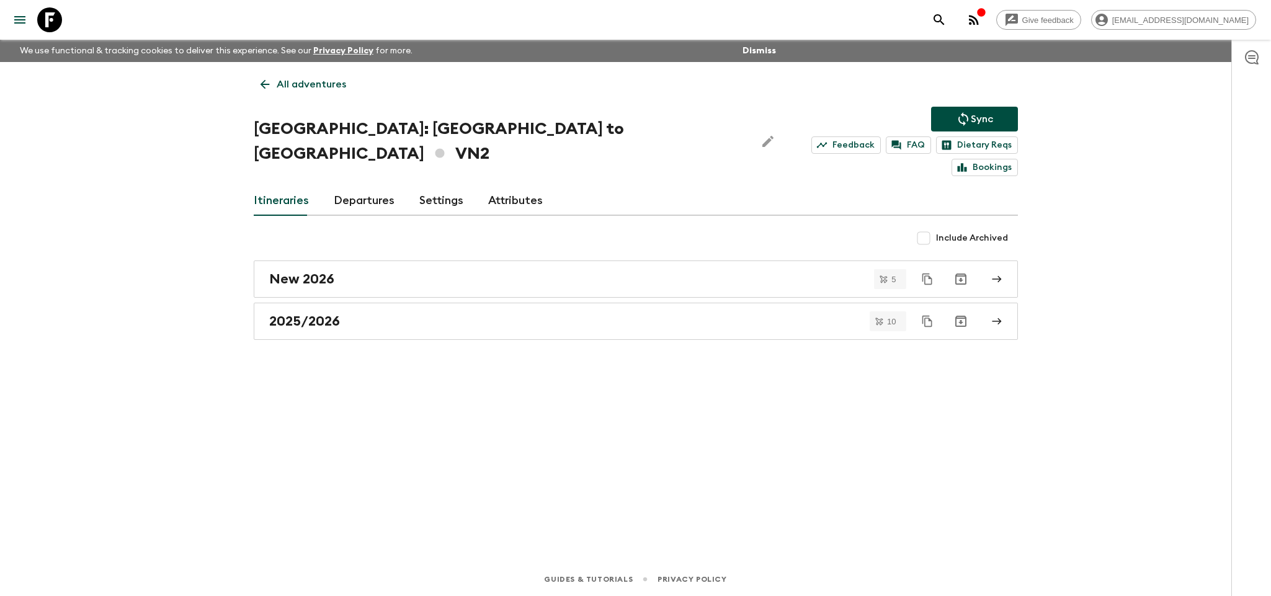
click at [348, 186] on link "Departures" at bounding box center [364, 201] width 61 height 30
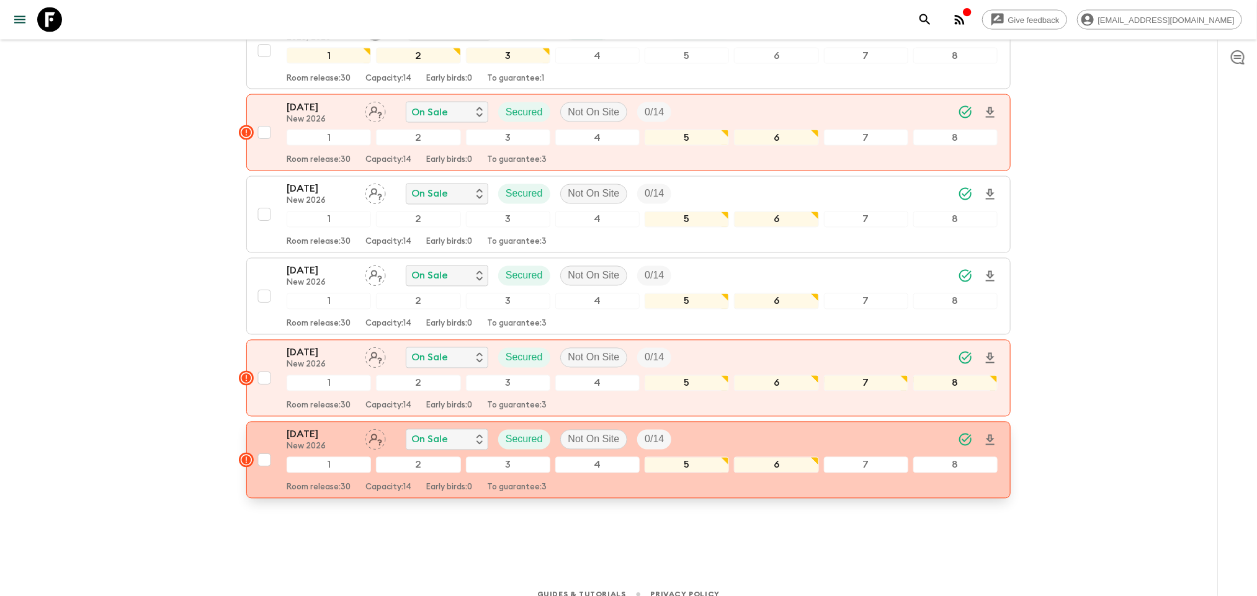
scroll to position [1117, 0]
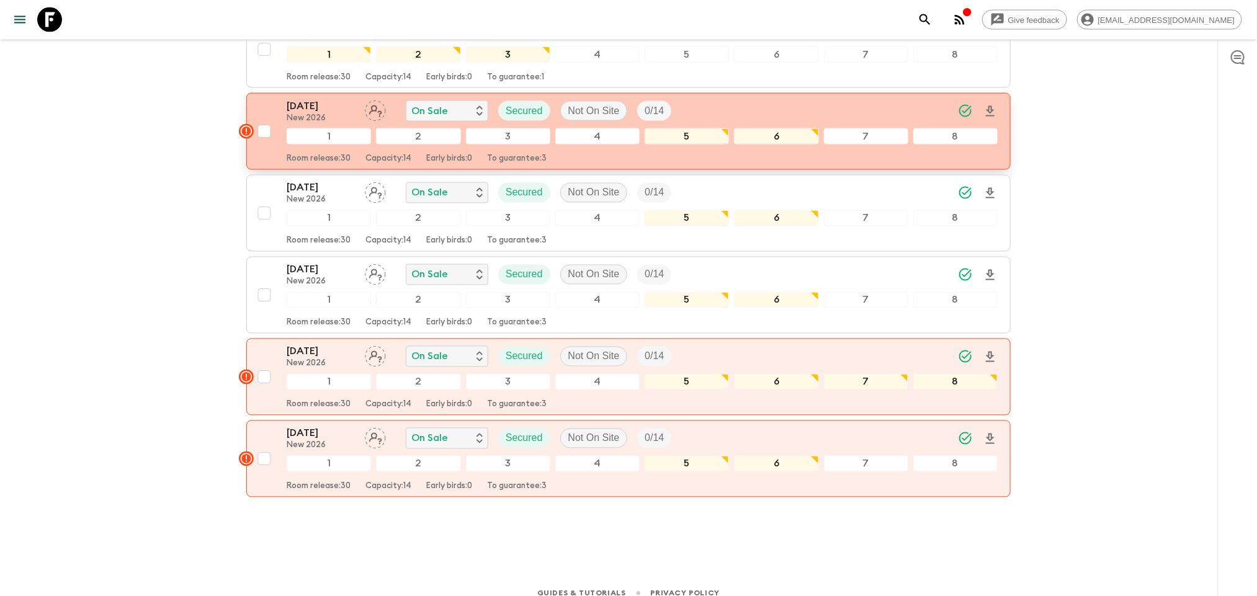
click at [244, 124] on rect "button" at bounding box center [246, 131] width 15 height 15
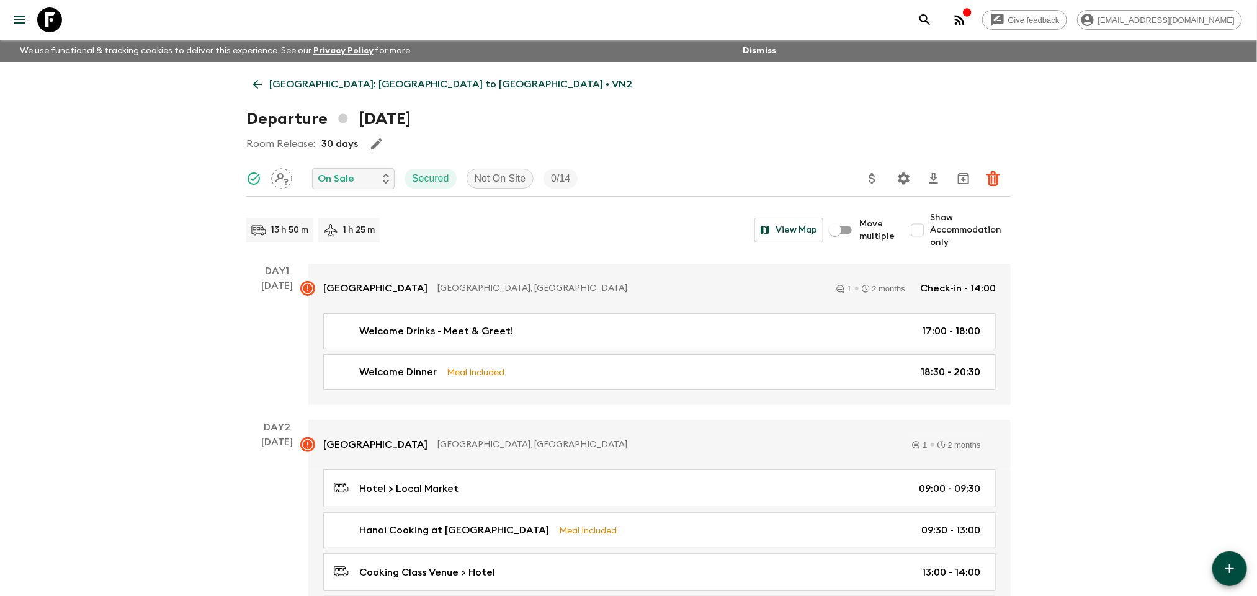
click at [248, 84] on link "[GEOGRAPHIC_DATA]: [GEOGRAPHIC_DATA] to [GEOGRAPHIC_DATA] • VN2" at bounding box center [442, 84] width 393 height 25
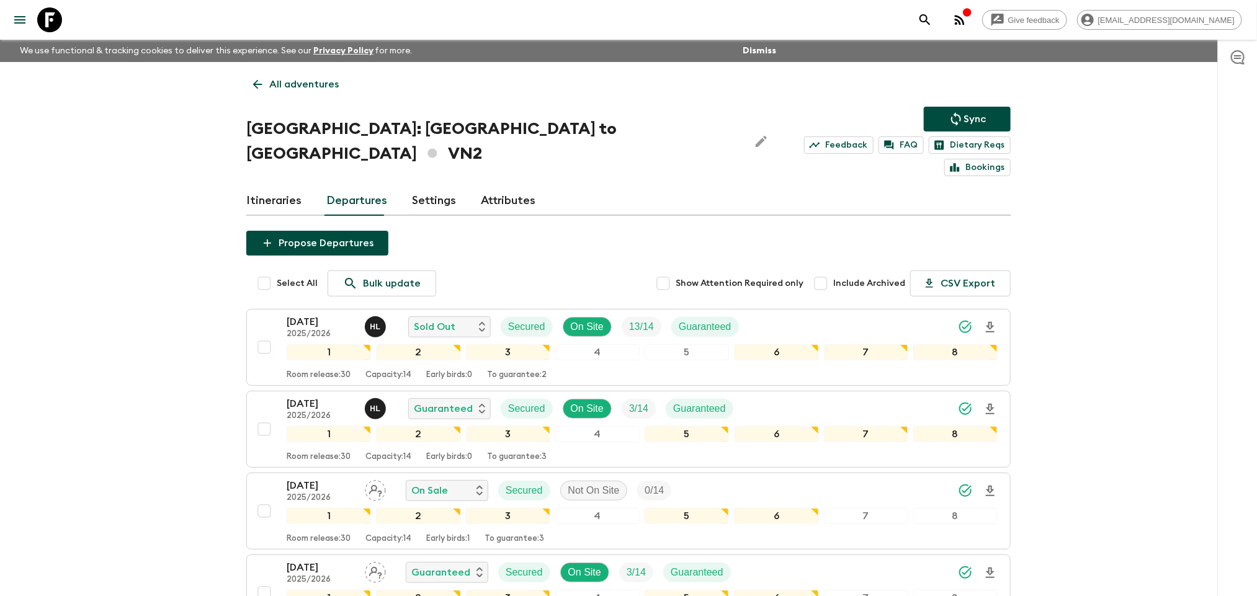
click at [303, 186] on div "Itineraries Departures Settings Attributes" at bounding box center [628, 201] width 764 height 30
click at [295, 96] on link "All adventures" at bounding box center [295, 84] width 99 height 25
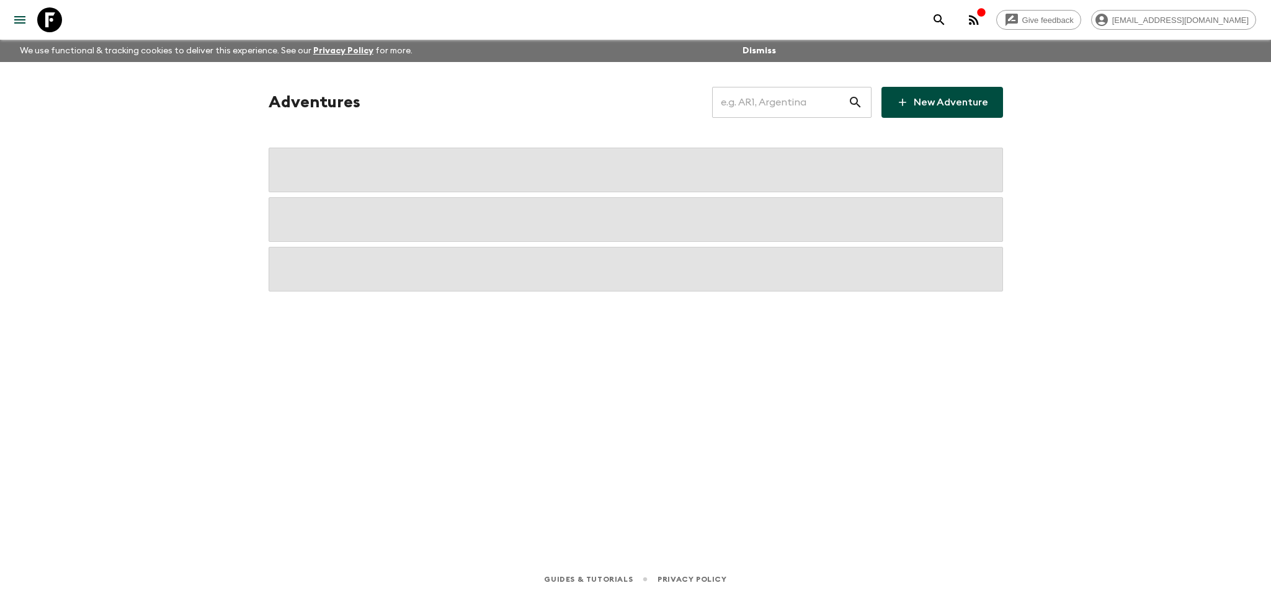
click at [803, 105] on input "text" at bounding box center [780, 102] width 136 height 35
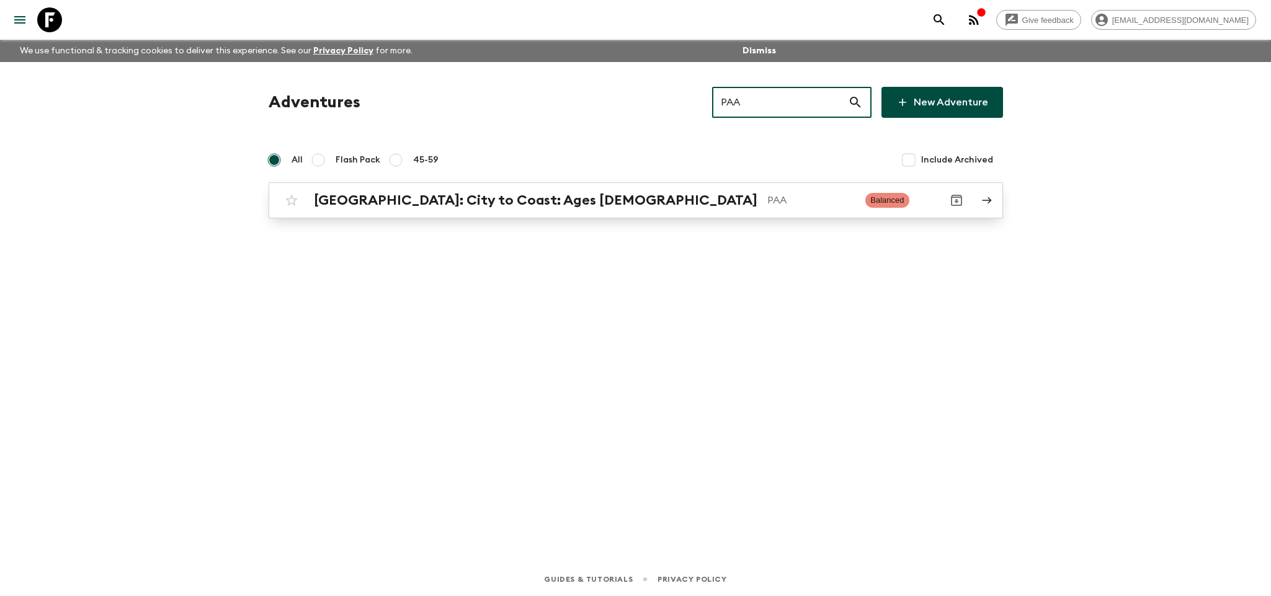
type input "PAA"
click at [788, 186] on link "[GEOGRAPHIC_DATA]: City to Coast: Ages [DEMOGRAPHIC_DATA] PAA Balanced" at bounding box center [636, 200] width 735 height 36
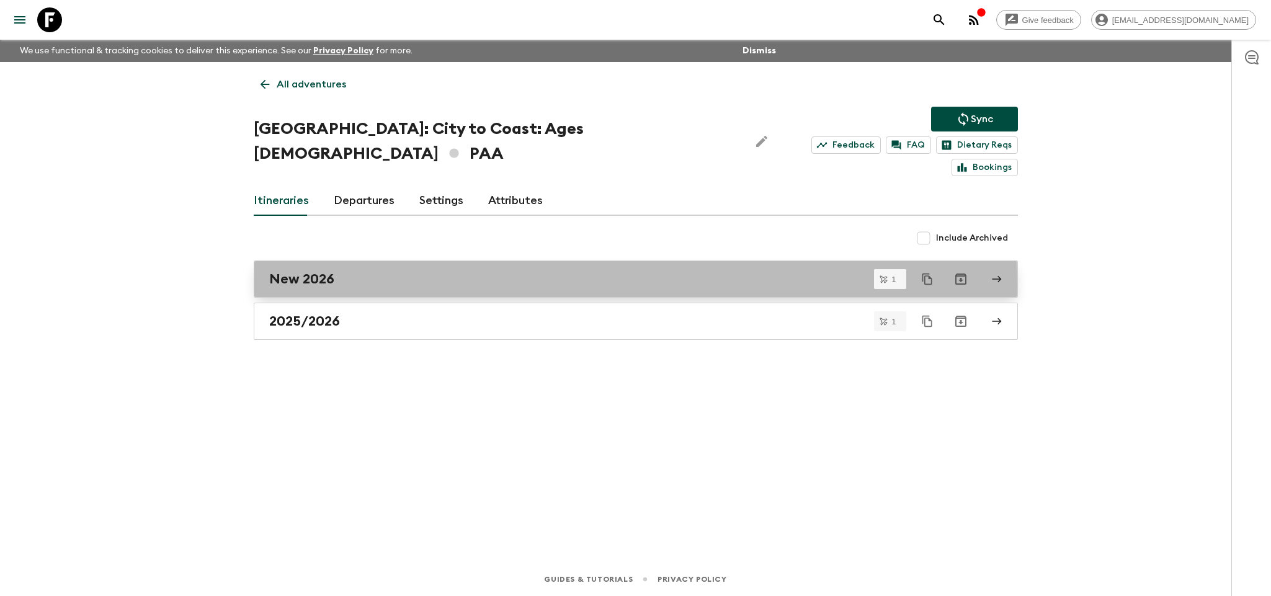
click at [382, 271] on div "New 2026" at bounding box center [624, 279] width 710 height 16
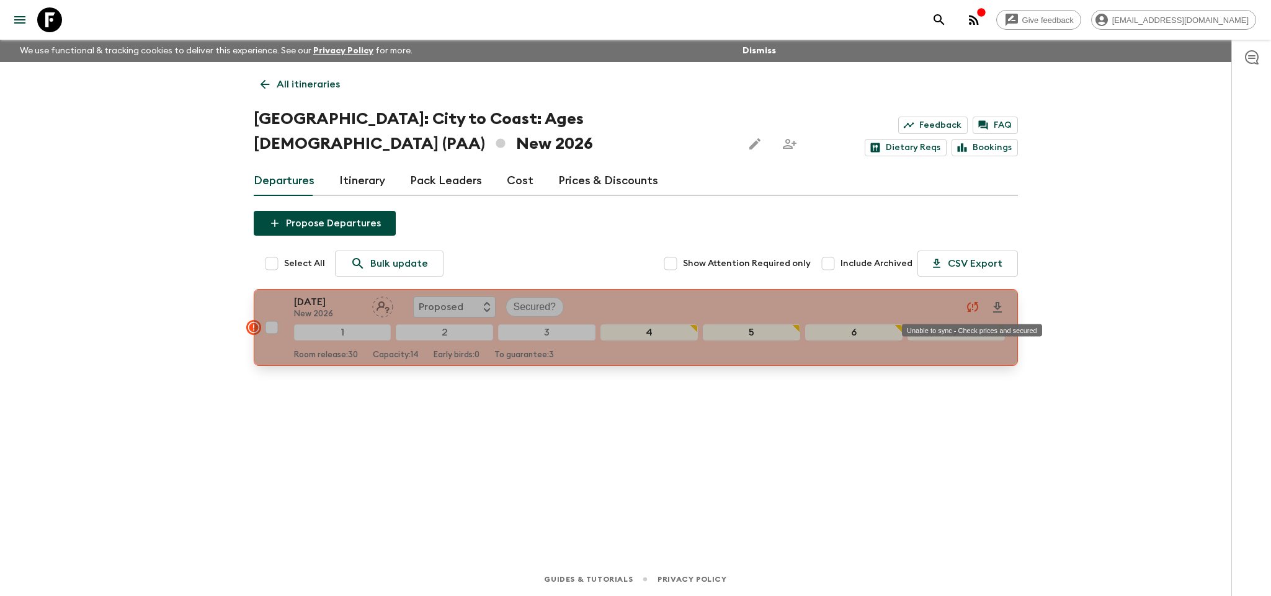
click at [977, 305] on icon "Unable to sync - Check prices and secured" at bounding box center [973, 307] width 15 height 15
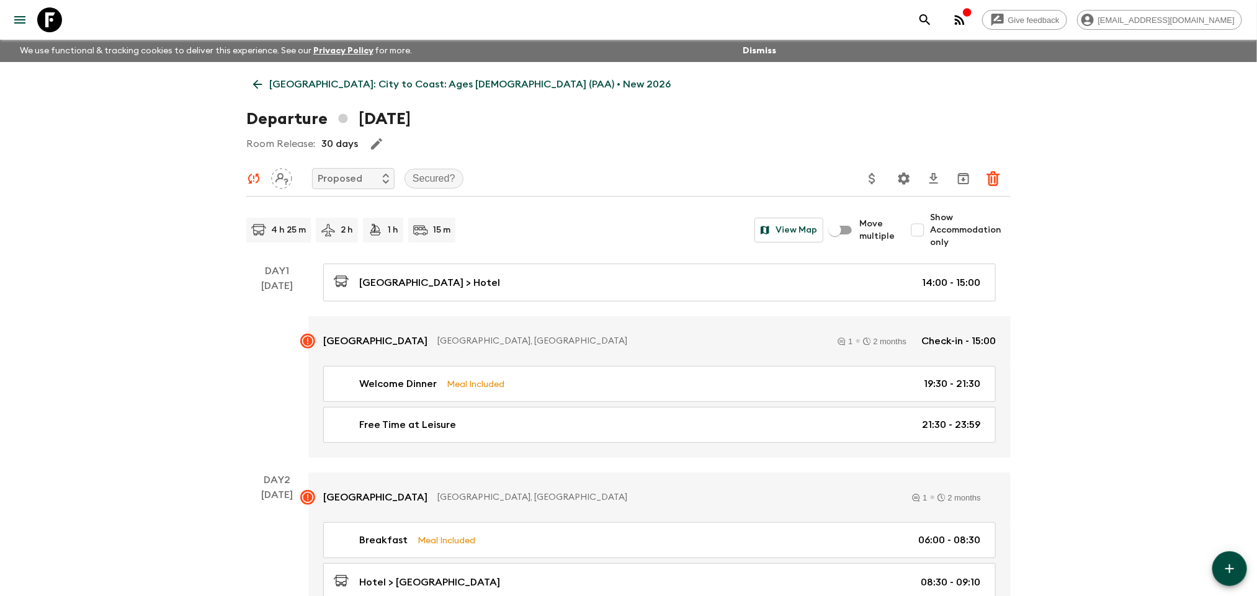
click at [270, 80] on p "[GEOGRAPHIC_DATA]: City to Coast: Ages [DEMOGRAPHIC_DATA] (PAA) • New 2026" at bounding box center [469, 84] width 401 height 15
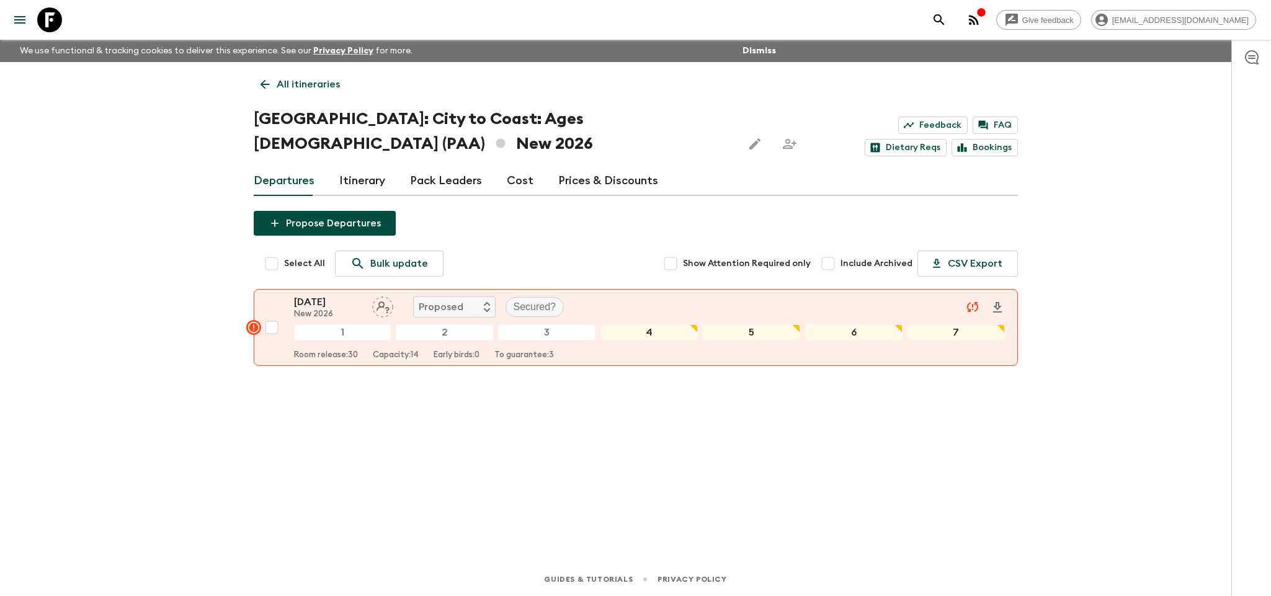
click at [558, 183] on link "Prices & Discounts" at bounding box center [608, 181] width 100 height 30
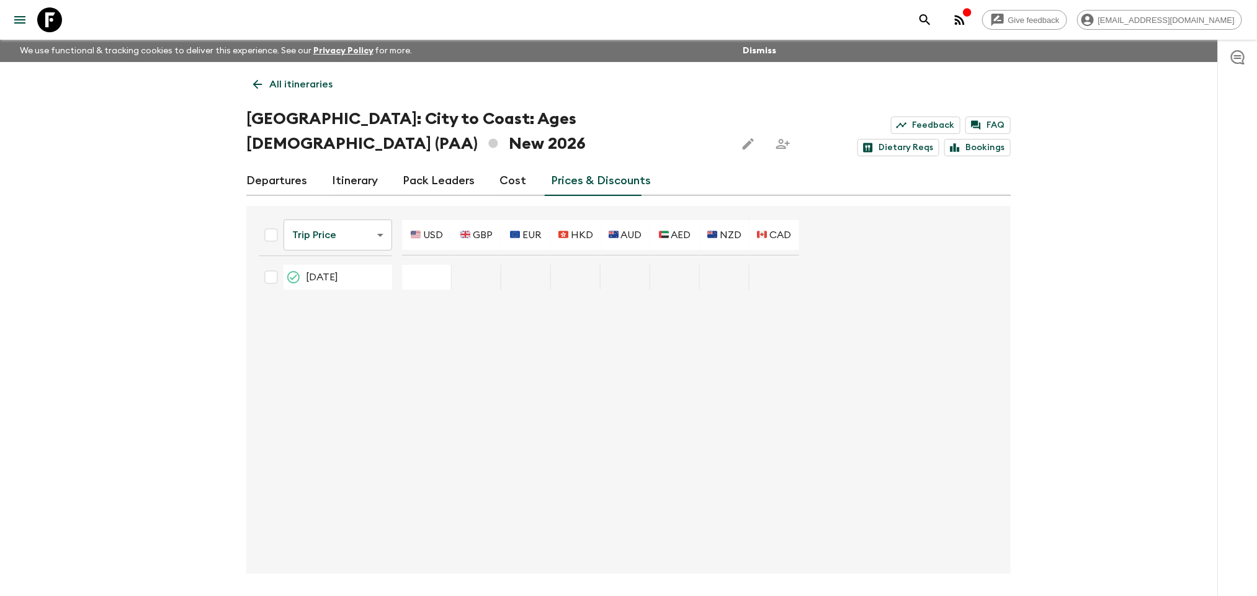
click at [425, 282] on div "28 Dec 2026; 🇺🇸 USD" at bounding box center [427, 277] width 50 height 25
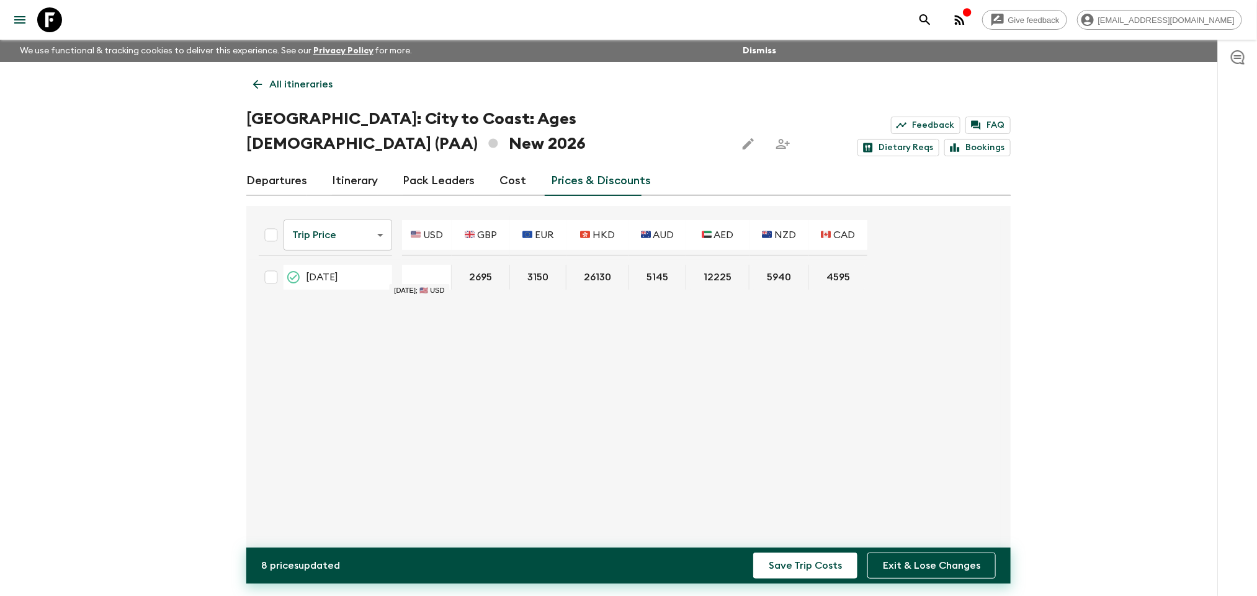
type input "3495"
click at [804, 570] on button "Save Trip Costs" at bounding box center [805, 566] width 104 height 26
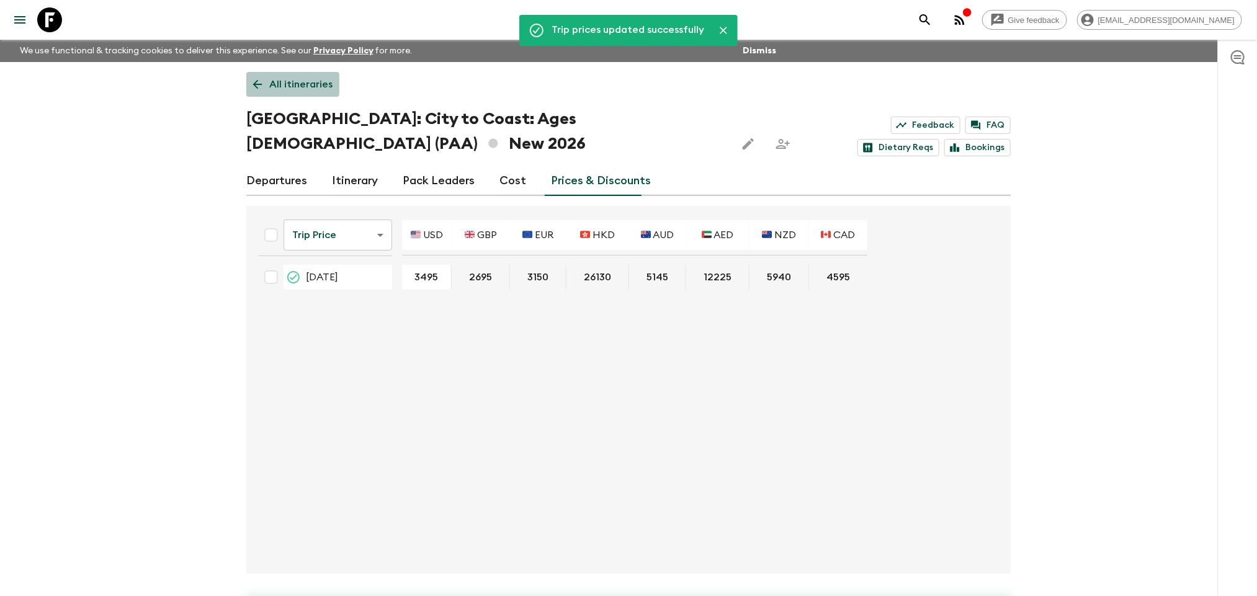
click at [325, 88] on p "All itineraries" at bounding box center [300, 84] width 63 height 15
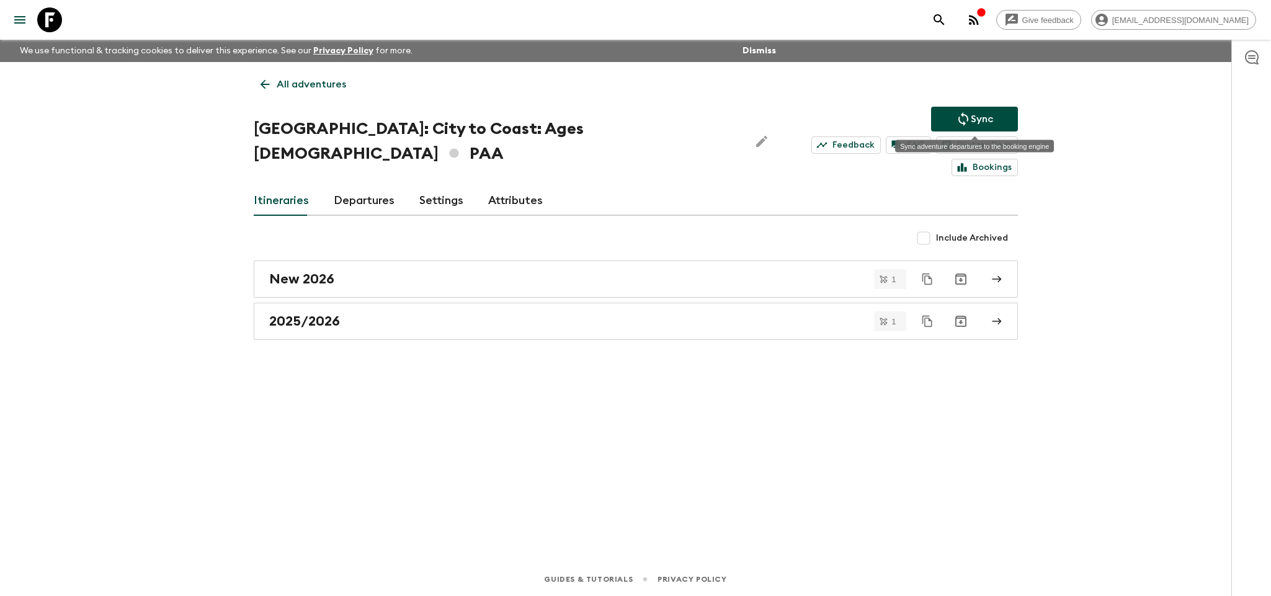
click at [944, 123] on button "Sync" at bounding box center [974, 119] width 87 height 25
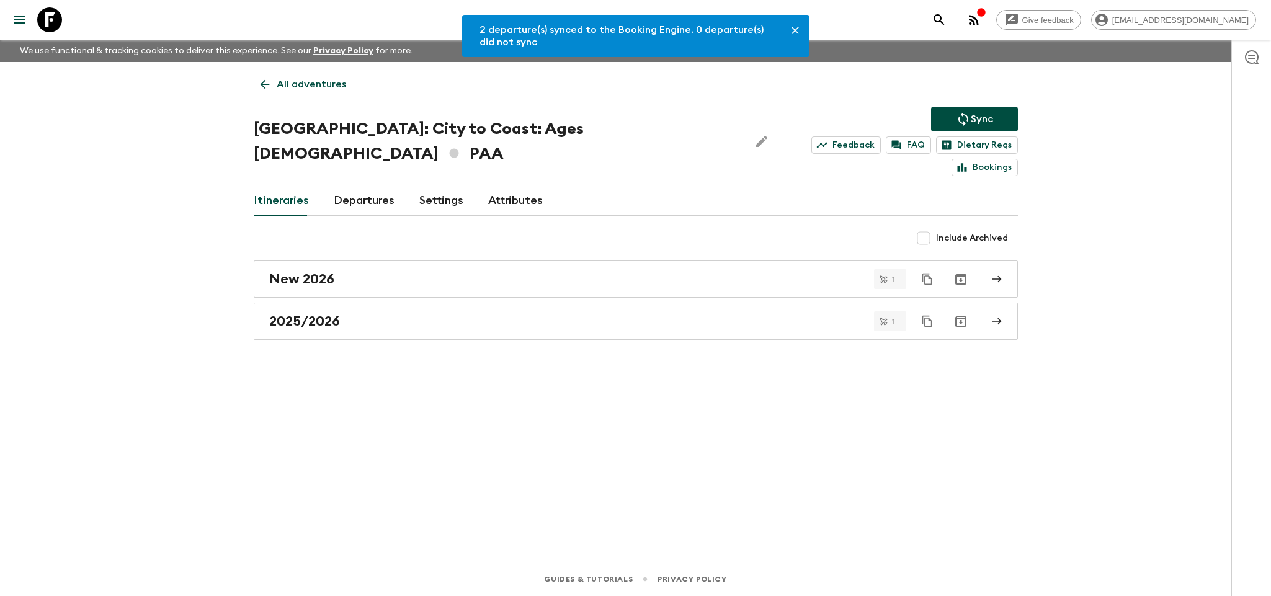
click at [270, 86] on icon at bounding box center [265, 85] width 14 height 14
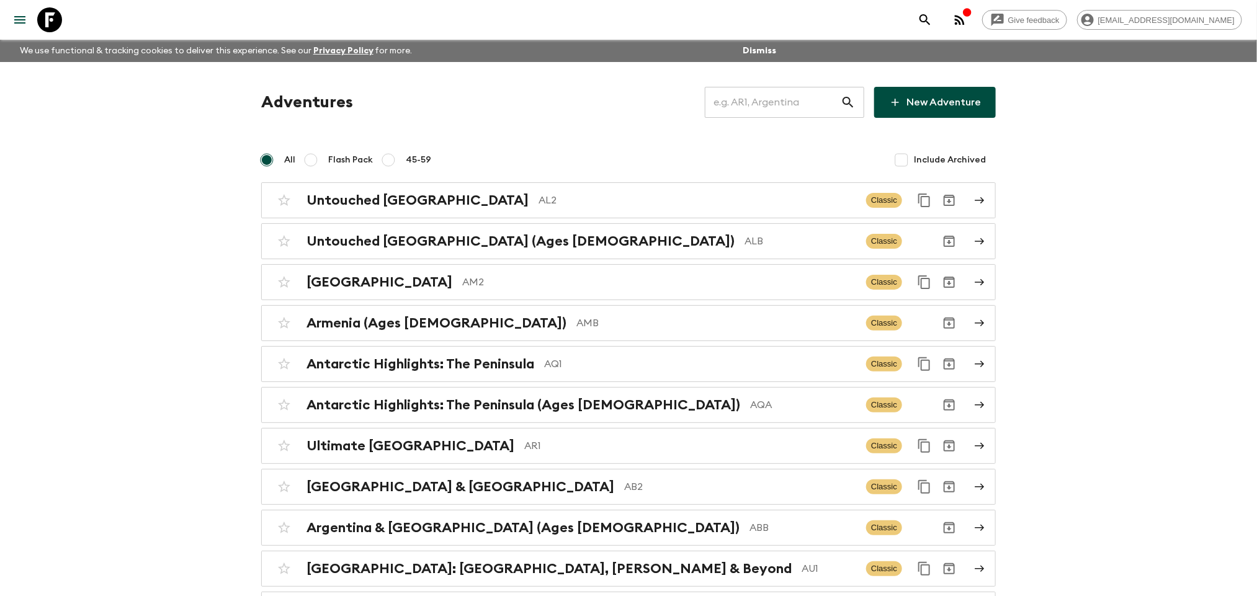
click at [756, 92] on input "text" at bounding box center [773, 102] width 136 height 35
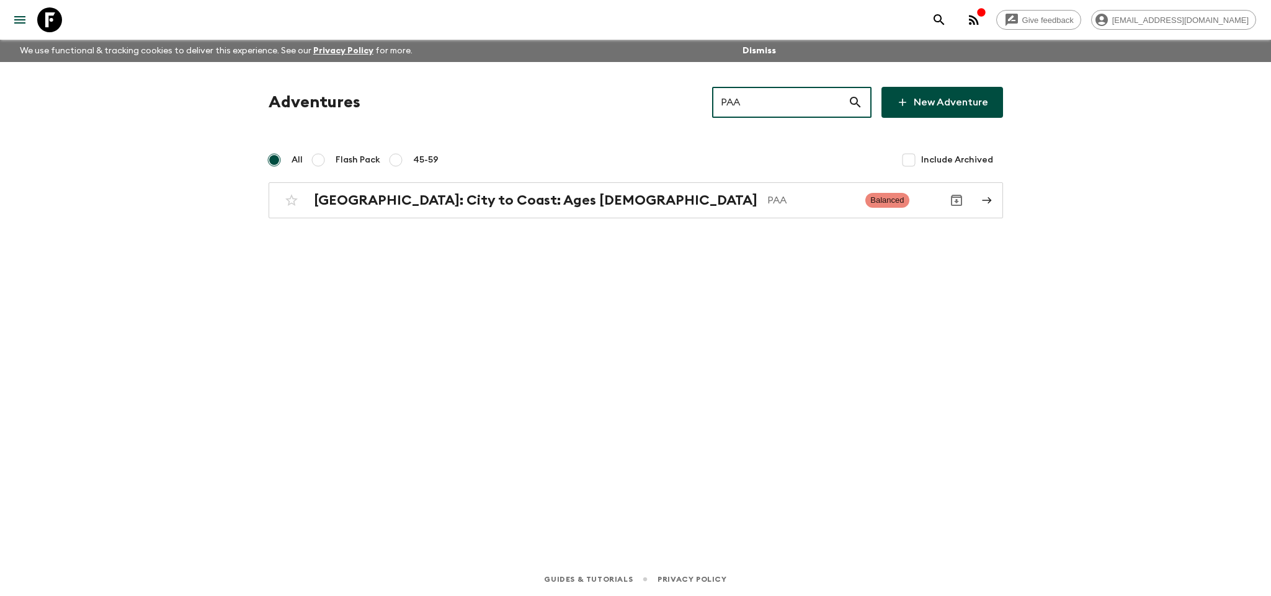
type input "PAA"
click at [624, 212] on div "[GEOGRAPHIC_DATA]: City to Coast: Ages [DEMOGRAPHIC_DATA] PAA Balanced" at bounding box center [611, 200] width 665 height 25
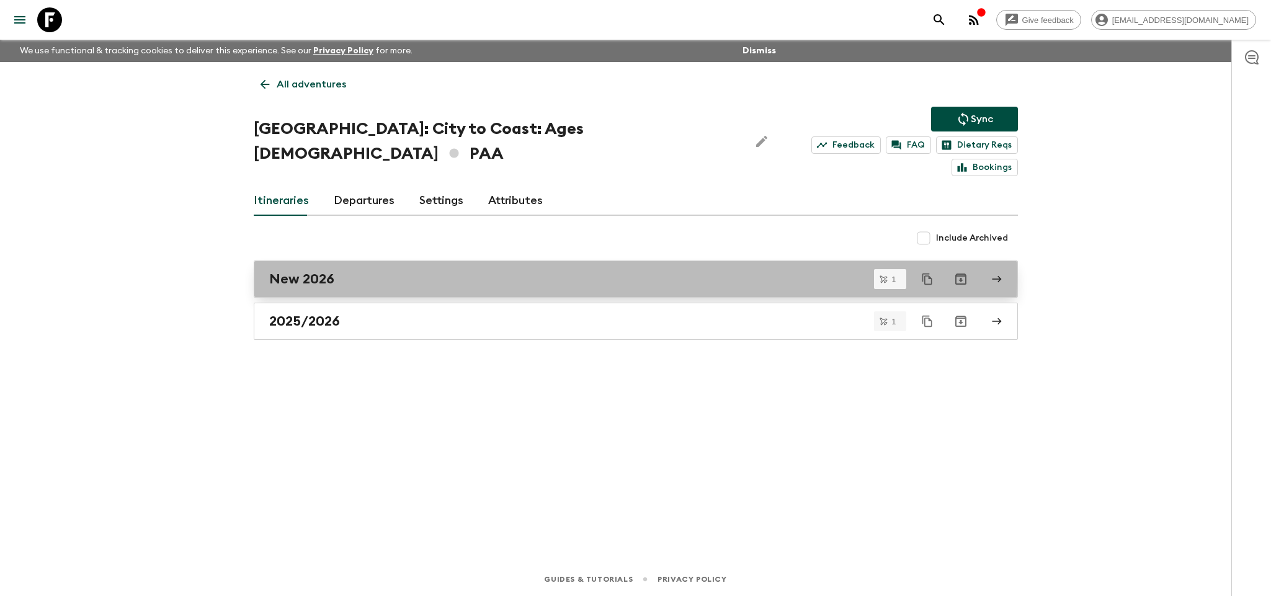
click at [354, 271] on div "New 2026" at bounding box center [624, 279] width 710 height 16
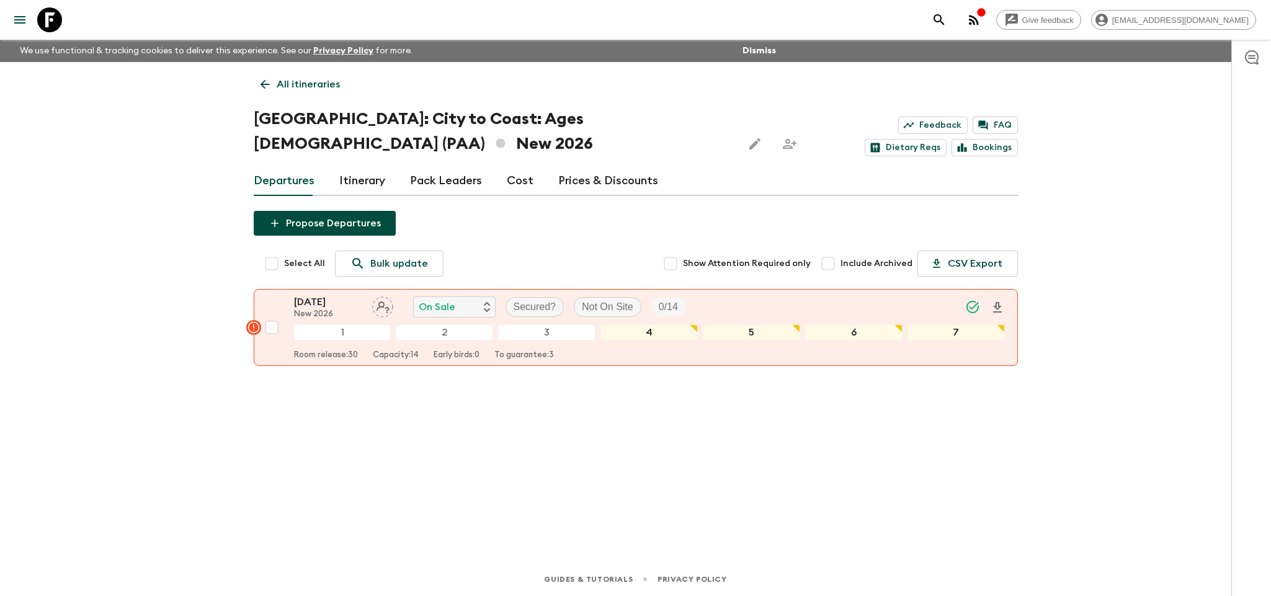
click at [617, 179] on link "Prices & Discounts" at bounding box center [608, 181] width 100 height 30
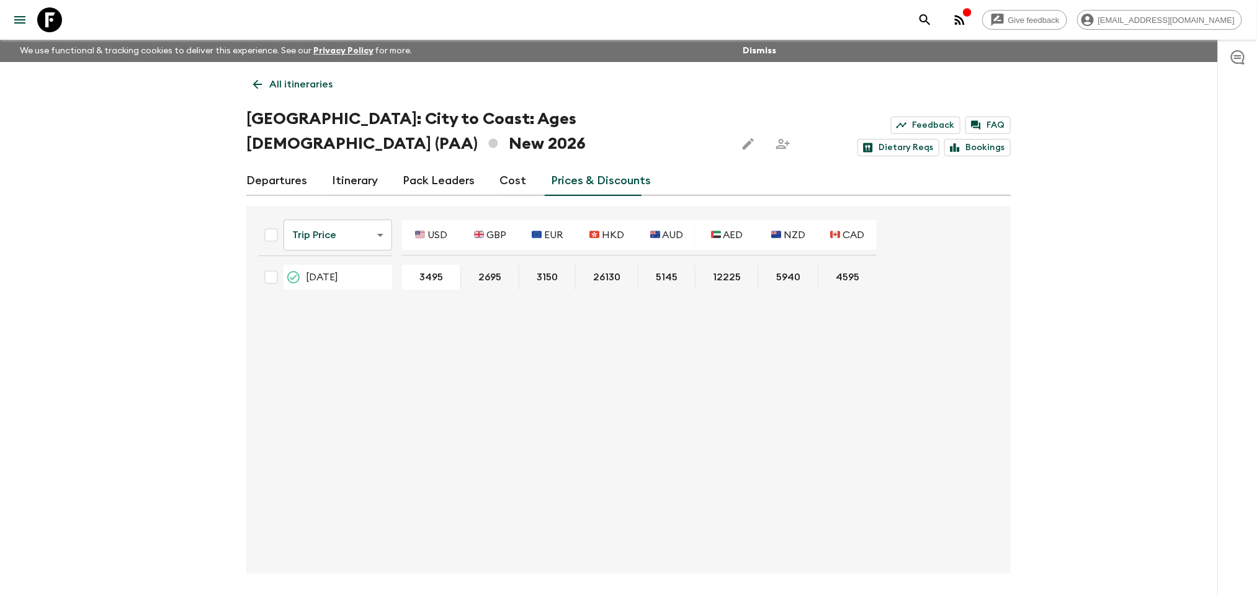
click at [259, 166] on link "Departures" at bounding box center [276, 181] width 61 height 30
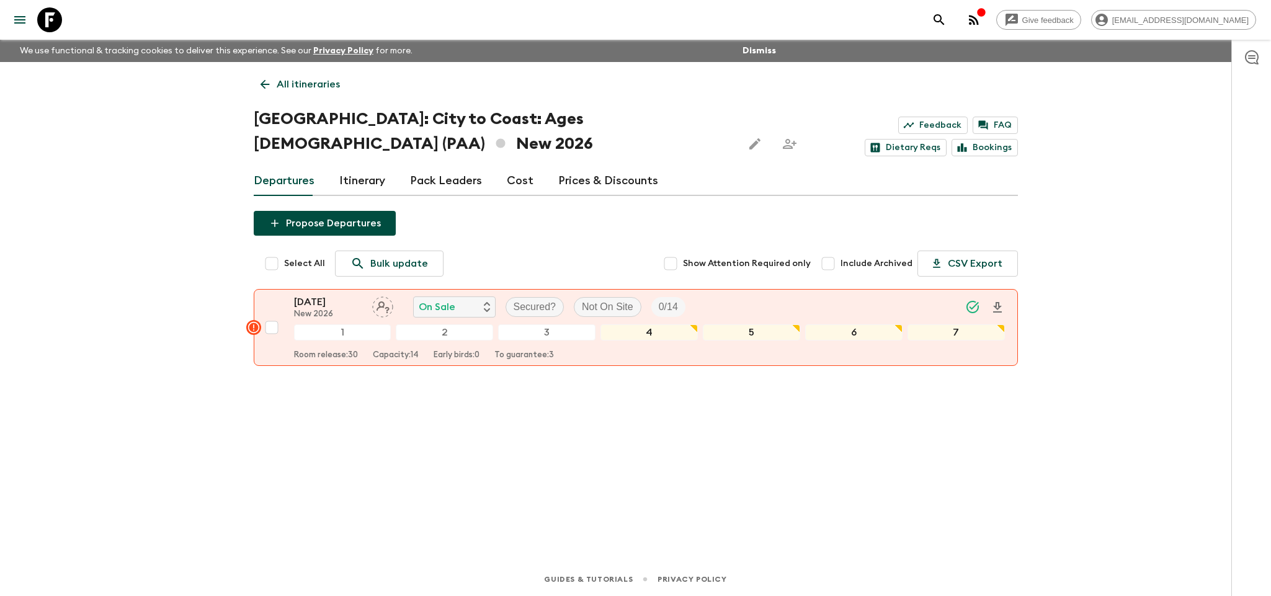
click at [272, 82] on link "All itineraries" at bounding box center [300, 84] width 93 height 25
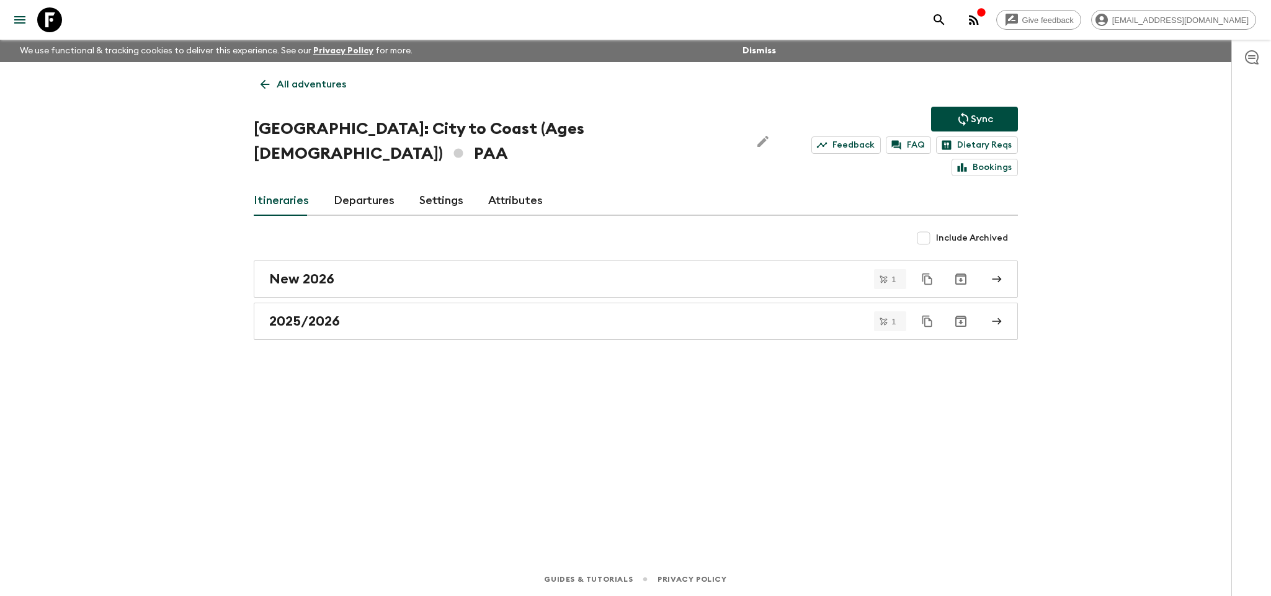
click at [285, 186] on link "Itineraries" at bounding box center [281, 201] width 55 height 30
click at [274, 79] on link "All adventures" at bounding box center [303, 84] width 99 height 25
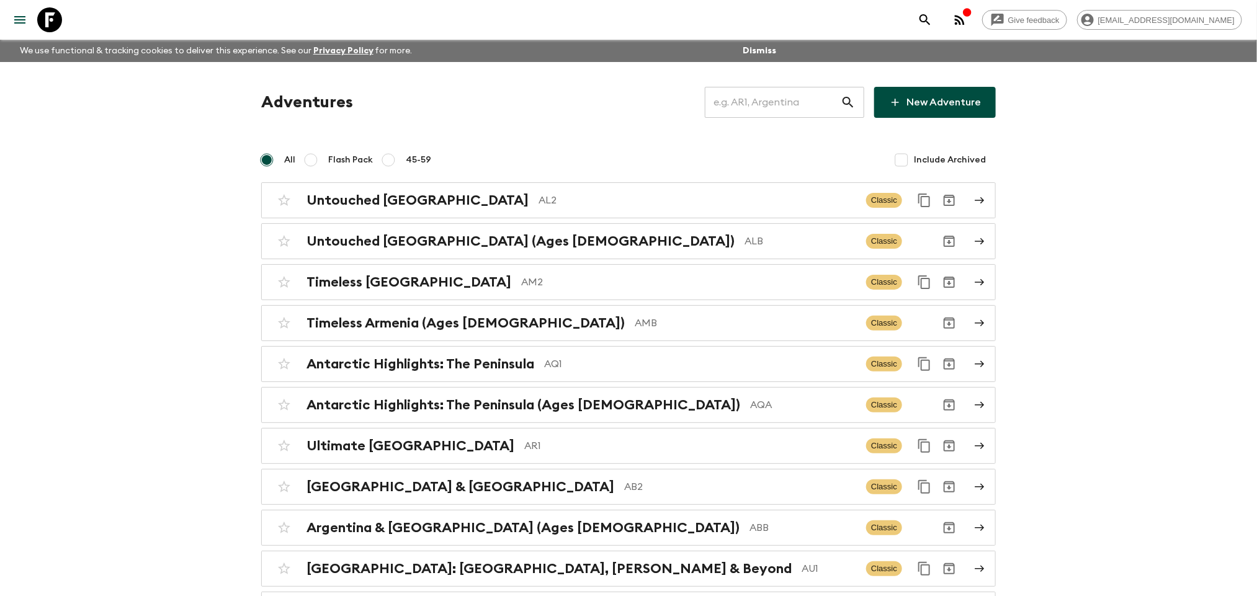
click at [753, 103] on input "text" at bounding box center [773, 102] width 136 height 35
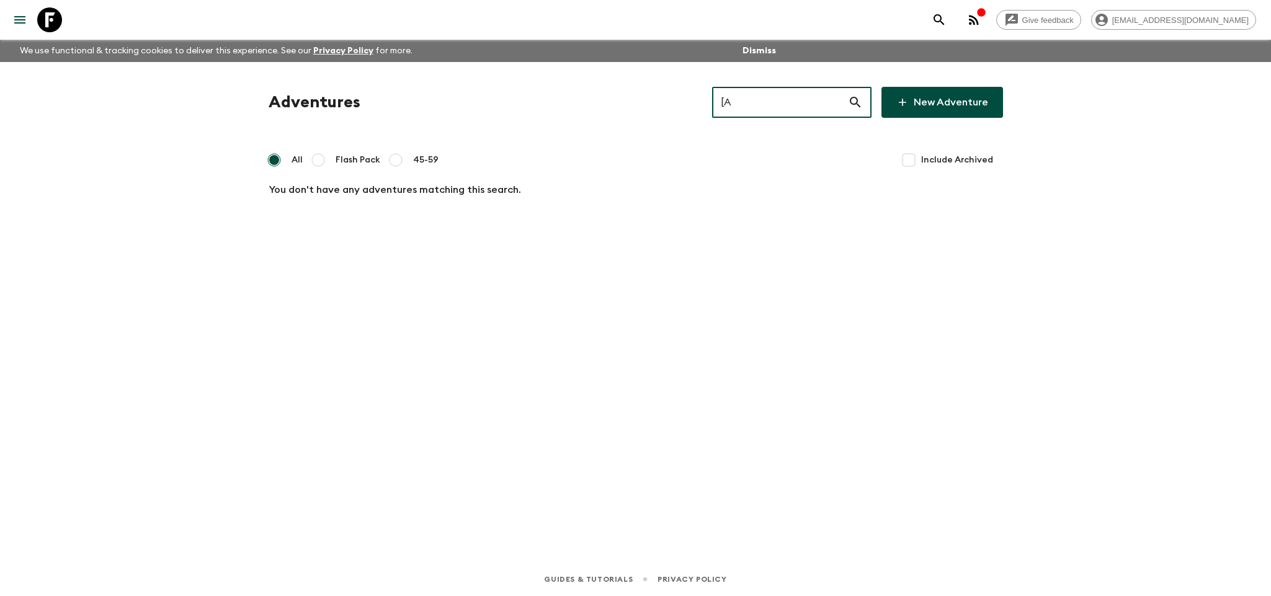
type input "["
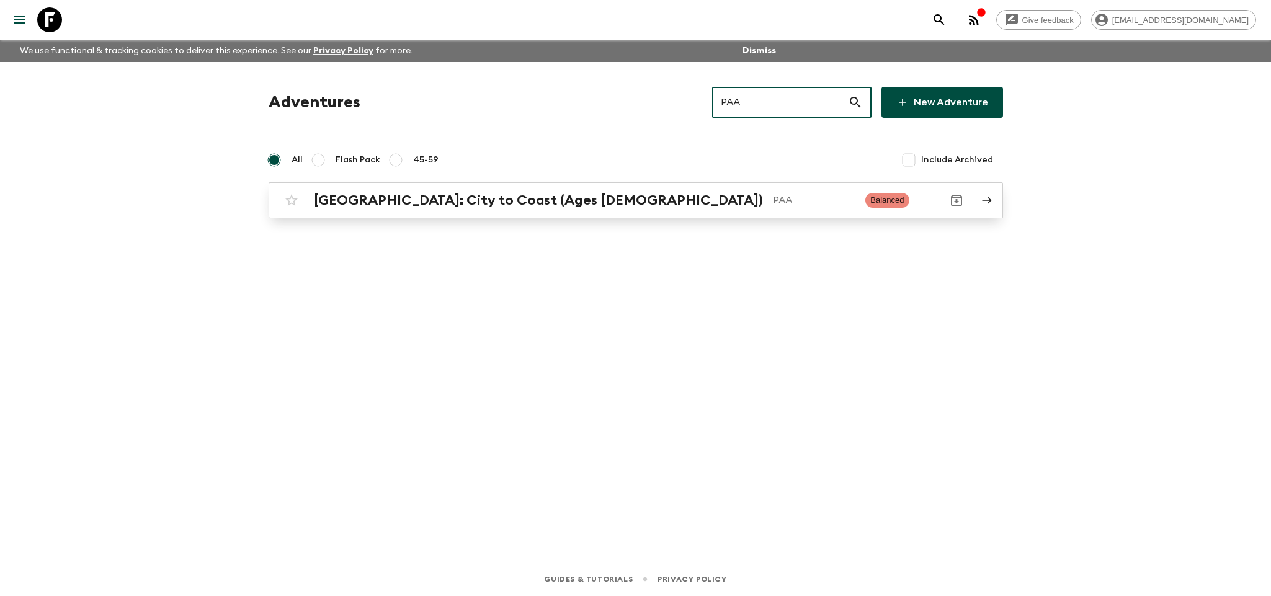
type input "PAA"
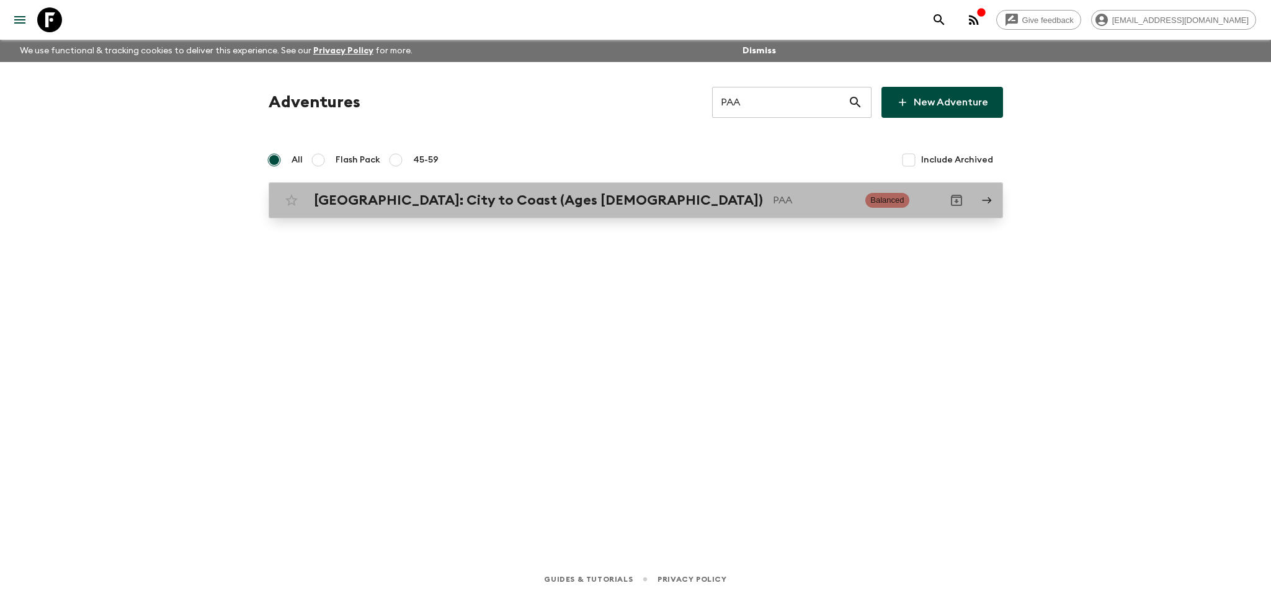
click at [692, 211] on div "[GEOGRAPHIC_DATA]: City to Coast (Ages [DEMOGRAPHIC_DATA]) PAA Balanced" at bounding box center [611, 200] width 665 height 25
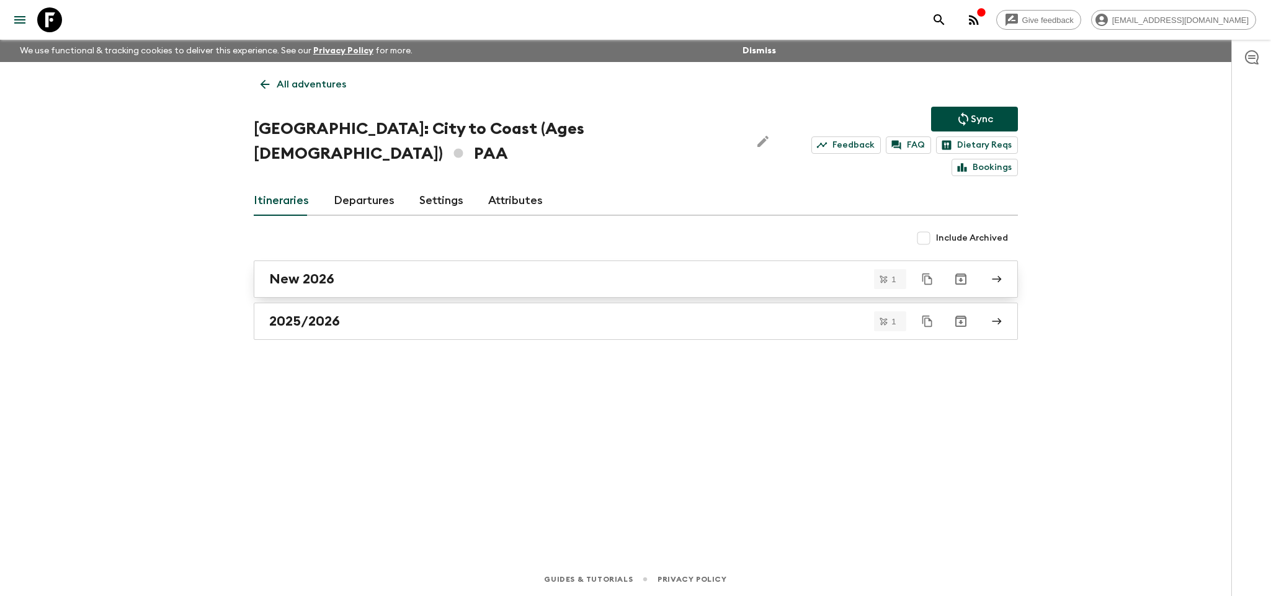
click at [604, 271] on div "New 2026" at bounding box center [624, 279] width 710 height 16
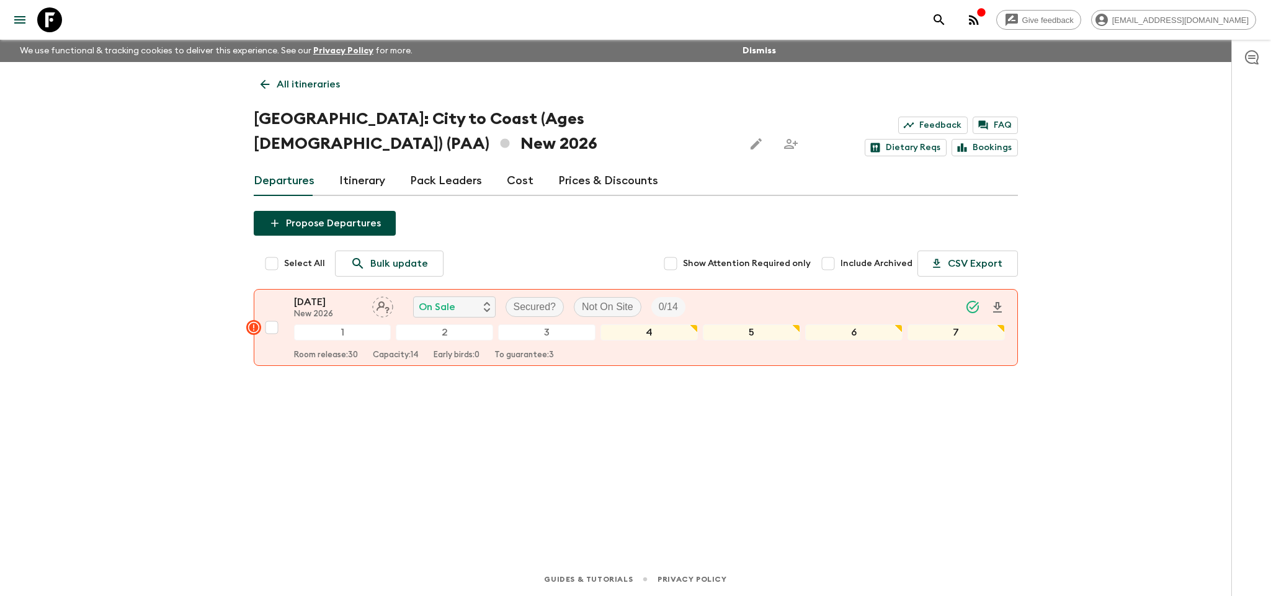
click at [586, 176] on link "Prices & Discounts" at bounding box center [608, 181] width 100 height 30
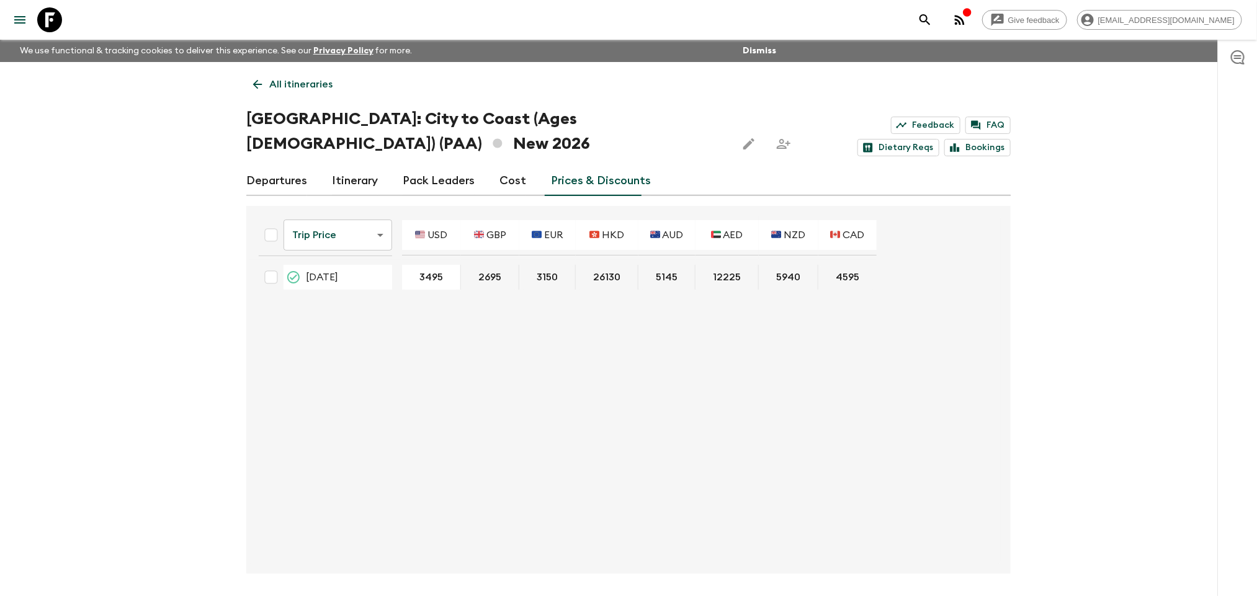
click at [452, 185] on link "Pack Leaders" at bounding box center [439, 181] width 72 height 30
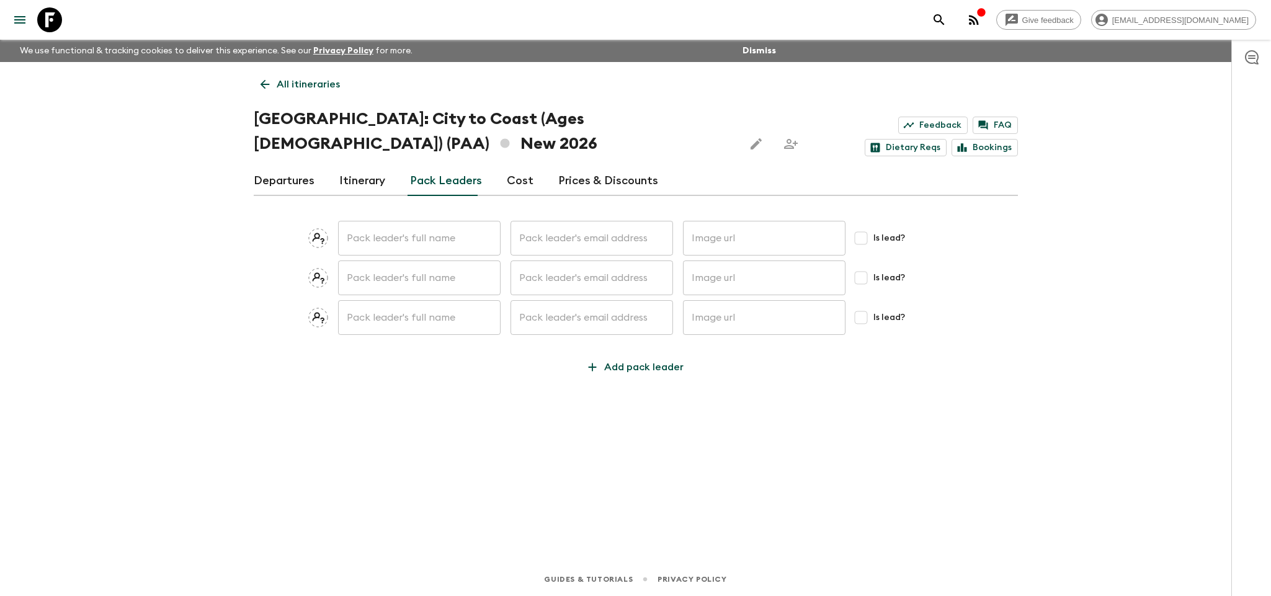
click at [579, 177] on link "Prices & Discounts" at bounding box center [608, 181] width 100 height 30
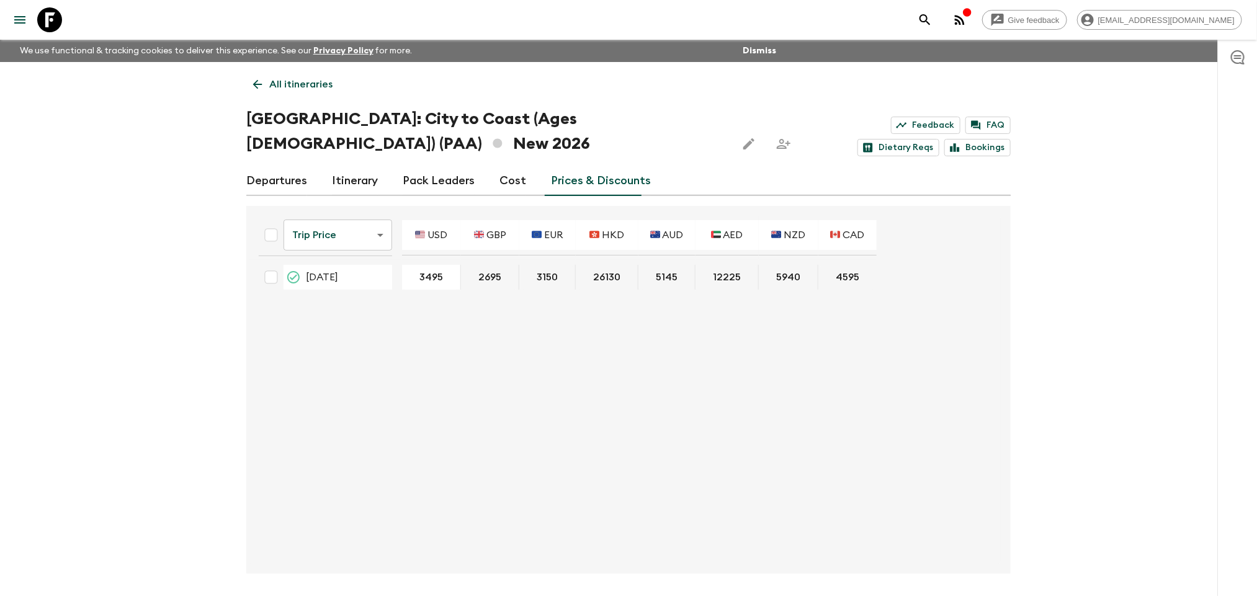
click at [268, 90] on link "All itineraries" at bounding box center [292, 84] width 93 height 25
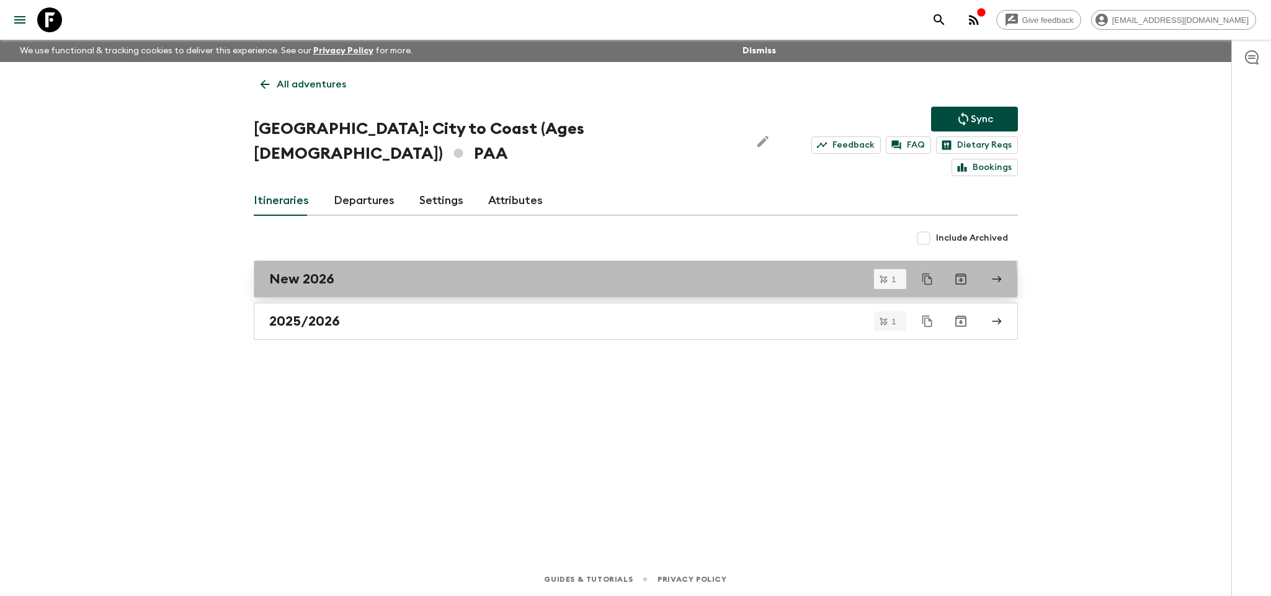
click at [440, 271] on div "New 2026" at bounding box center [624, 279] width 710 height 16
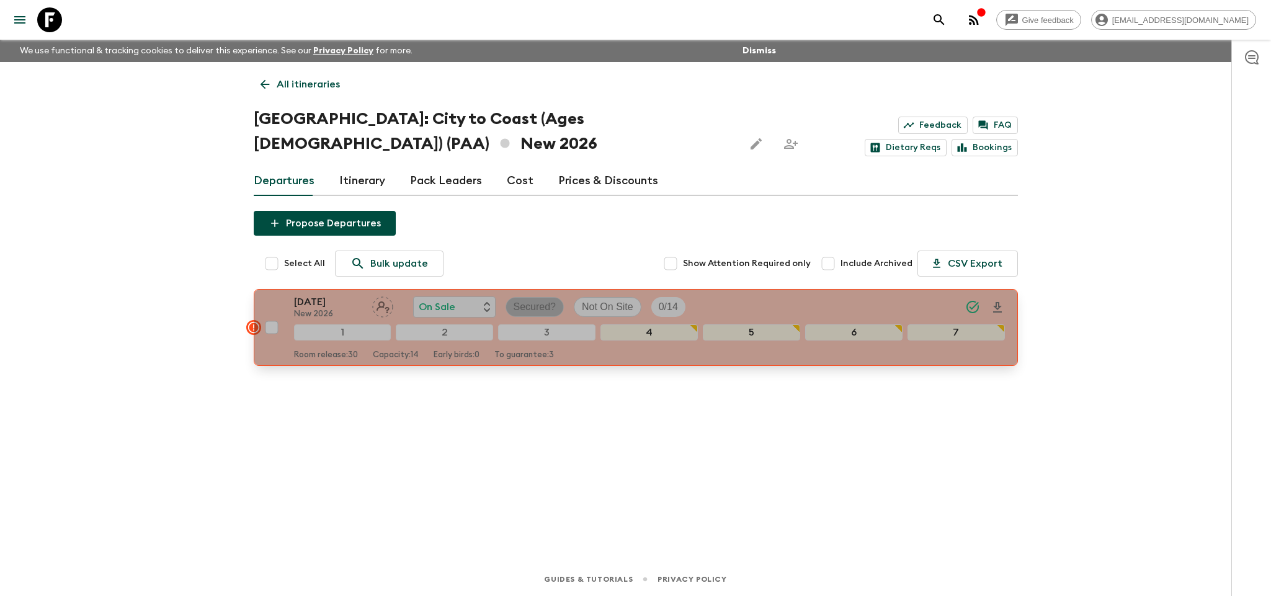
click at [559, 306] on span "Secured?" at bounding box center [535, 307] width 58 height 15
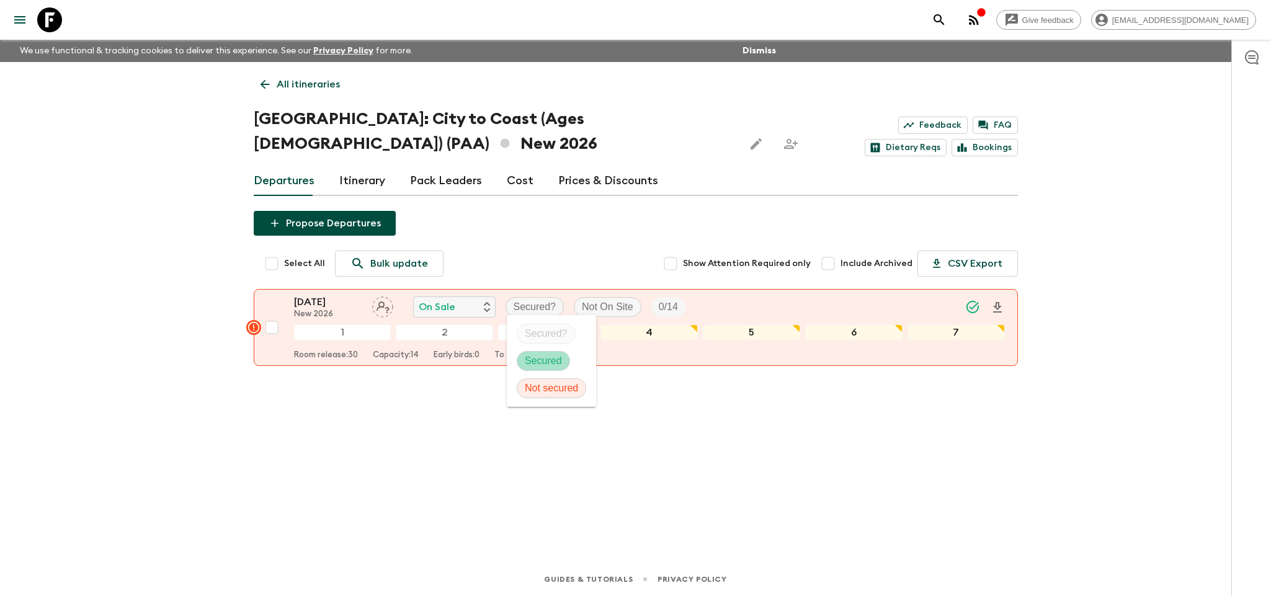
click at [558, 354] on p "Secured" at bounding box center [543, 361] width 37 height 15
click at [263, 96] on link "All itineraries" at bounding box center [300, 84] width 93 height 25
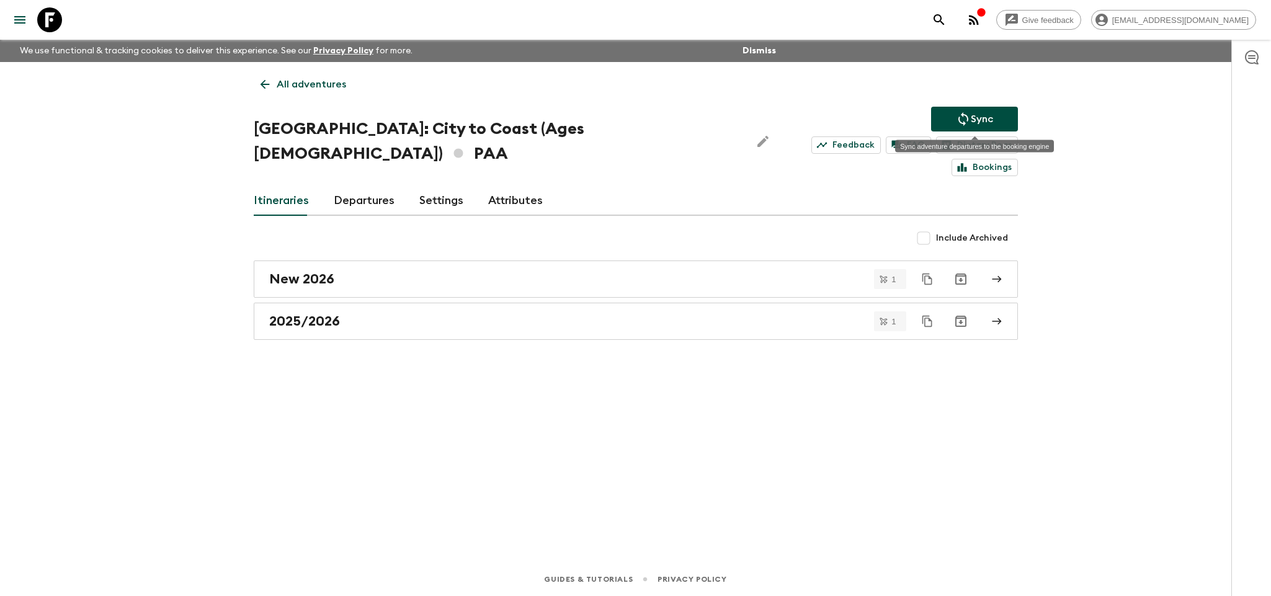
click at [957, 125] on icon "Sync adventure departures to the booking engine" at bounding box center [963, 119] width 15 height 15
drag, startPoint x: 263, startPoint y: 84, endPoint x: 270, endPoint y: 84, distance: 6.8
click at [265, 84] on icon at bounding box center [264, 84] width 9 height 9
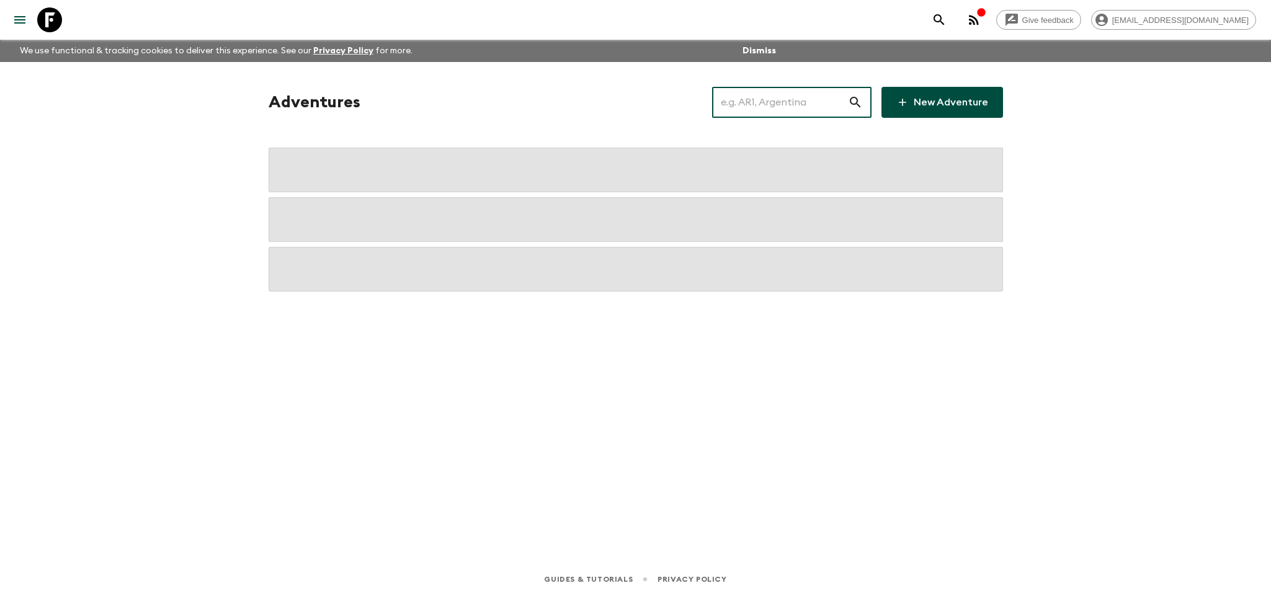
click at [812, 99] on input "text" at bounding box center [780, 102] width 136 height 35
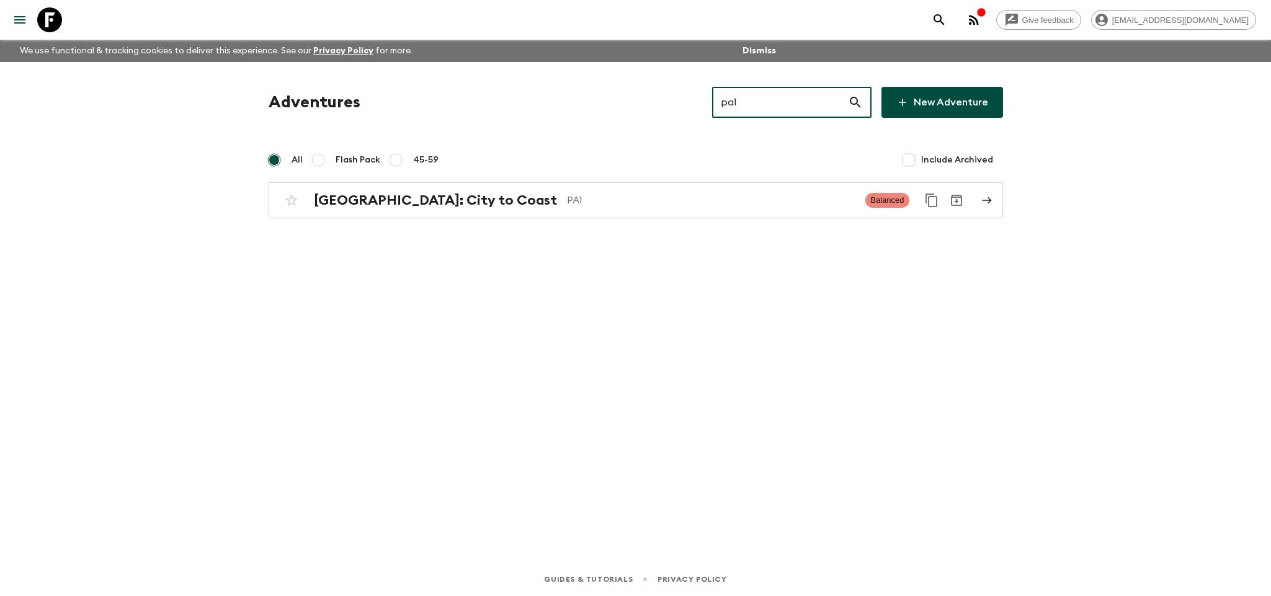
type input "pa1"
click at [699, 184] on link "[GEOGRAPHIC_DATA]: City to Coast PA1 Balanced" at bounding box center [636, 200] width 735 height 36
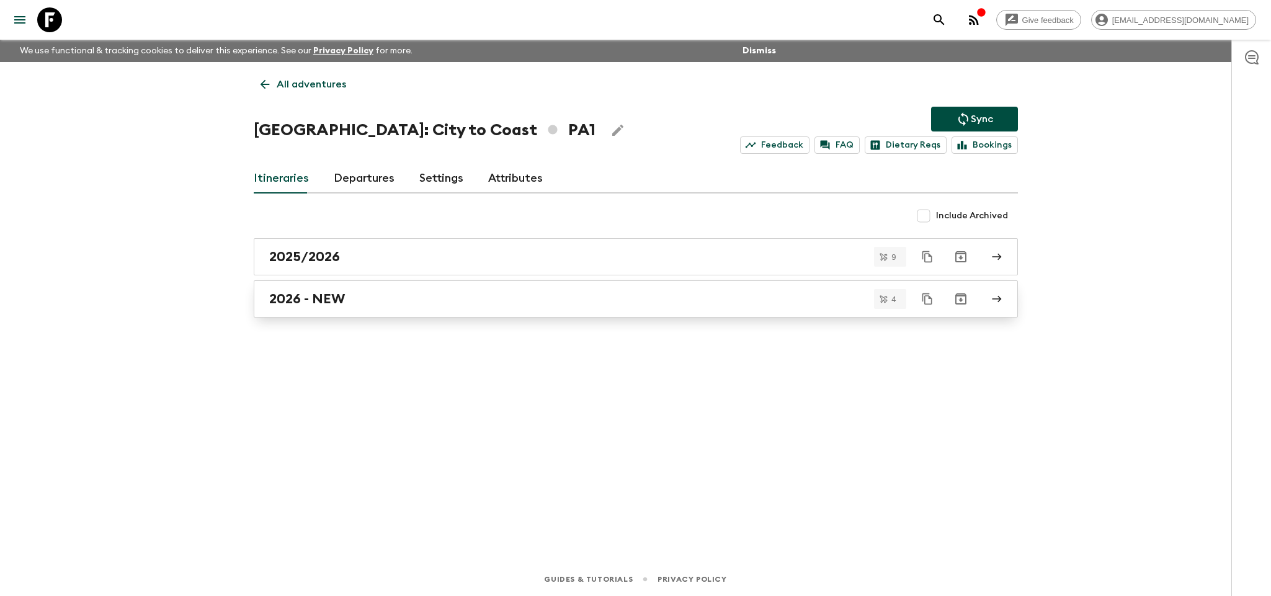
click at [512, 302] on div "2026 - NEW" at bounding box center [624, 299] width 710 height 16
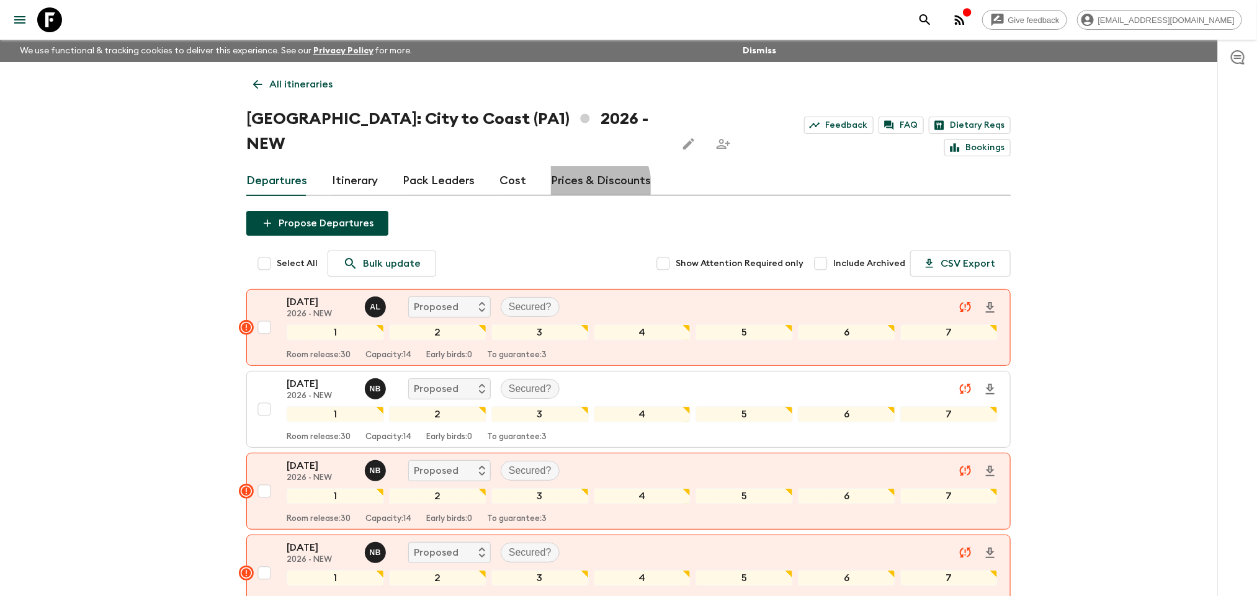
click at [581, 166] on link "Prices & Discounts" at bounding box center [601, 181] width 100 height 30
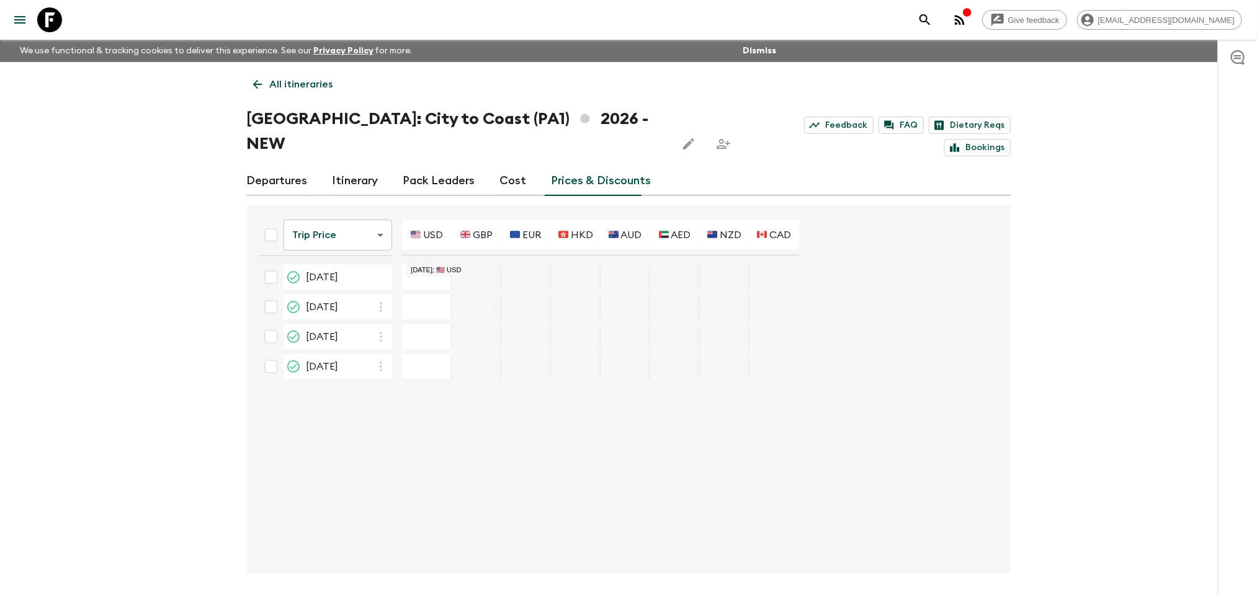
type input "3195"
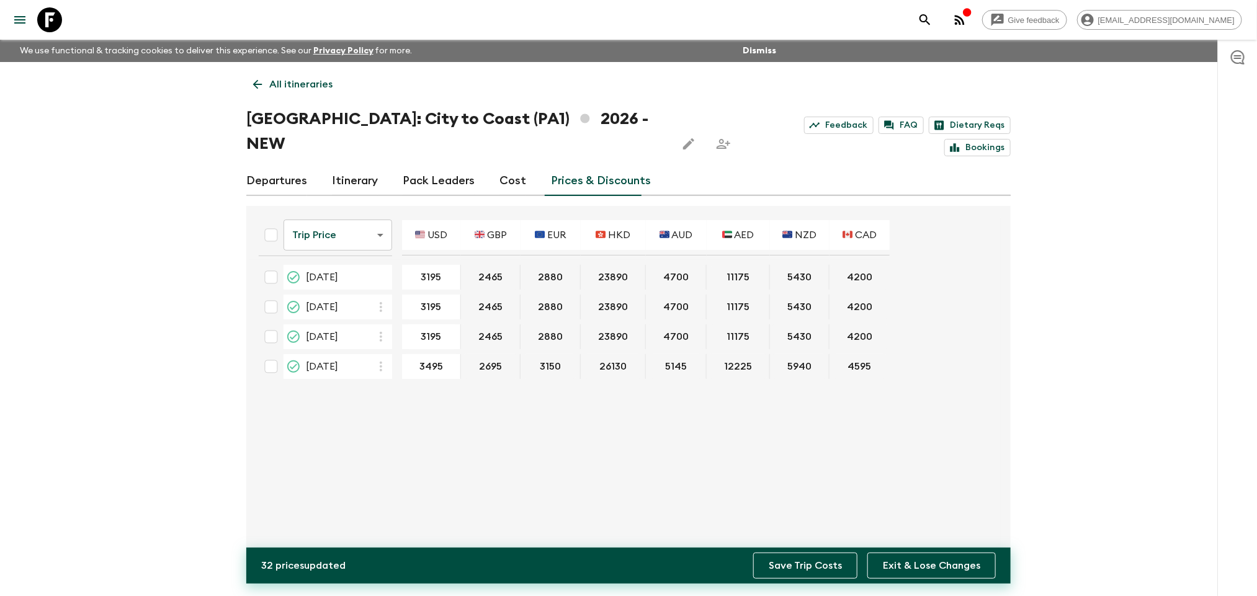
click at [840, 567] on button "Save Trip Costs" at bounding box center [805, 566] width 104 height 26
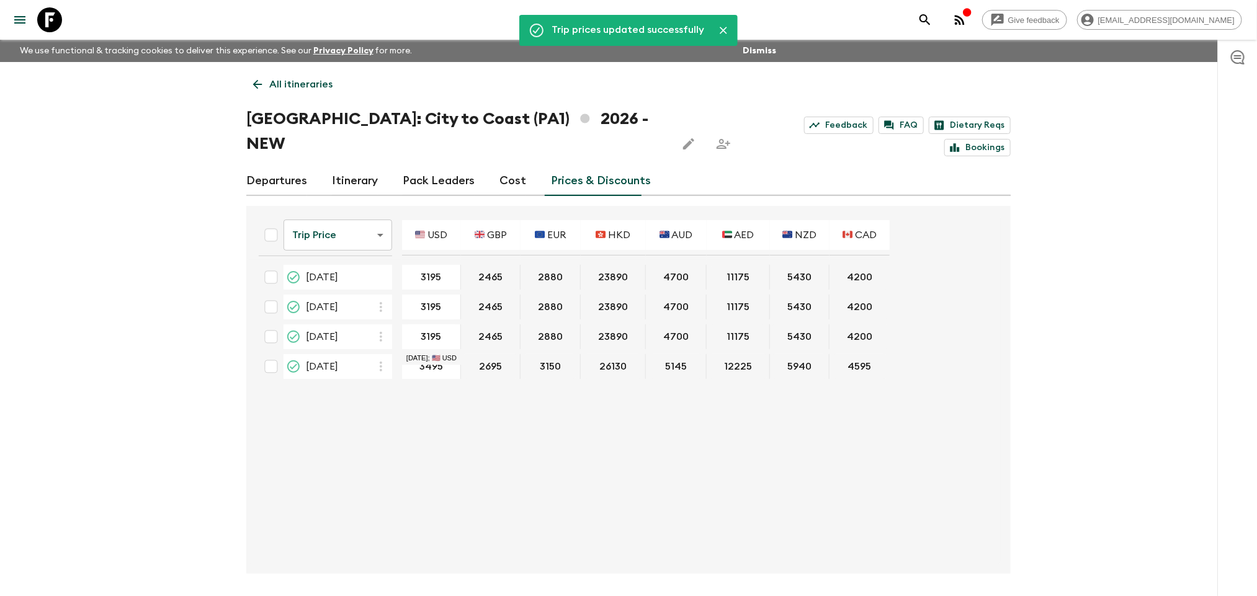
click at [311, 92] on link "All itineraries" at bounding box center [292, 84] width 93 height 25
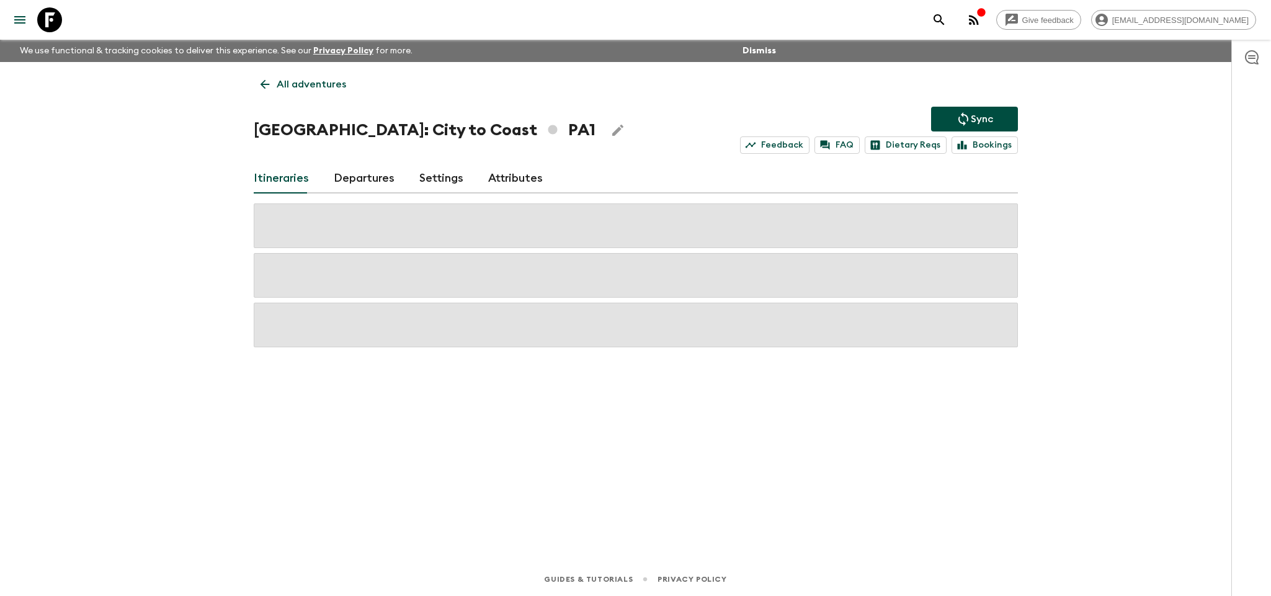
click at [985, 121] on p "Sync" at bounding box center [982, 119] width 22 height 15
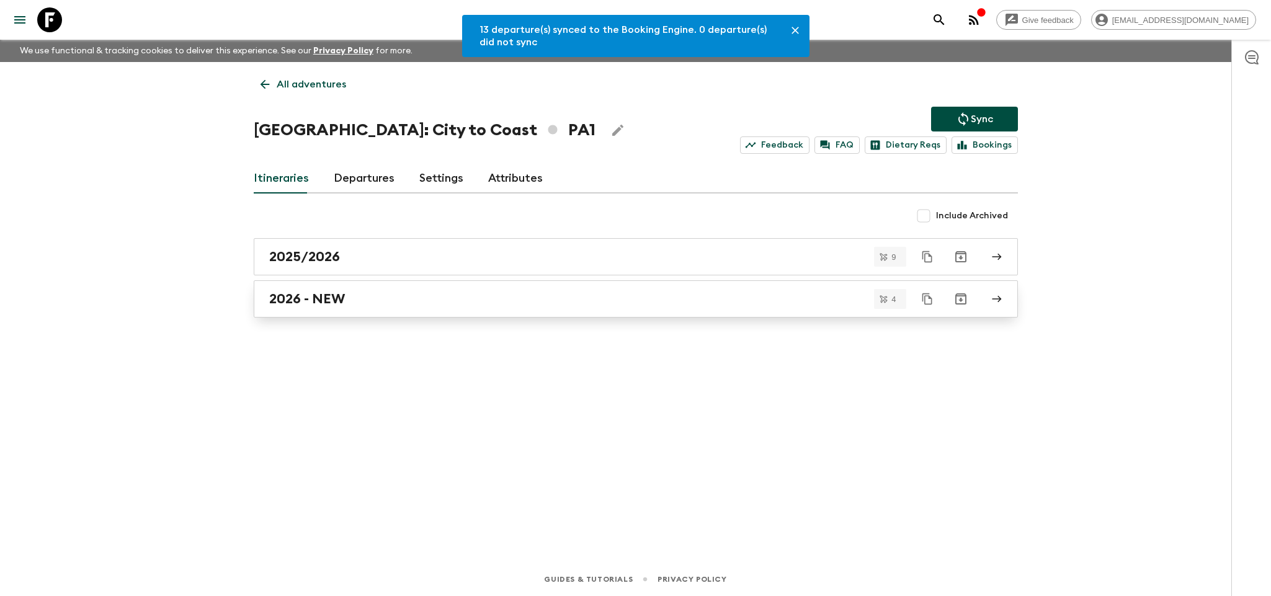
click at [370, 287] on link "2026 - NEW" at bounding box center [636, 298] width 764 height 37
